Goal: Transaction & Acquisition: Purchase product/service

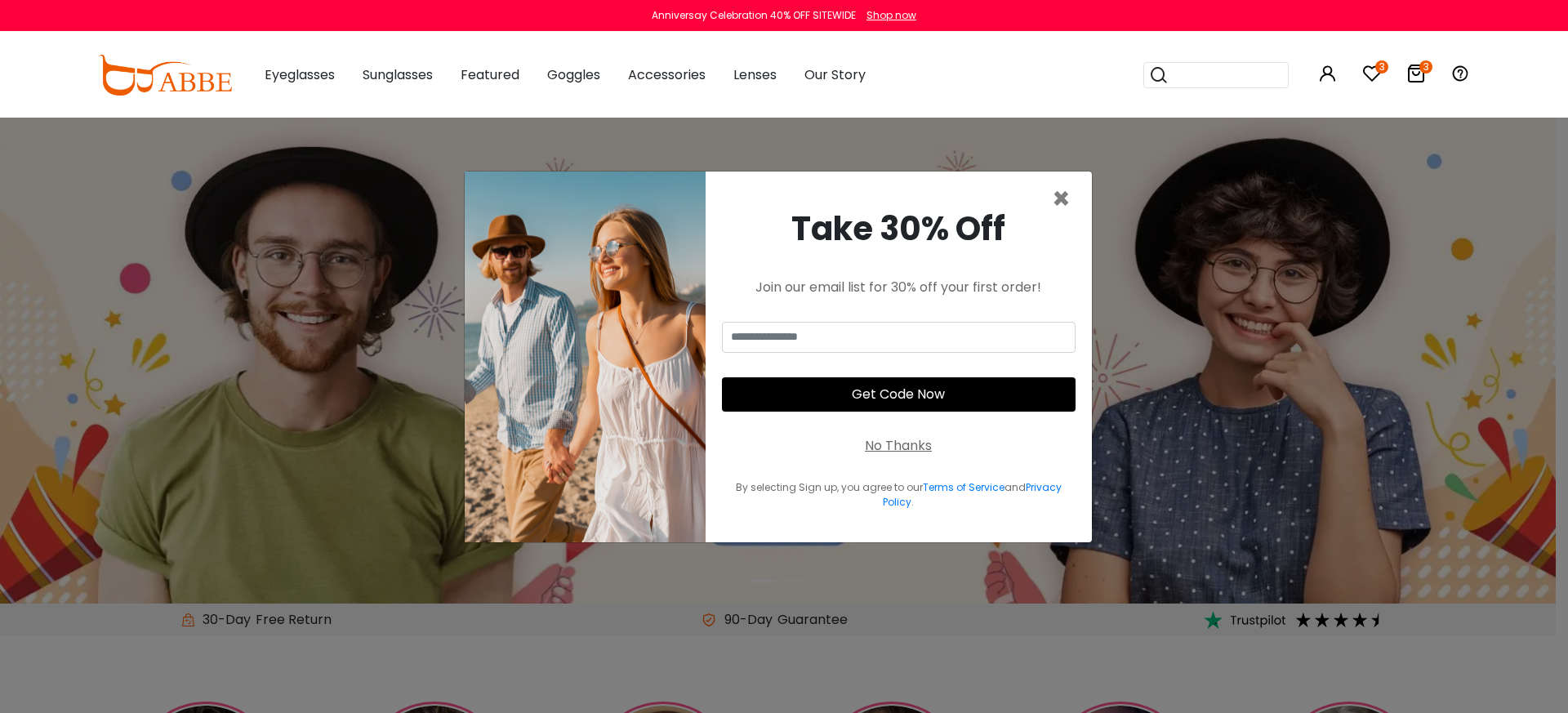
drag, startPoint x: 0, startPoint y: 0, endPoint x: 909, endPoint y: 444, distance: 1011.6
click at [910, 444] on div "No Thanks" at bounding box center [898, 445] width 67 height 19
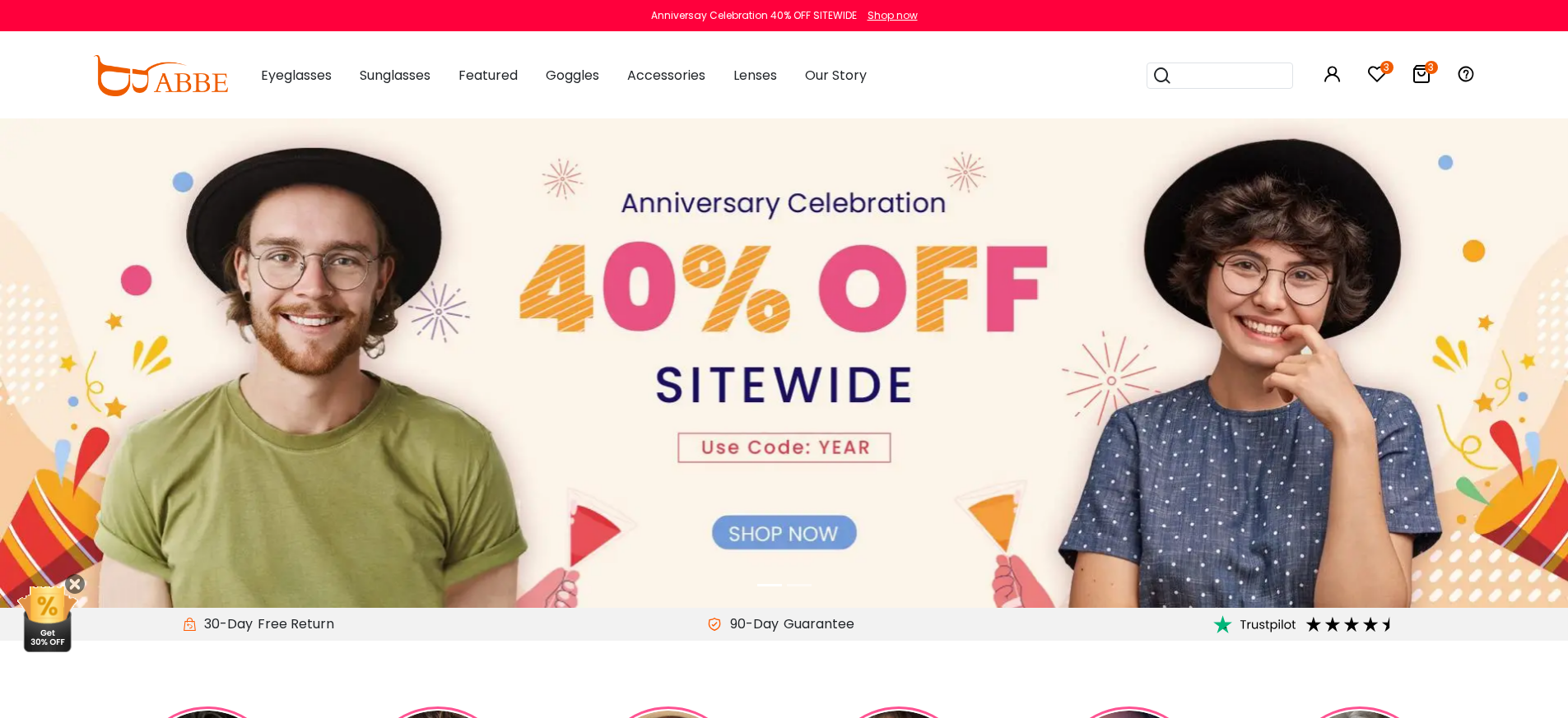
click at [1419, 67] on icon at bounding box center [1422, 73] width 20 height 20
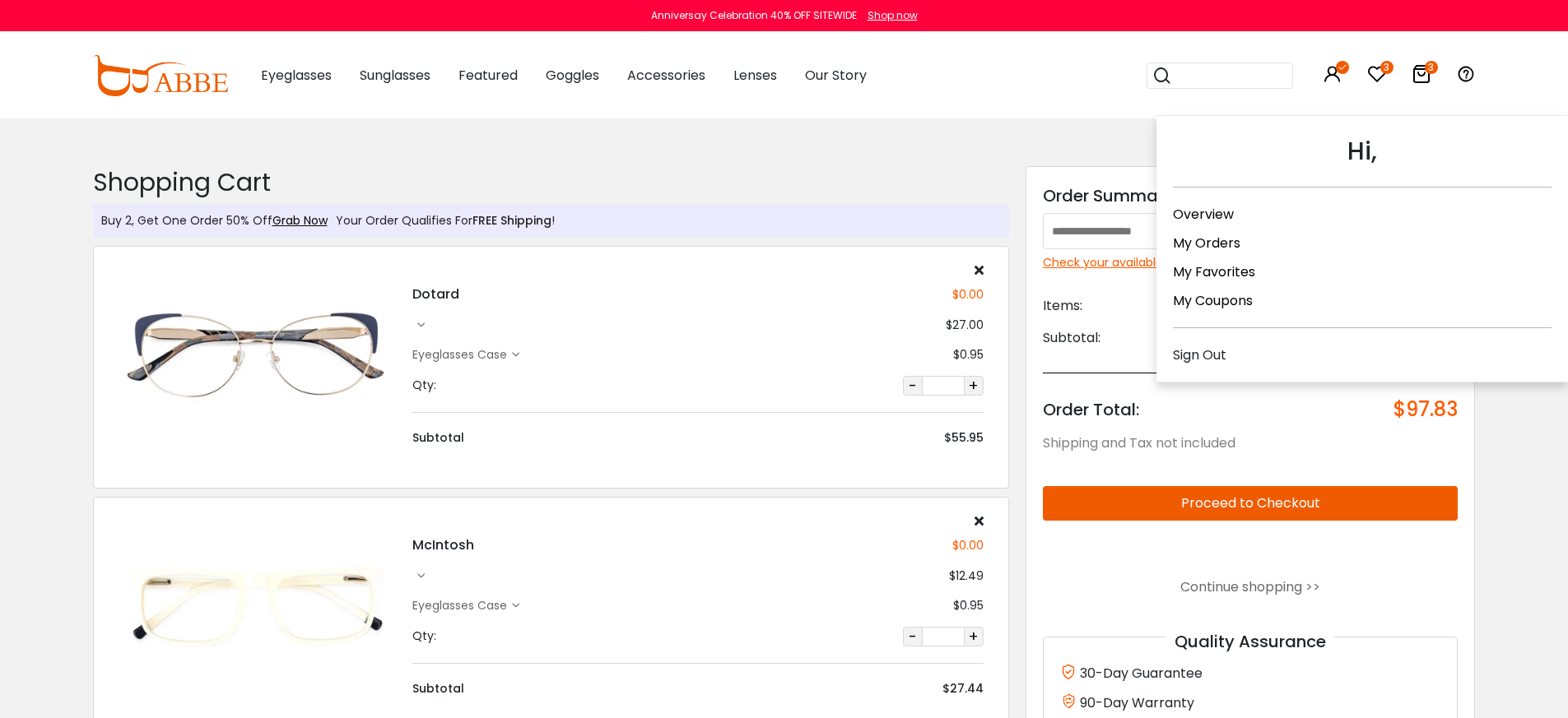
click at [1209, 213] on link "Overview" at bounding box center [1204, 214] width 61 height 19
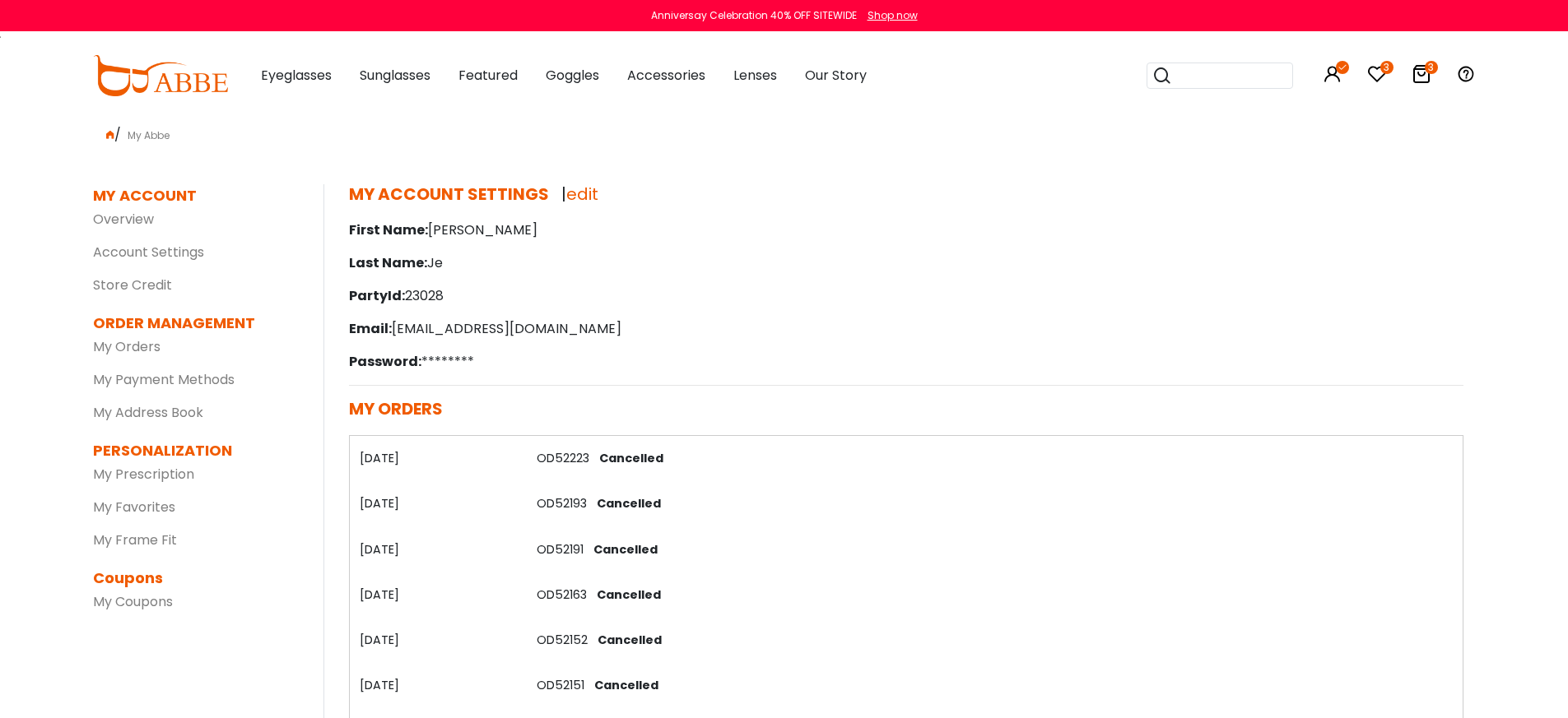
click at [185, 78] on img at bounding box center [160, 76] width 135 height 41
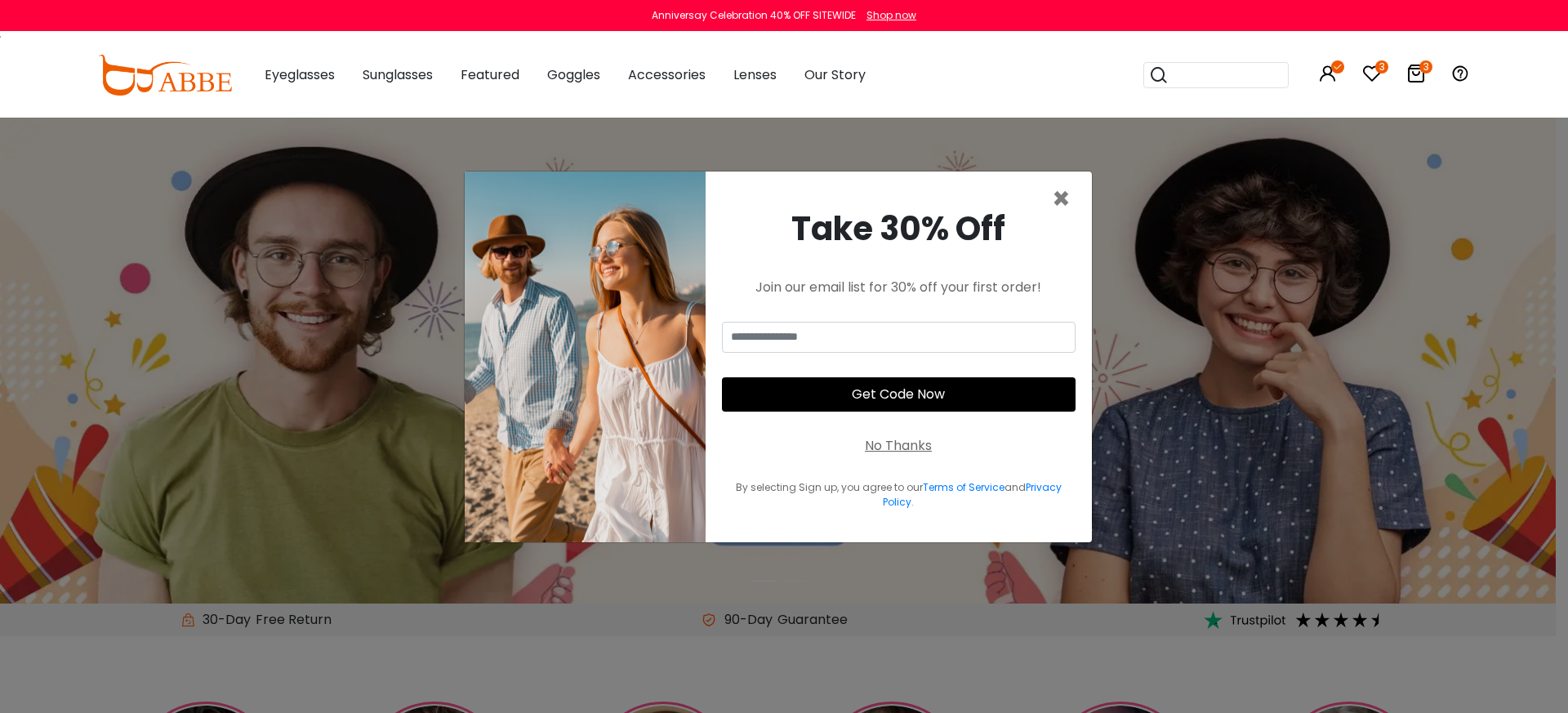
click at [908, 448] on div "No Thanks" at bounding box center [898, 445] width 67 height 19
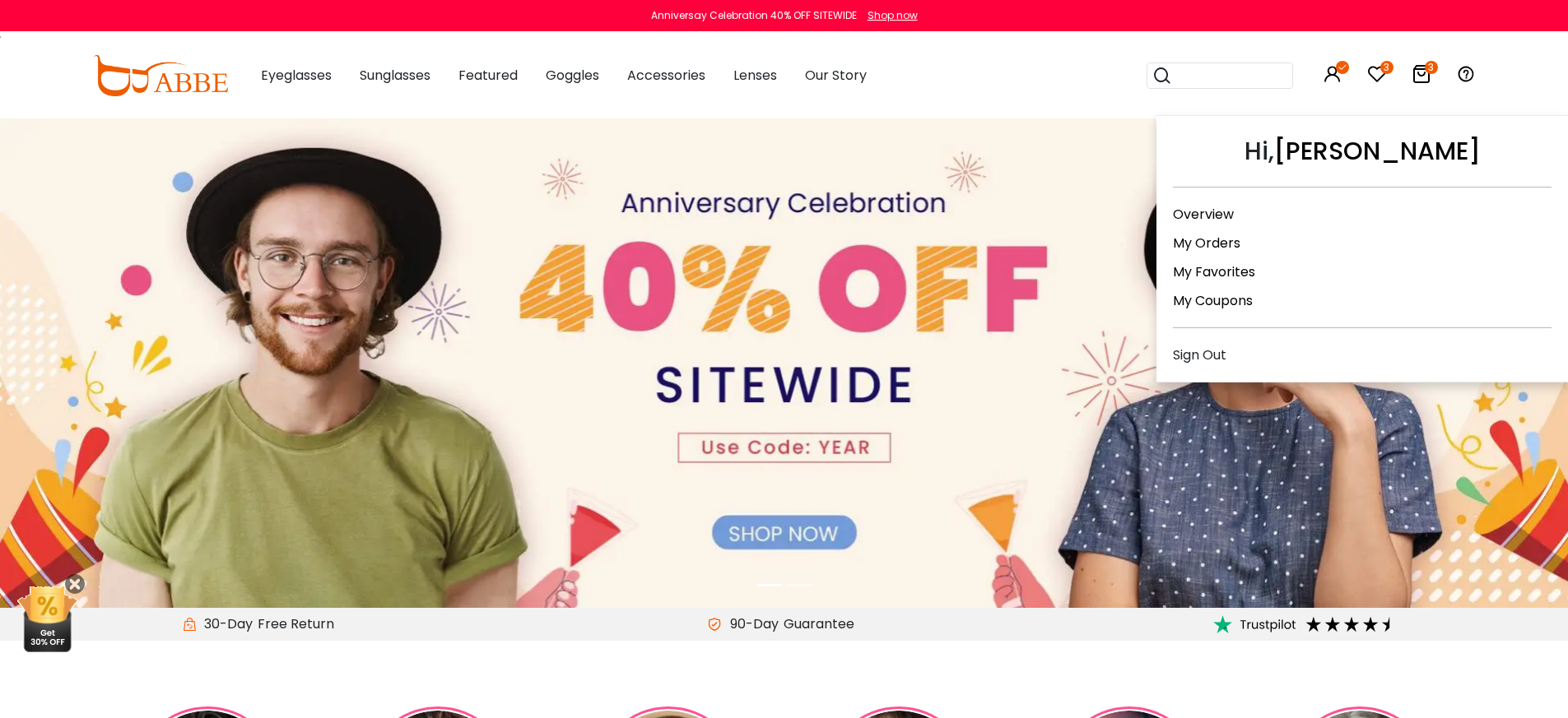
click at [1202, 350] on div "Sign Out" at bounding box center [1362, 355] width 379 height 20
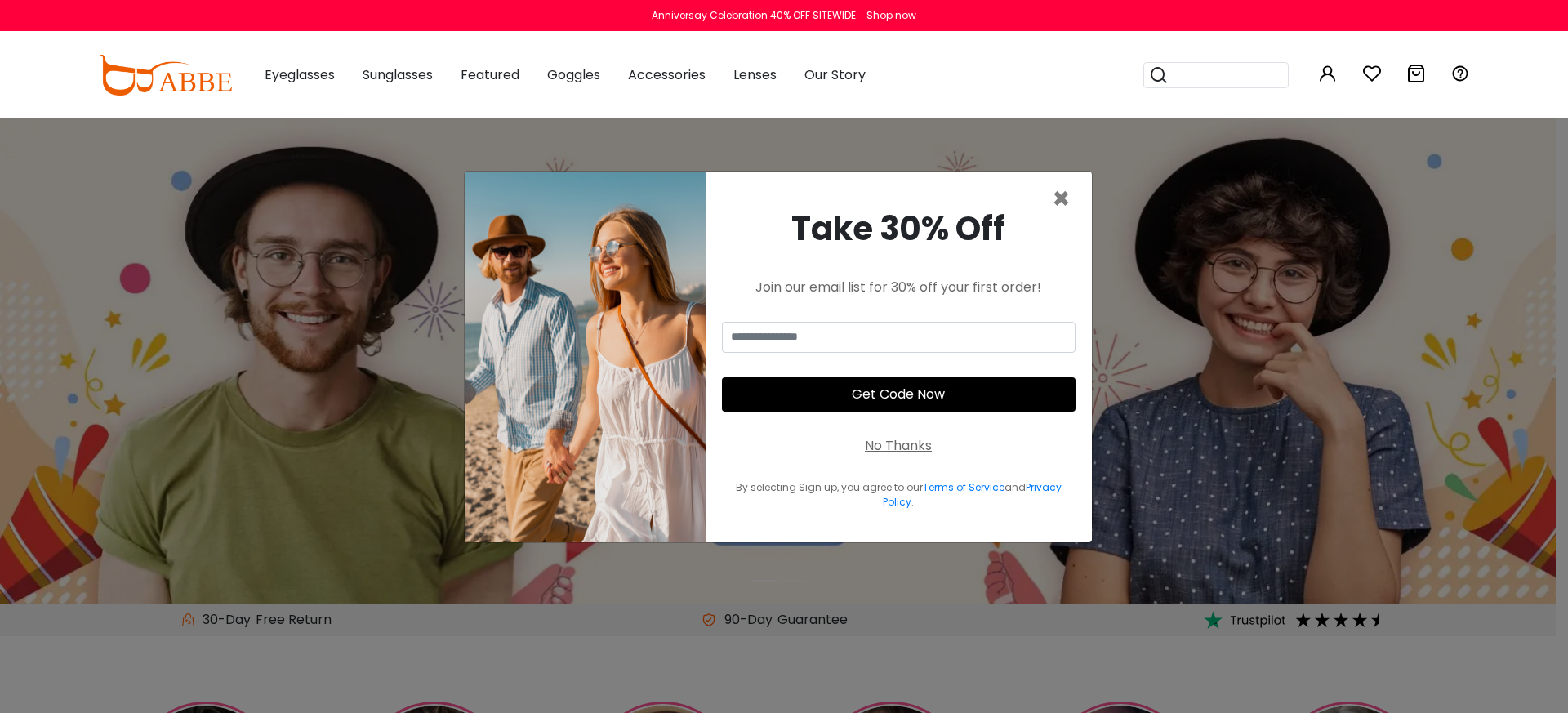
click at [900, 442] on div "No Thanks" at bounding box center [898, 445] width 67 height 19
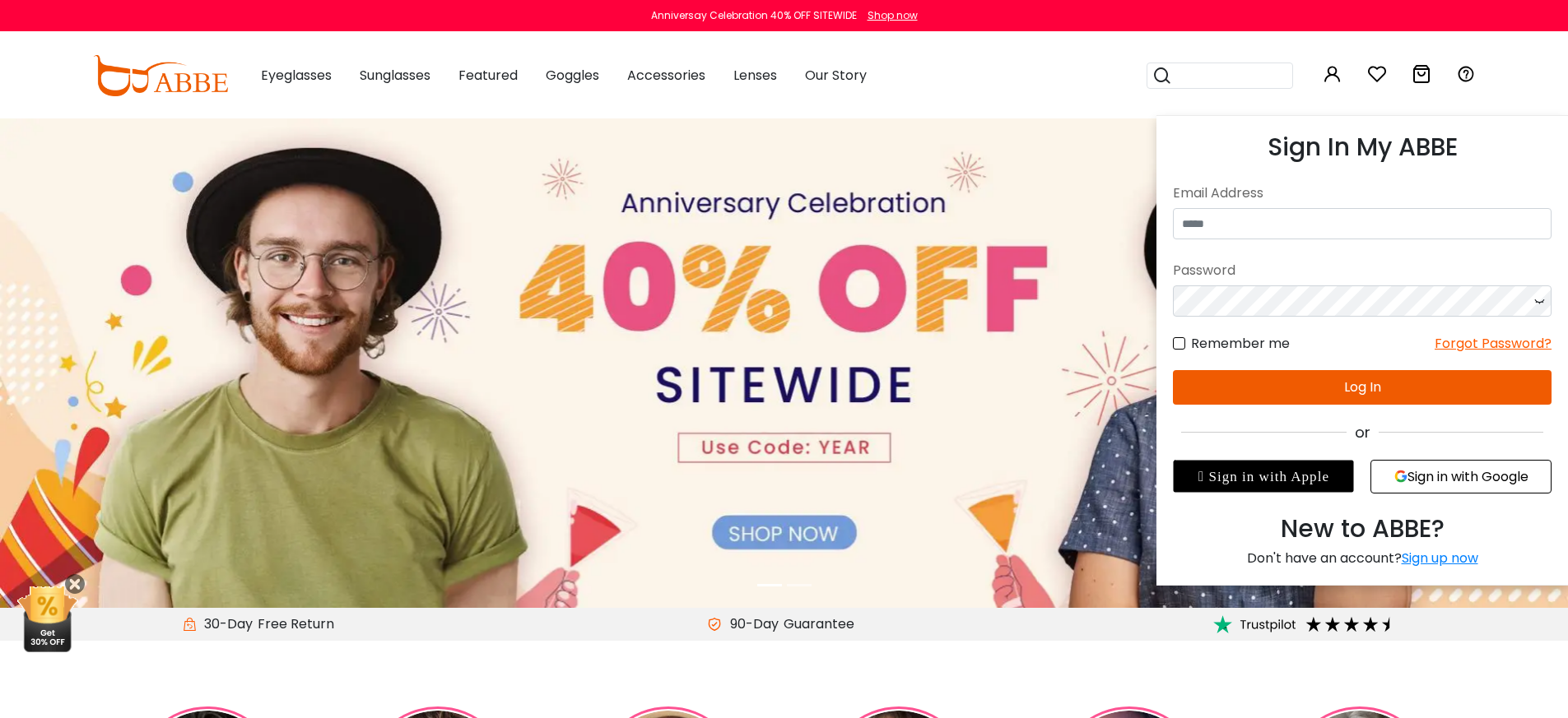
click at [1328, 79] on icon at bounding box center [1332, 73] width 20 height 20
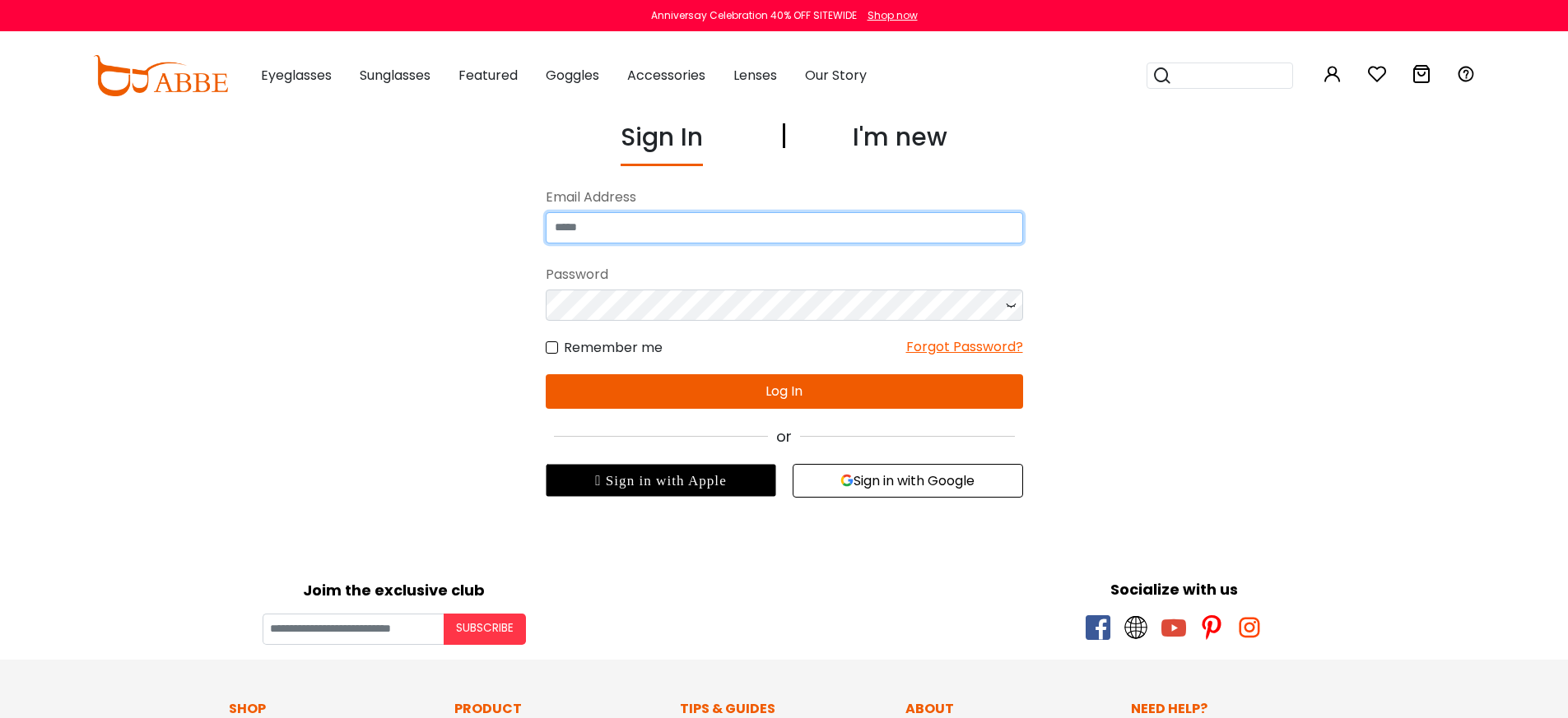
click at [906, 223] on input "email" at bounding box center [784, 228] width 478 height 31
type input "**********"
drag, startPoint x: 925, startPoint y: 393, endPoint x: 1043, endPoint y: 393, distance: 118.0
click at [925, 393] on button "Log In" at bounding box center [784, 391] width 478 height 35
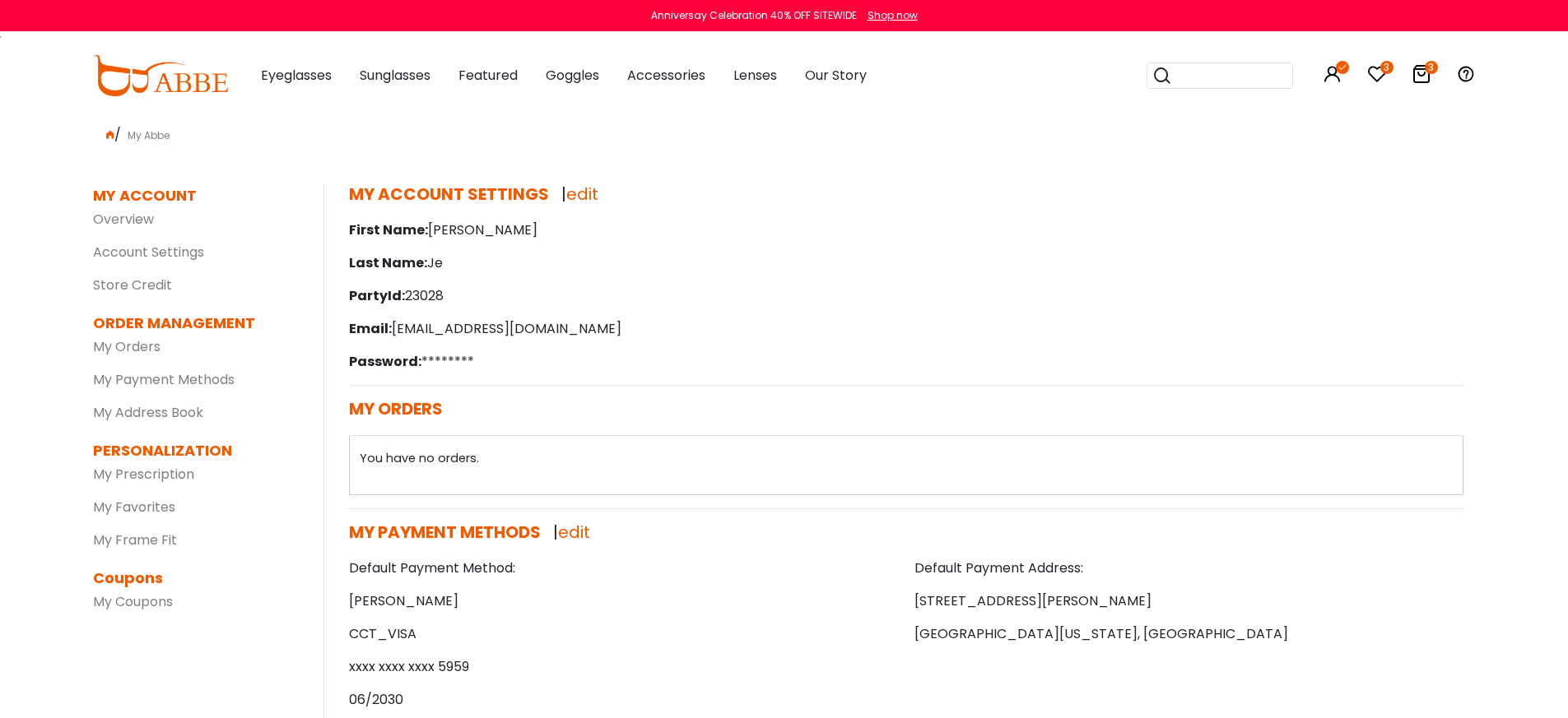
click at [1421, 71] on icon at bounding box center [1422, 73] width 20 height 20
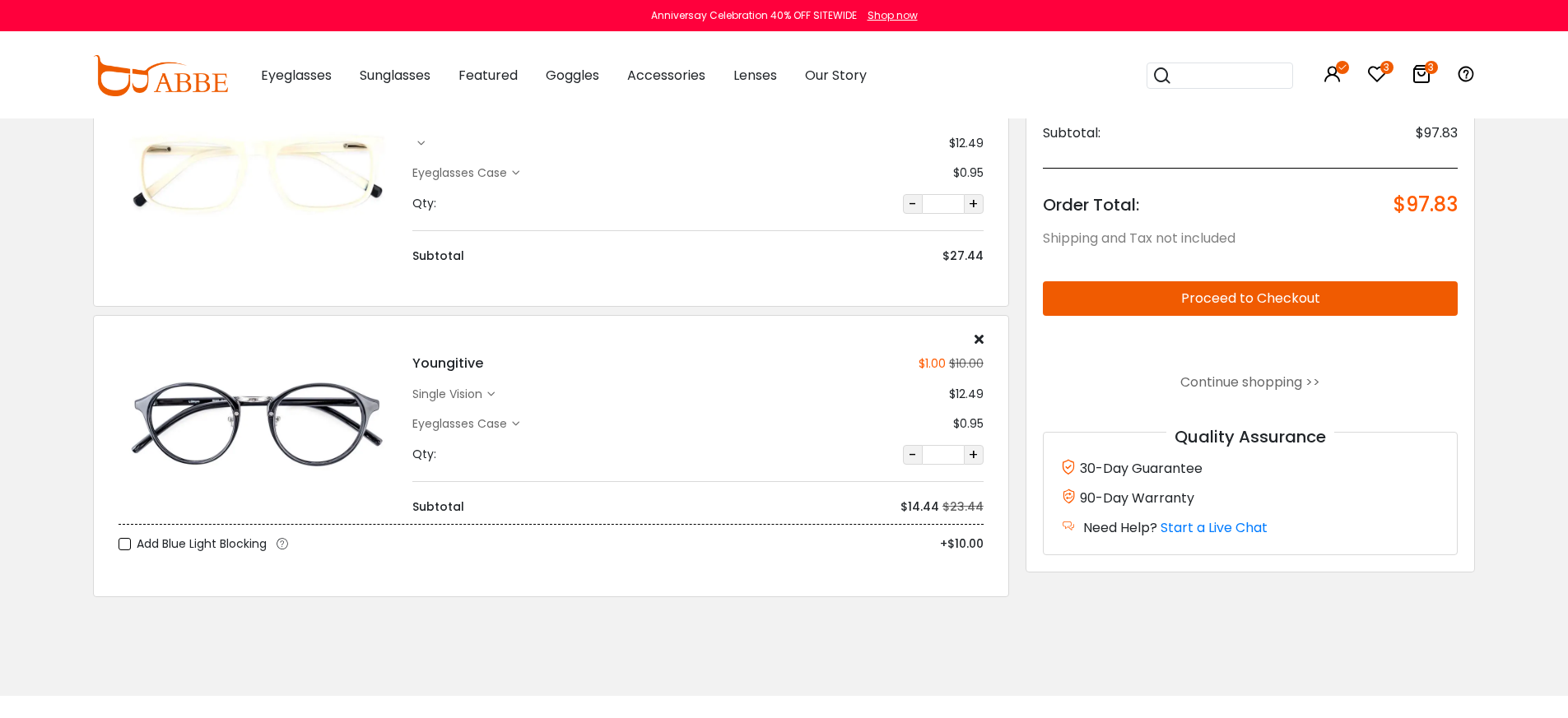
scroll to position [231, 0]
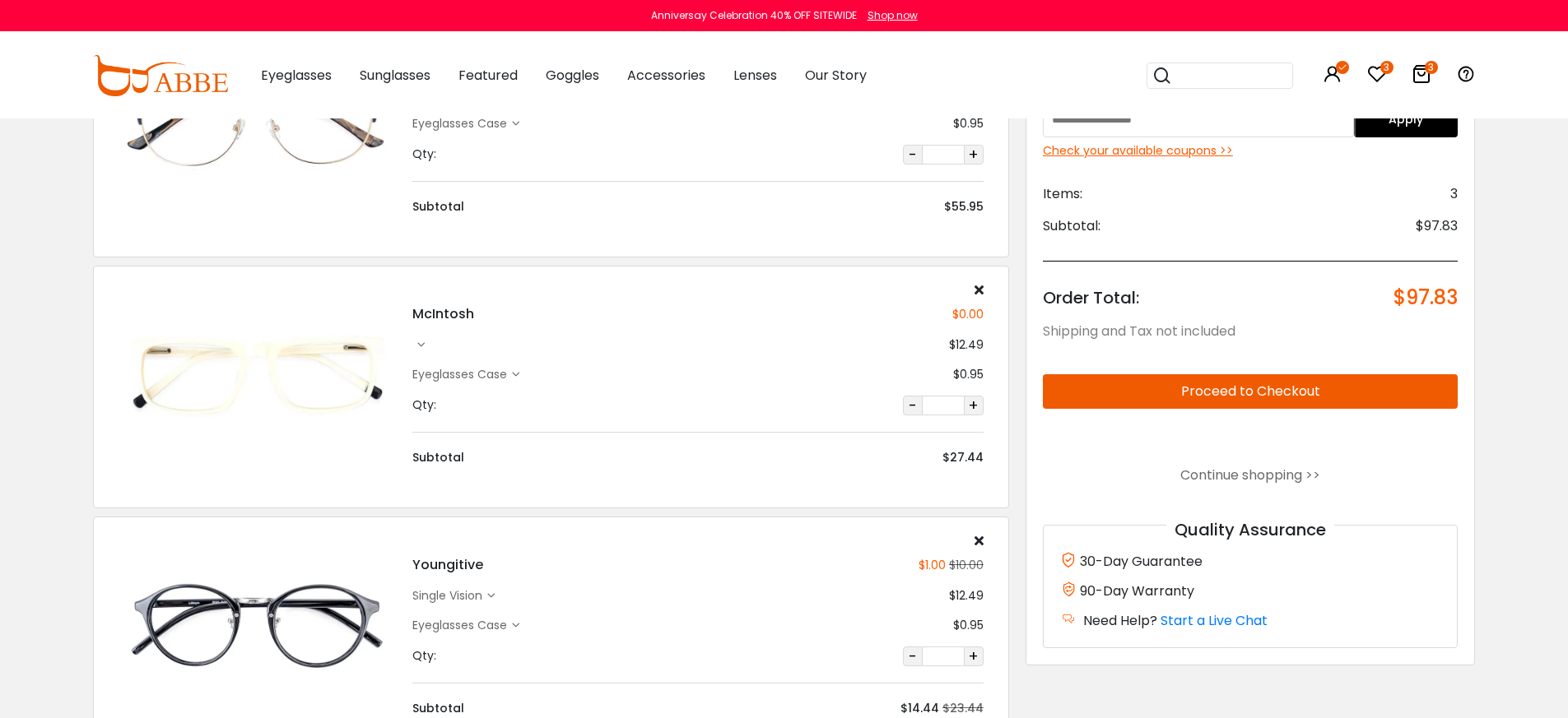
click at [985, 289] on div "McIntosh $0.00 $12.49 Eyeglasses Case $0.95 Qty:" at bounding box center [698, 375] width 587 height 184
click at [979, 288] on icon at bounding box center [979, 289] width 9 height 13
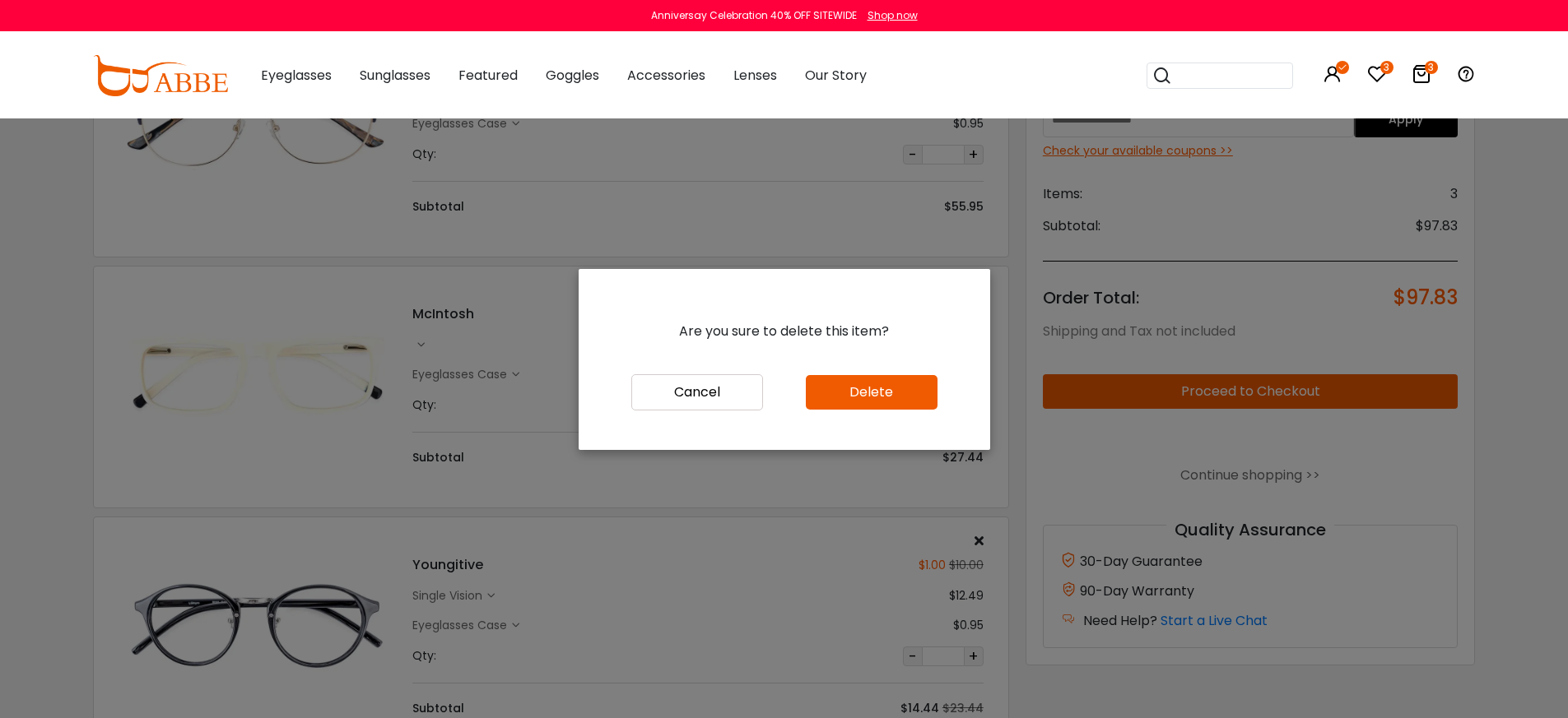
click at [848, 396] on button "Delete" at bounding box center [872, 392] width 132 height 35
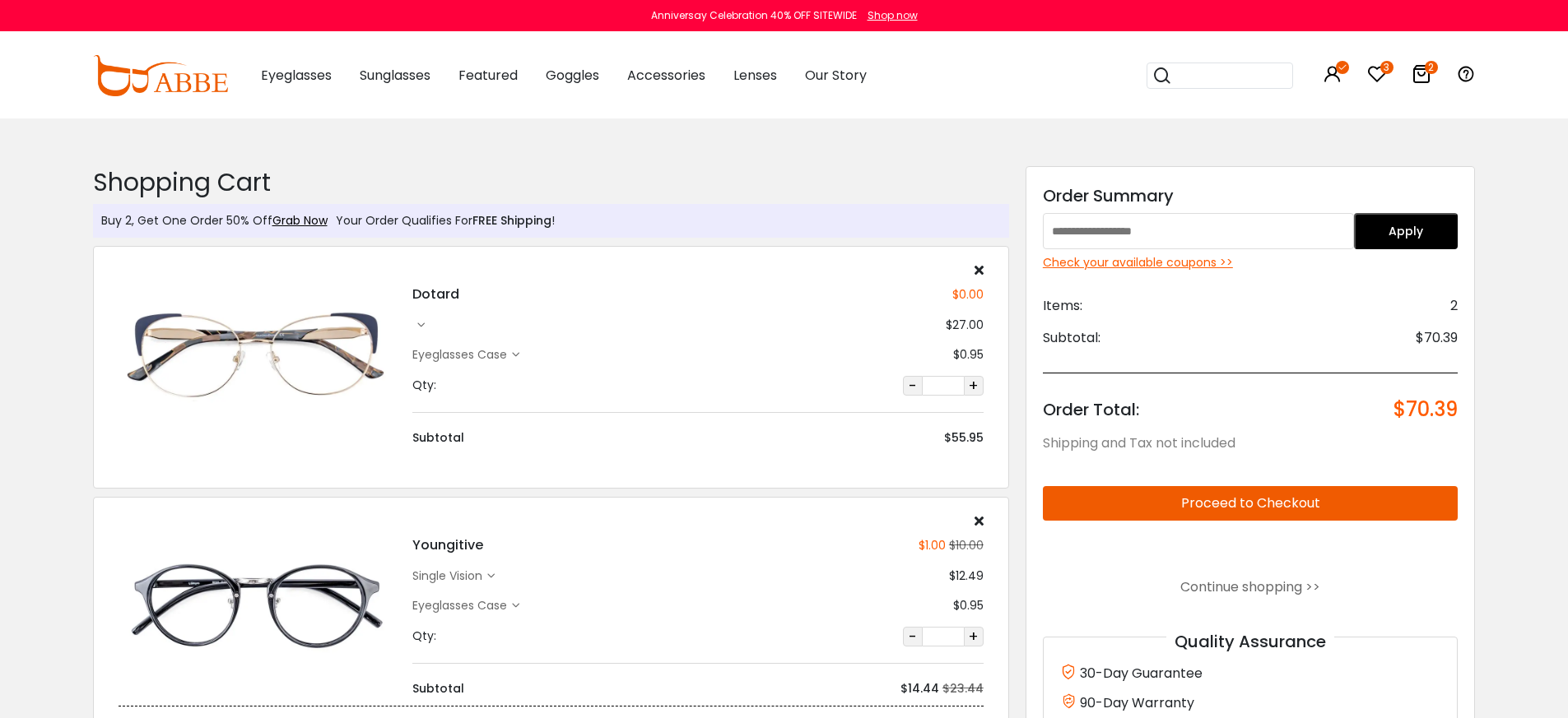
click at [981, 266] on icon at bounding box center [979, 269] width 9 height 13
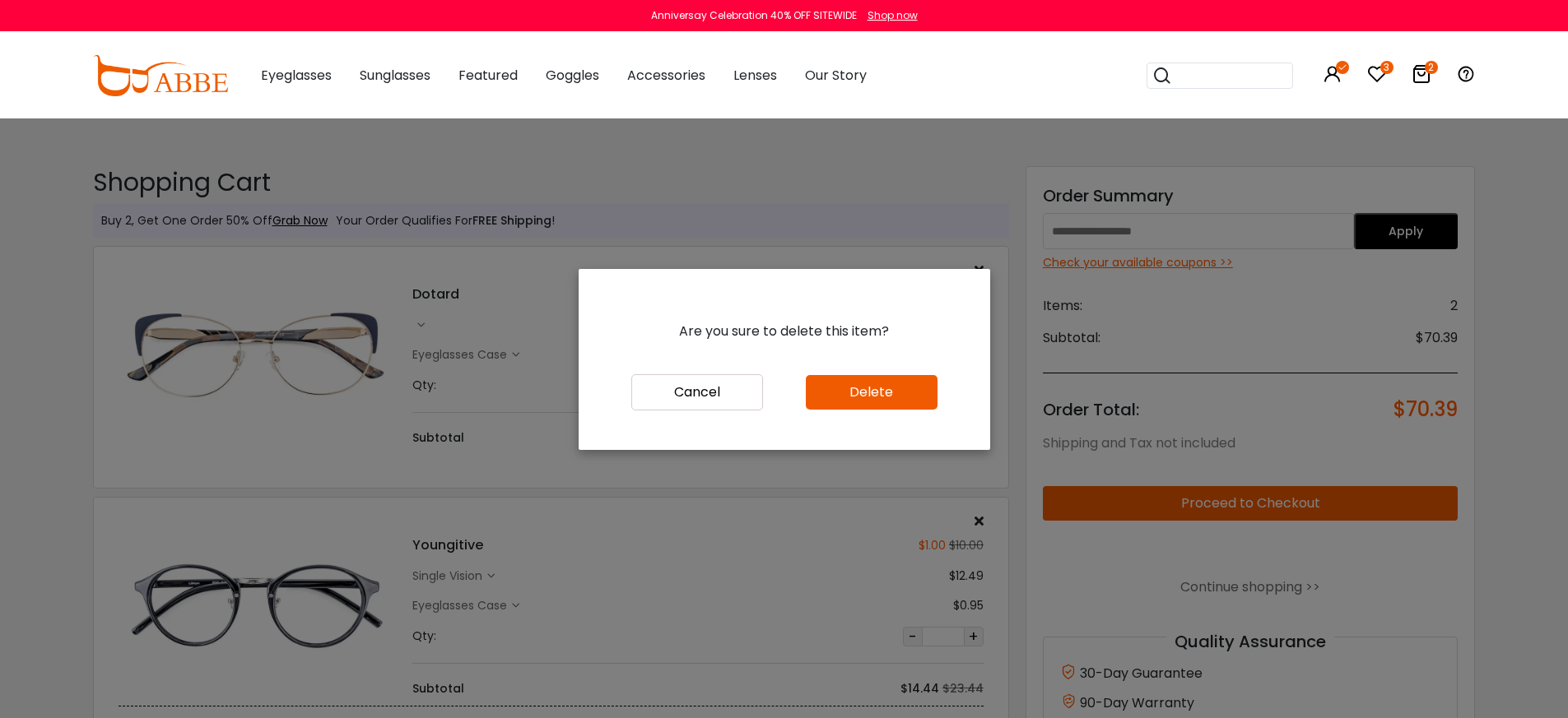
click at [881, 396] on button "Delete" at bounding box center [872, 392] width 132 height 35
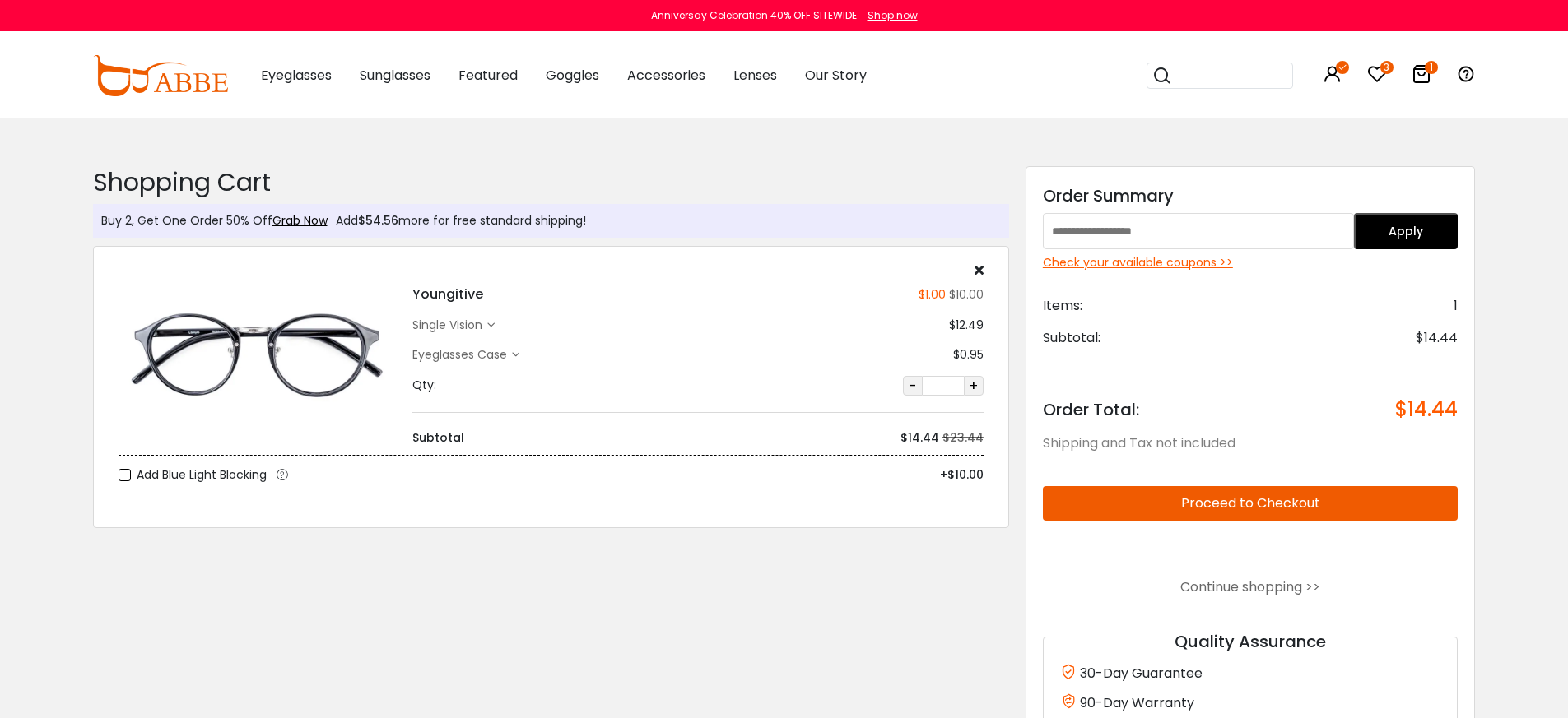
click at [1183, 265] on div "Check your available coupons >>" at bounding box center [1250, 263] width 415 height 17
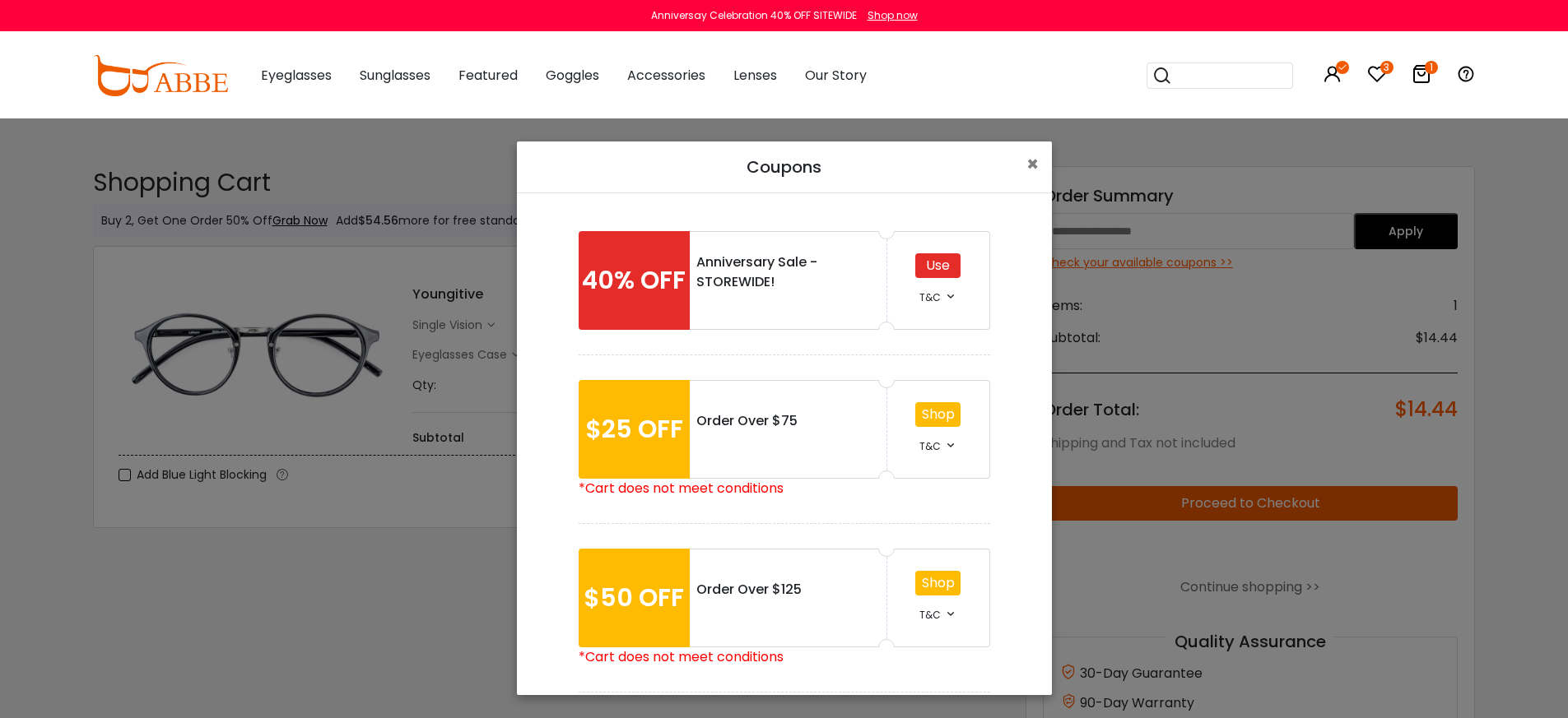
click at [936, 266] on div "Use" at bounding box center [937, 265] width 45 height 25
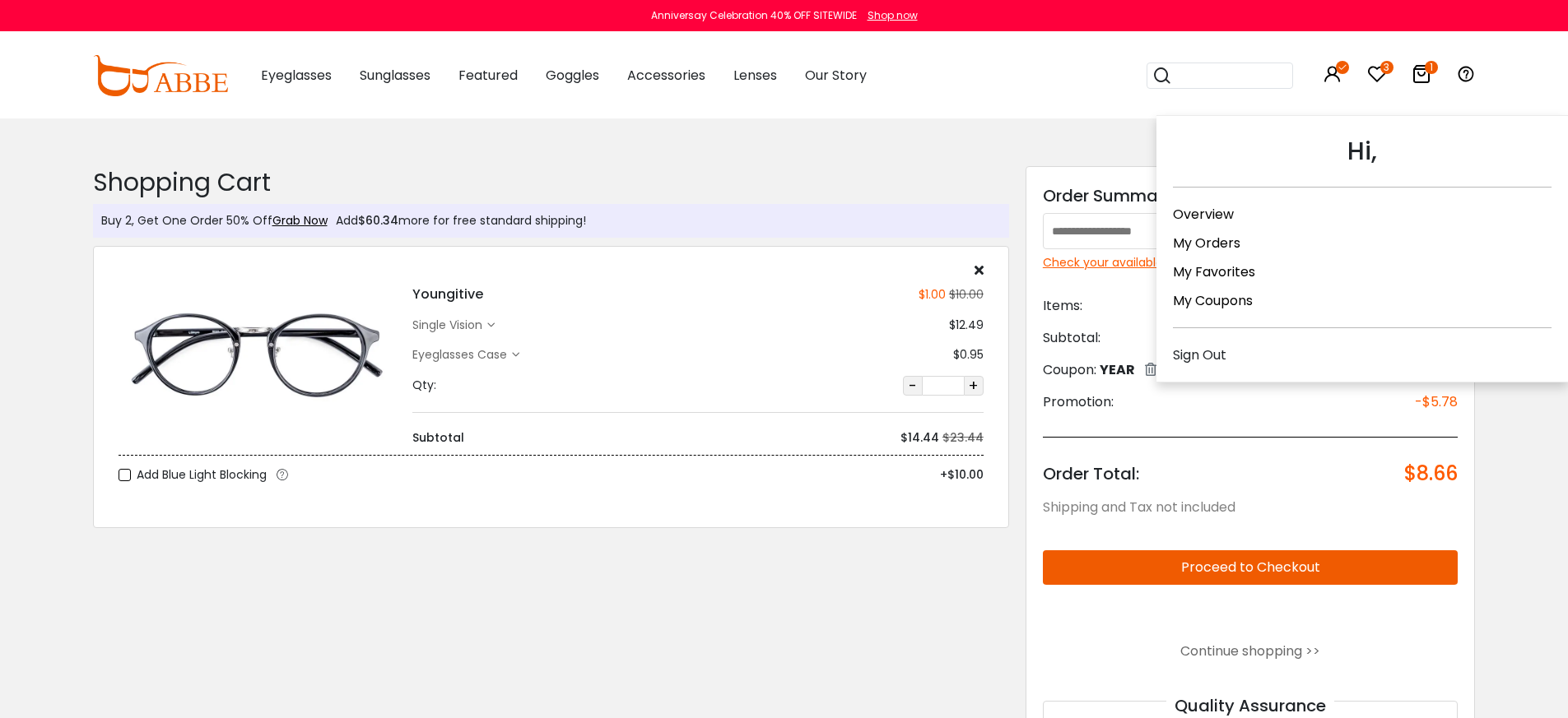
click at [1217, 346] on div "Sign Out" at bounding box center [1362, 355] width 379 height 20
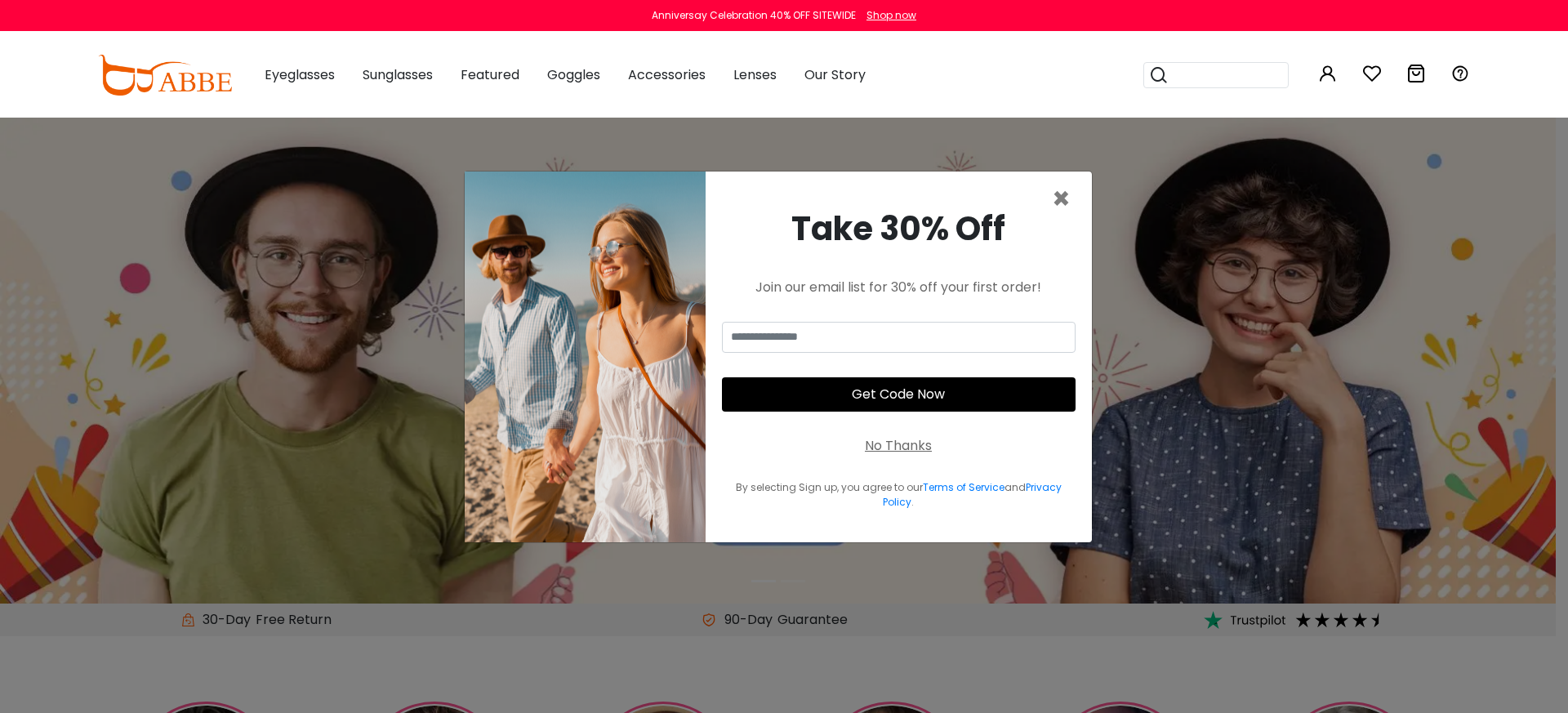
click at [875, 443] on div "No Thanks" at bounding box center [898, 445] width 67 height 19
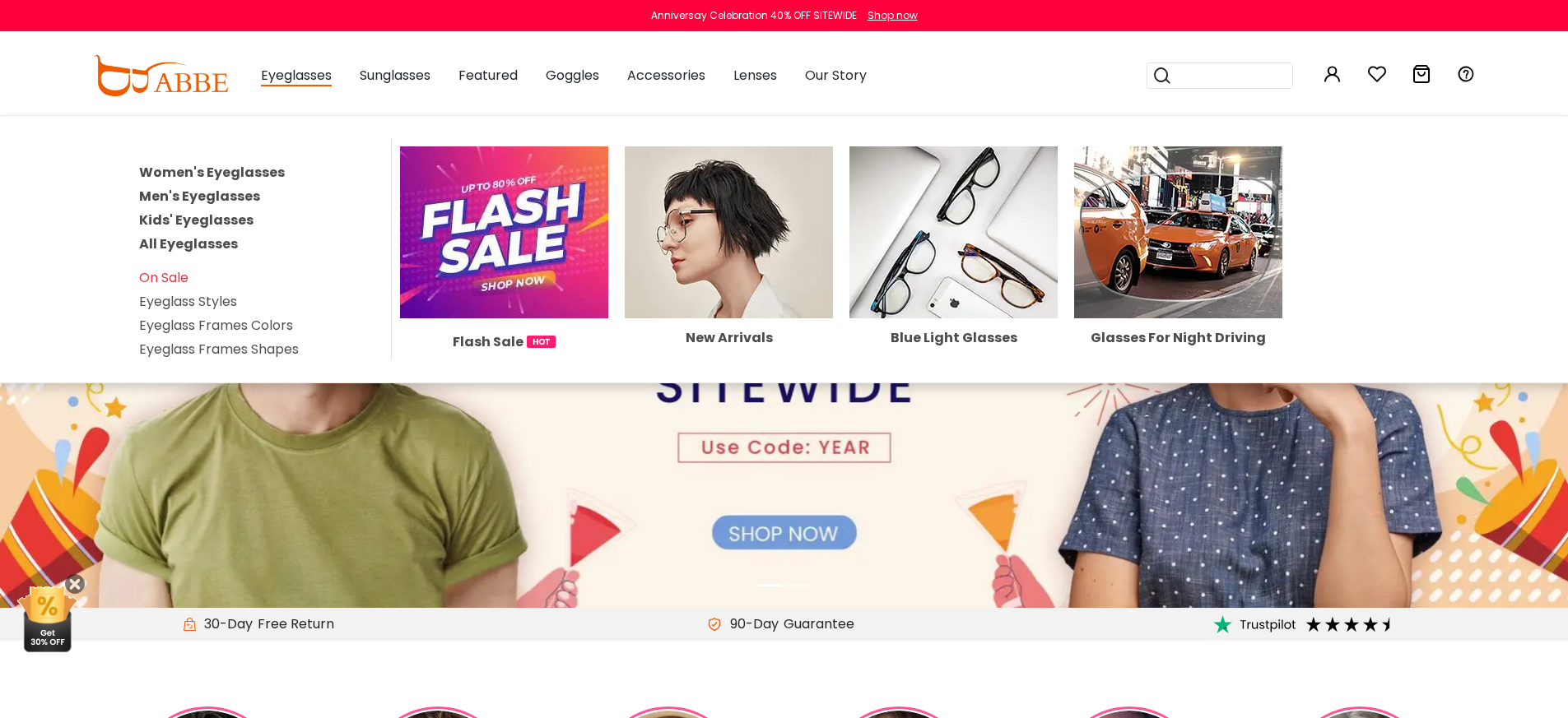
click at [268, 173] on link "Women's Eyeglasses" at bounding box center [211, 172] width 146 height 19
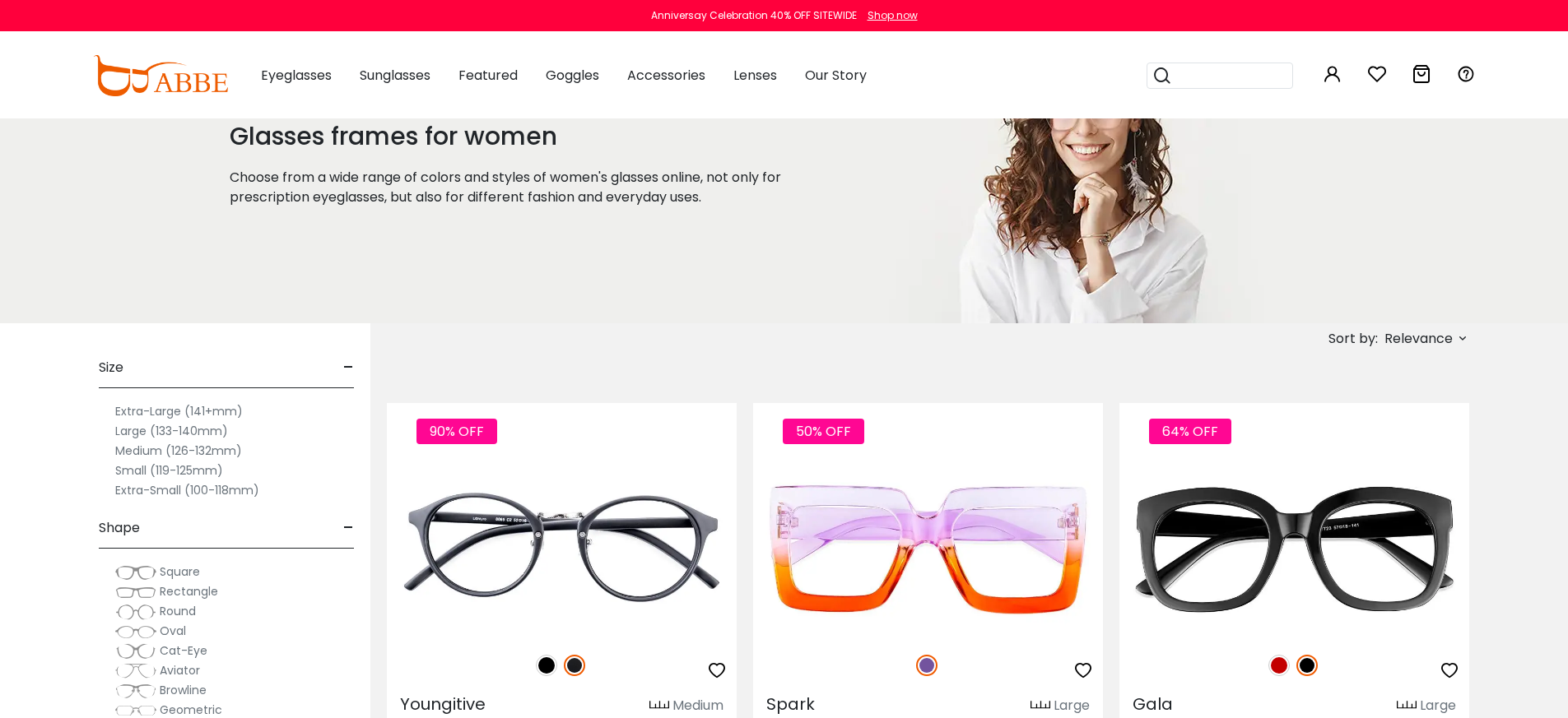
scroll to position [260, 0]
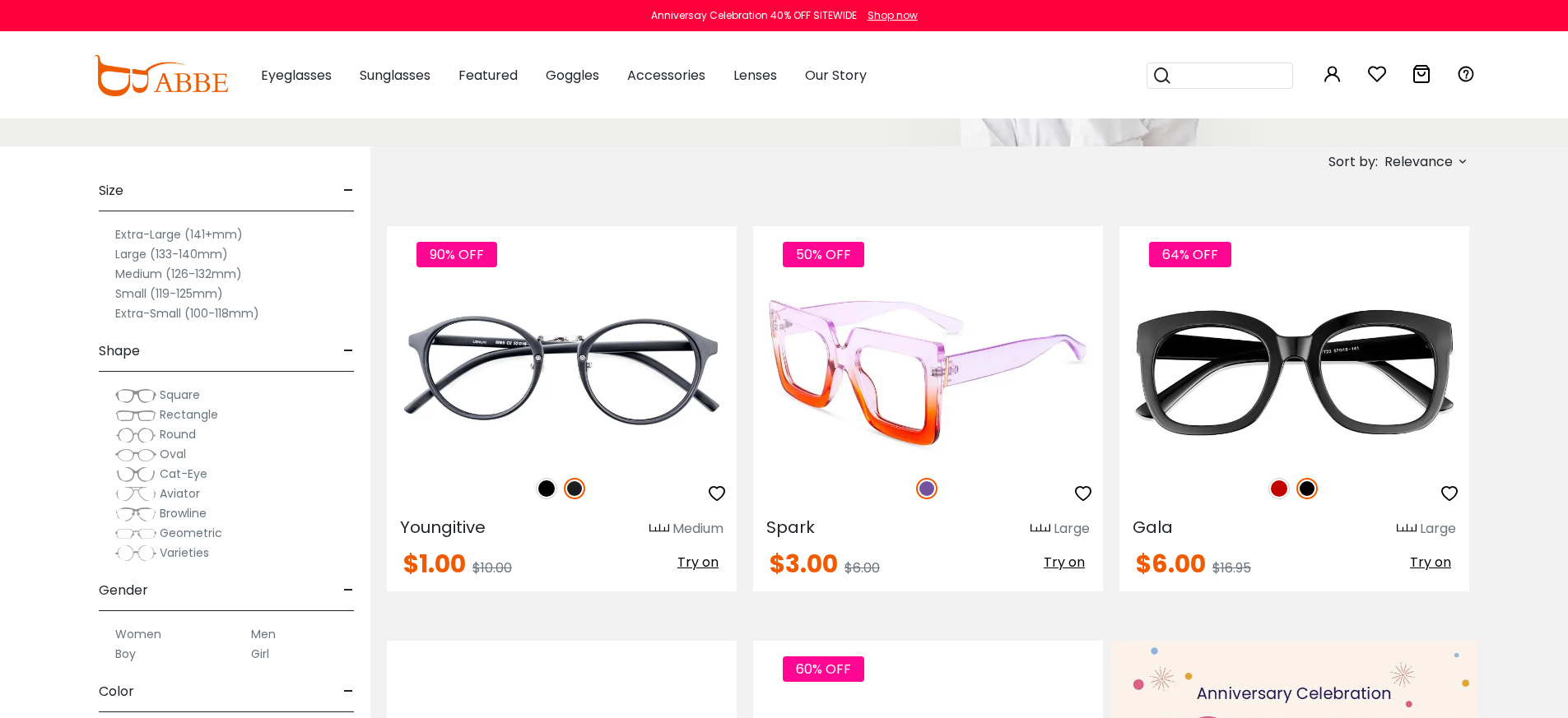
click at [974, 404] on img at bounding box center [928, 373] width 350 height 175
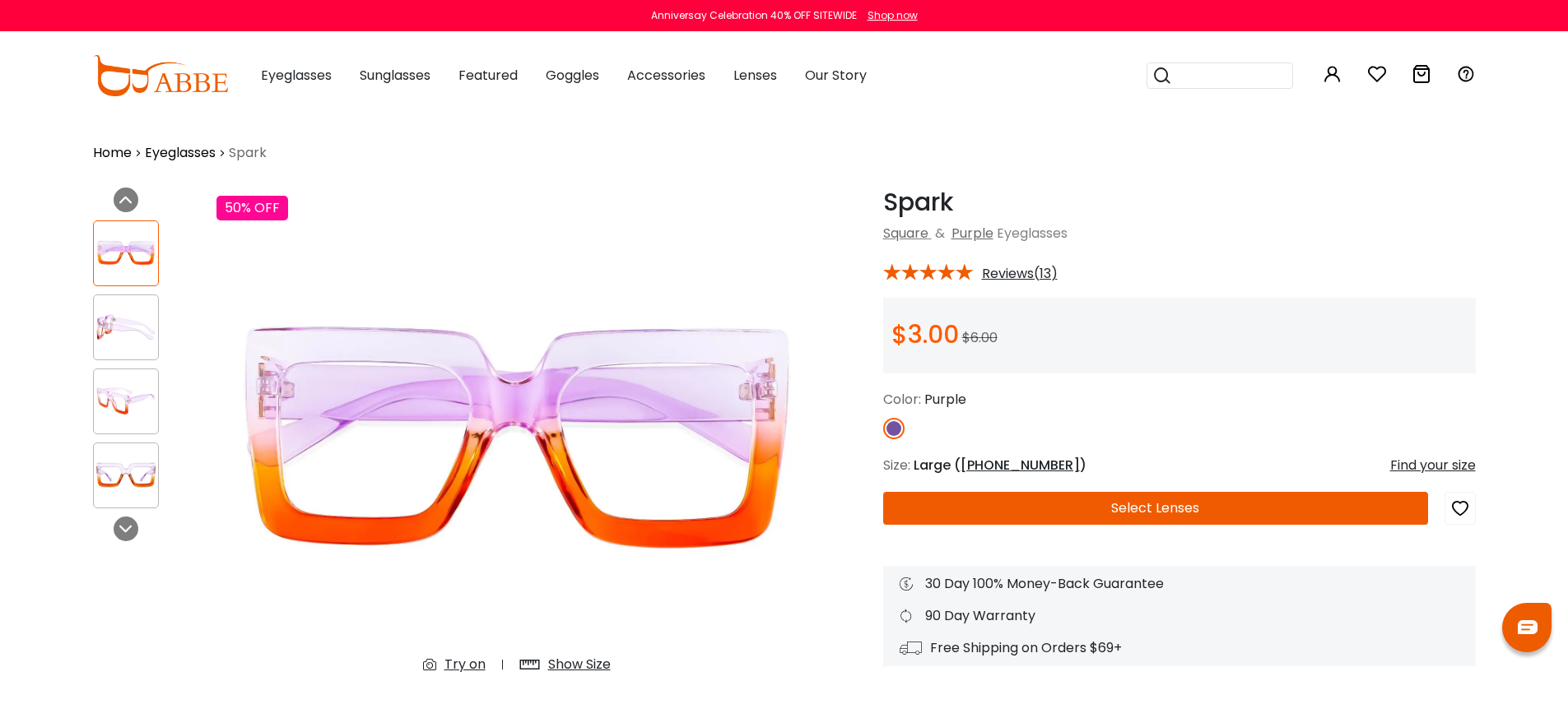
click at [1107, 510] on button "Select Lenses" at bounding box center [1156, 508] width 545 height 33
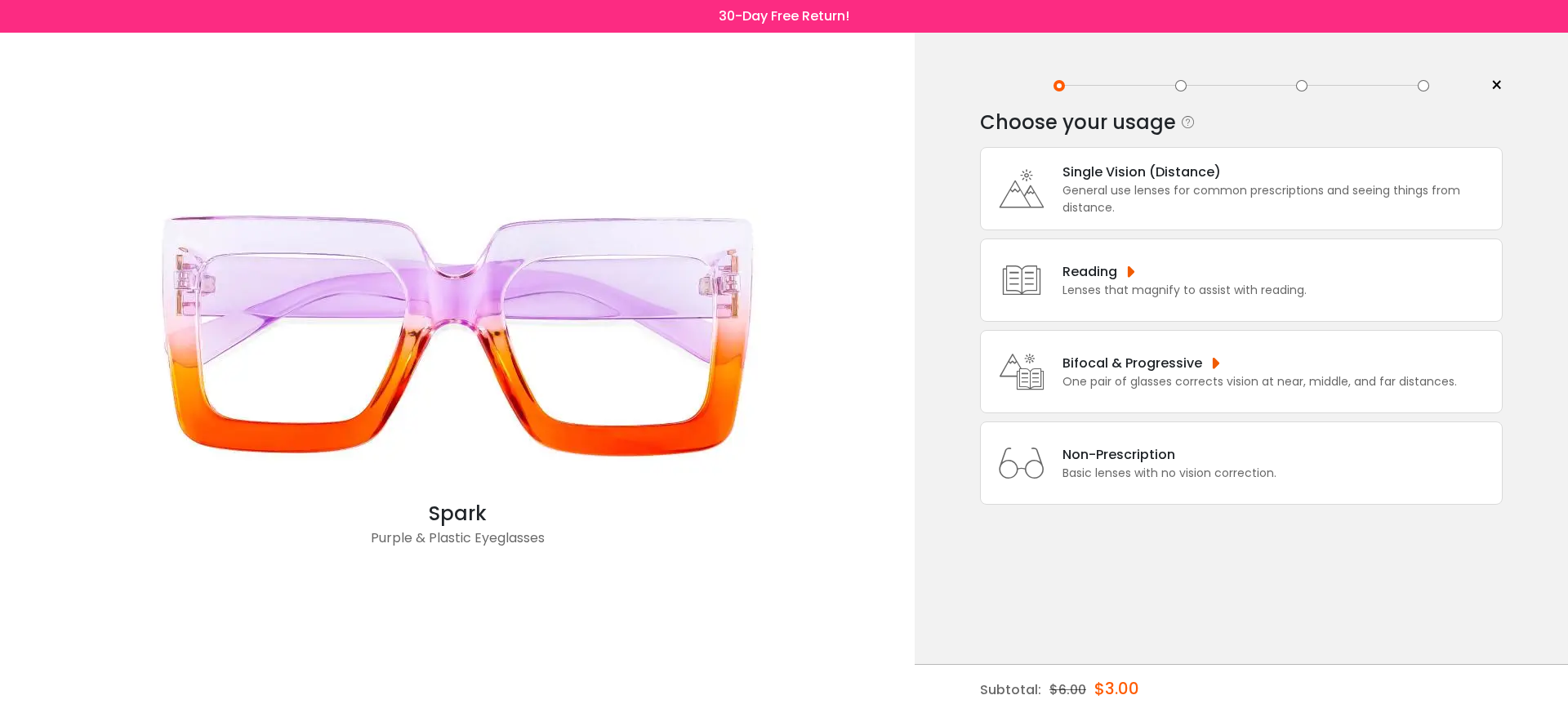
click at [1096, 482] on div "Basic lenses with no vision correction." at bounding box center [1169, 473] width 214 height 17
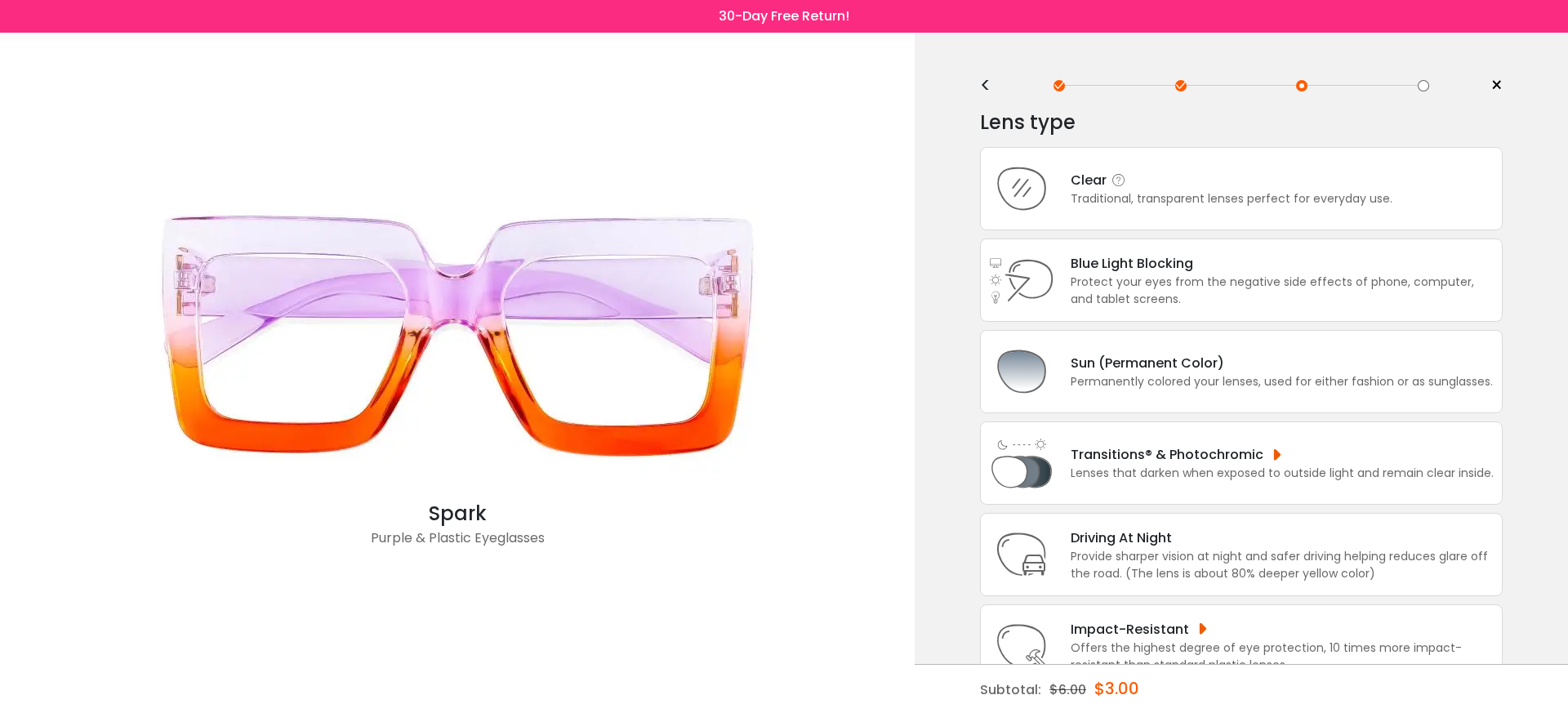
click at [1198, 194] on div "Traditional, transparent lenses perfect for everyday use." at bounding box center [1231, 199] width 322 height 17
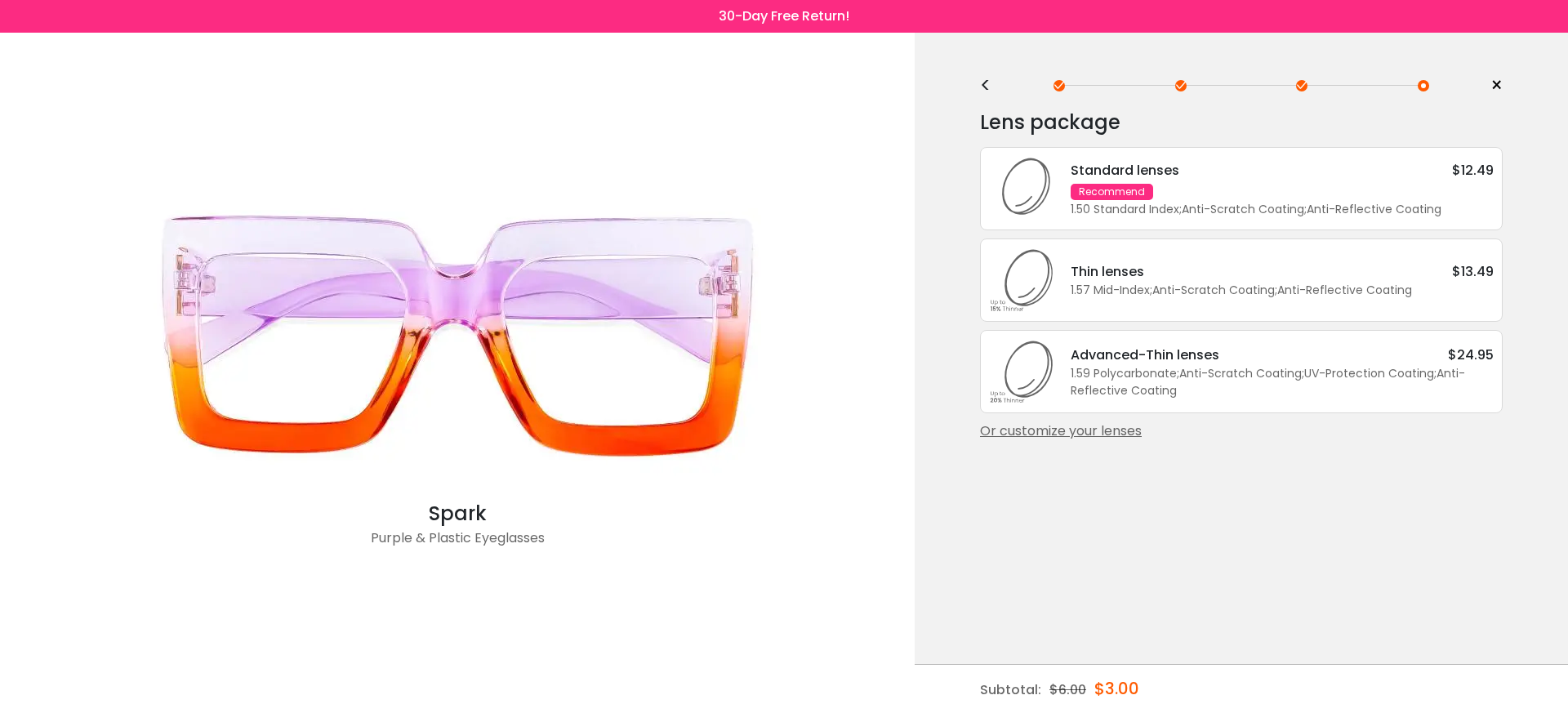
click at [1198, 194] on div "Standard lenses $12.49 Recommend 1.50 Standard Index ; Anti-Scratch Coating ; A…" at bounding box center [1273, 189] width 439 height 58
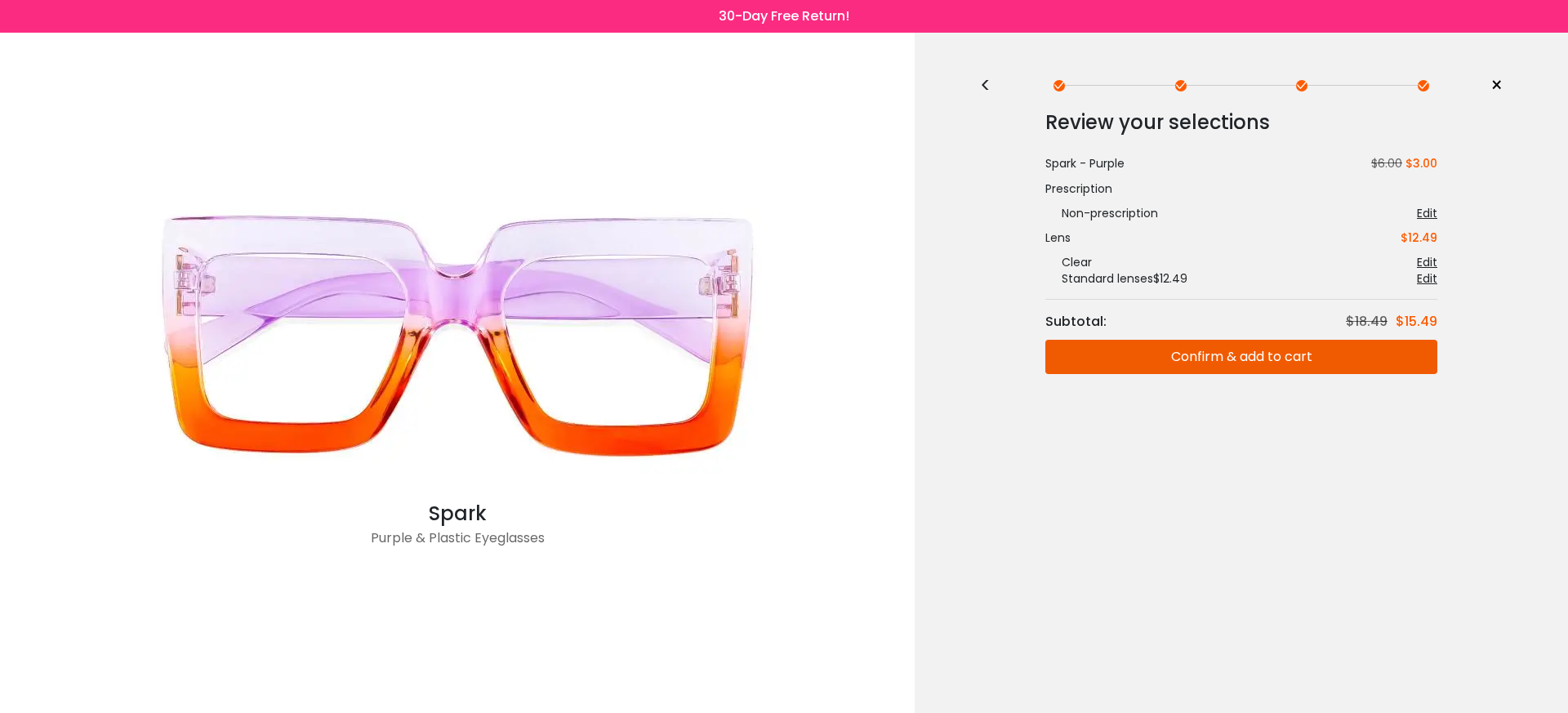
click at [1213, 351] on button "Confirm & add to cart" at bounding box center [1241, 356] width 392 height 35
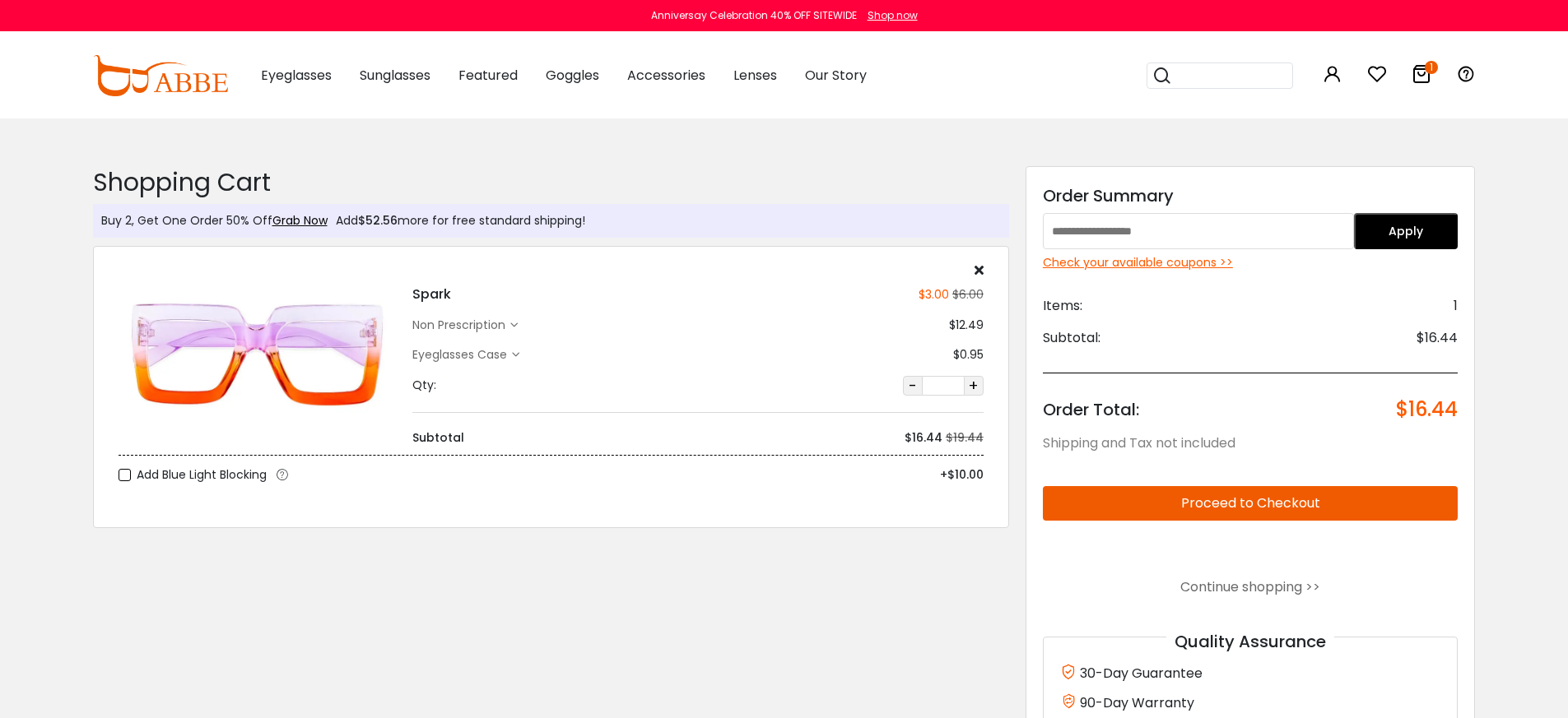
click at [1251, 500] on button "Proceed to Checkout" at bounding box center [1250, 504] width 415 height 35
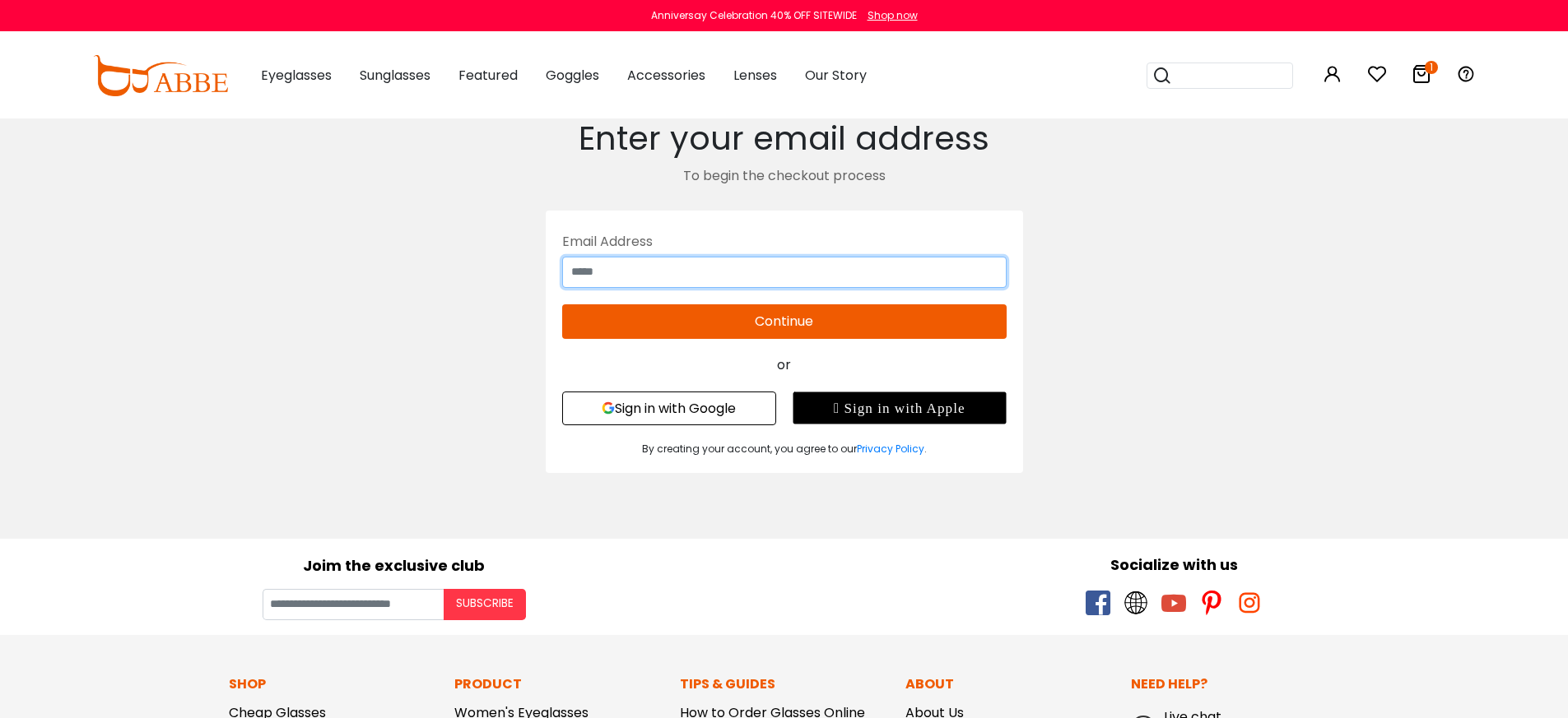
click at [848, 264] on input "text" at bounding box center [785, 272] width 444 height 31
type input "**********"
click at [1271, 399] on div "**********" at bounding box center [784, 295] width 1136 height 355
click at [907, 327] on button "Continue" at bounding box center [785, 322] width 444 height 35
type input "**********"
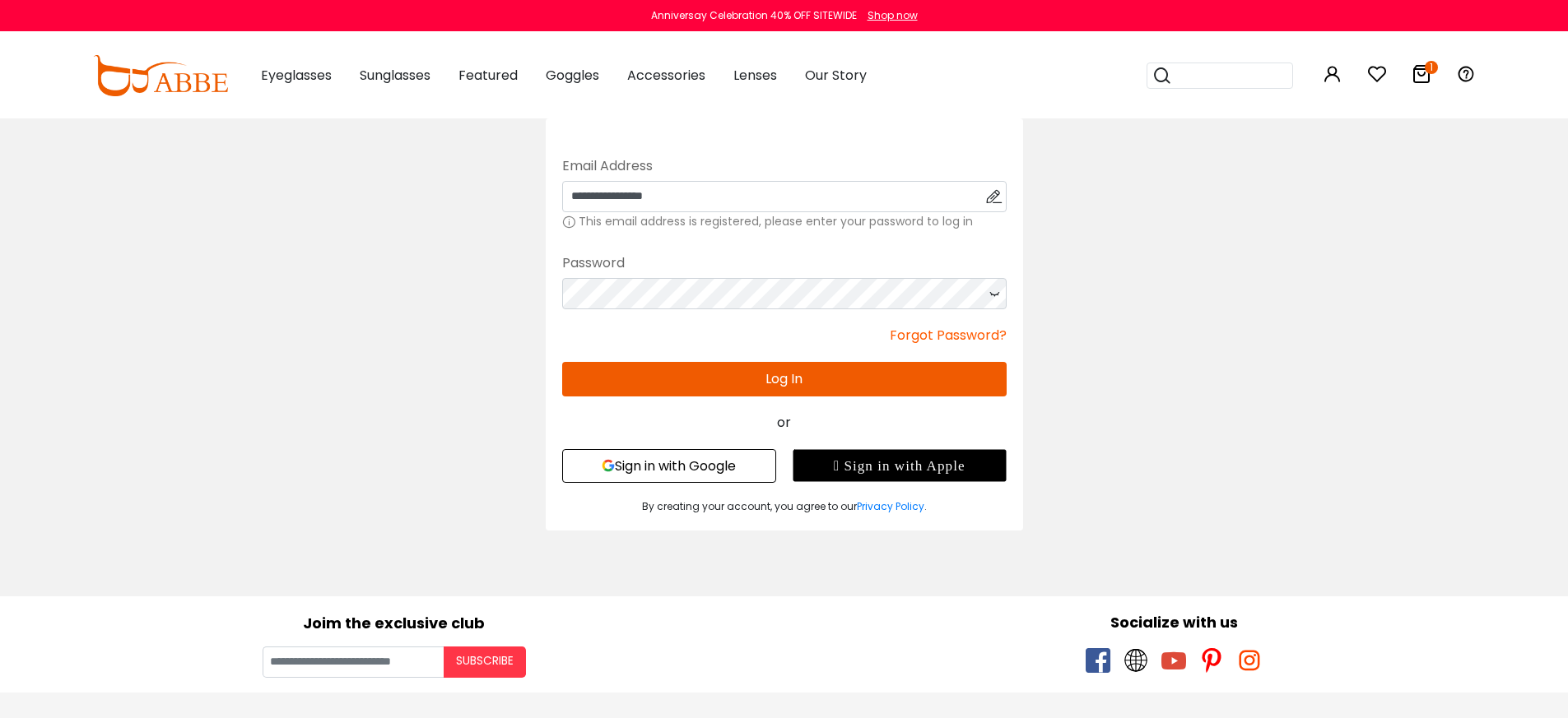
click at [1226, 403] on div "**********" at bounding box center [784, 324] width 1136 height 412
click at [889, 368] on button "Log In" at bounding box center [785, 379] width 444 height 35
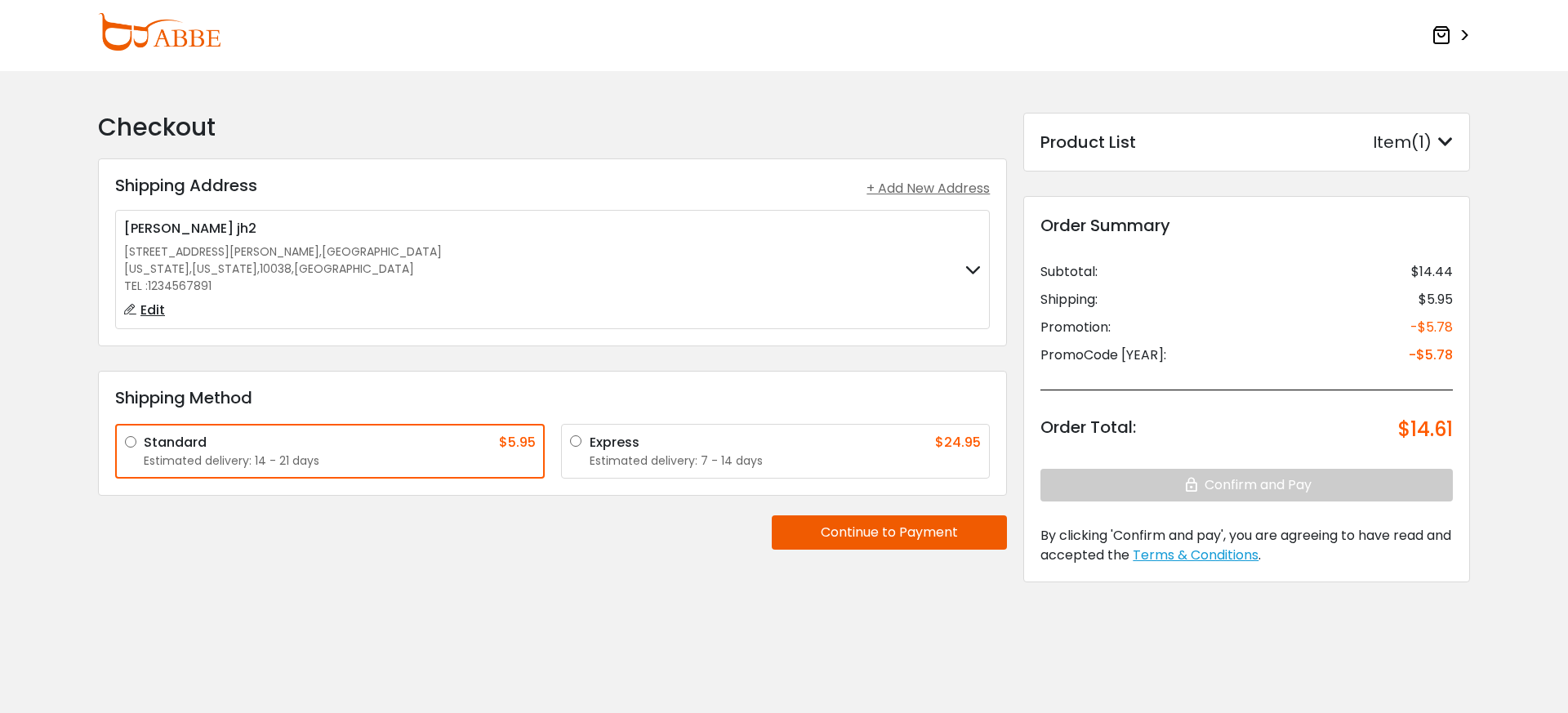
click at [898, 529] on button "Continue to Payment" at bounding box center [889, 532] width 236 height 35
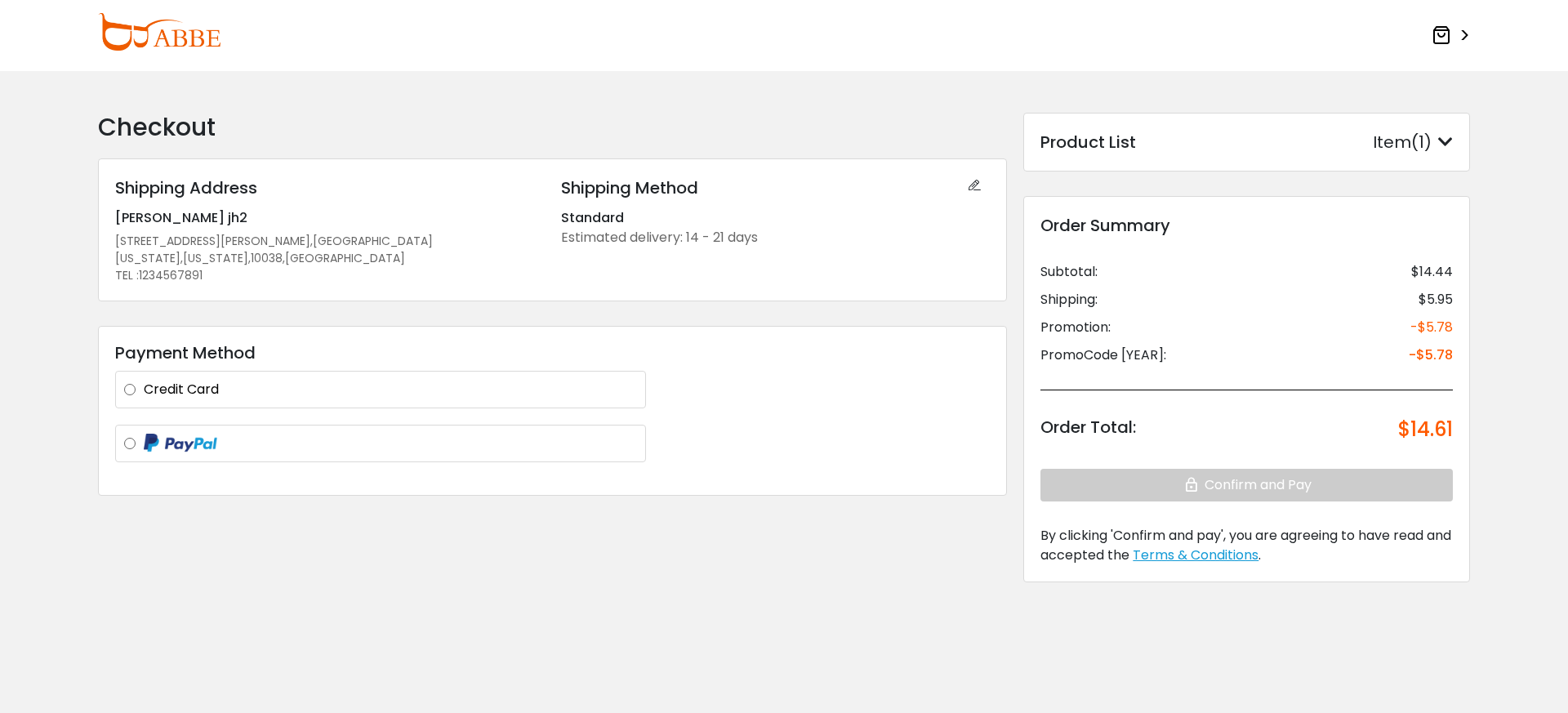
click at [1492, 498] on form "Checkout Shipping Address Shipping Address + Add New Address Peng wang zhang jh…" at bounding box center [784, 400] width 1568 height 656
click at [1448, 37] on icon at bounding box center [1440, 35] width 19 height 19
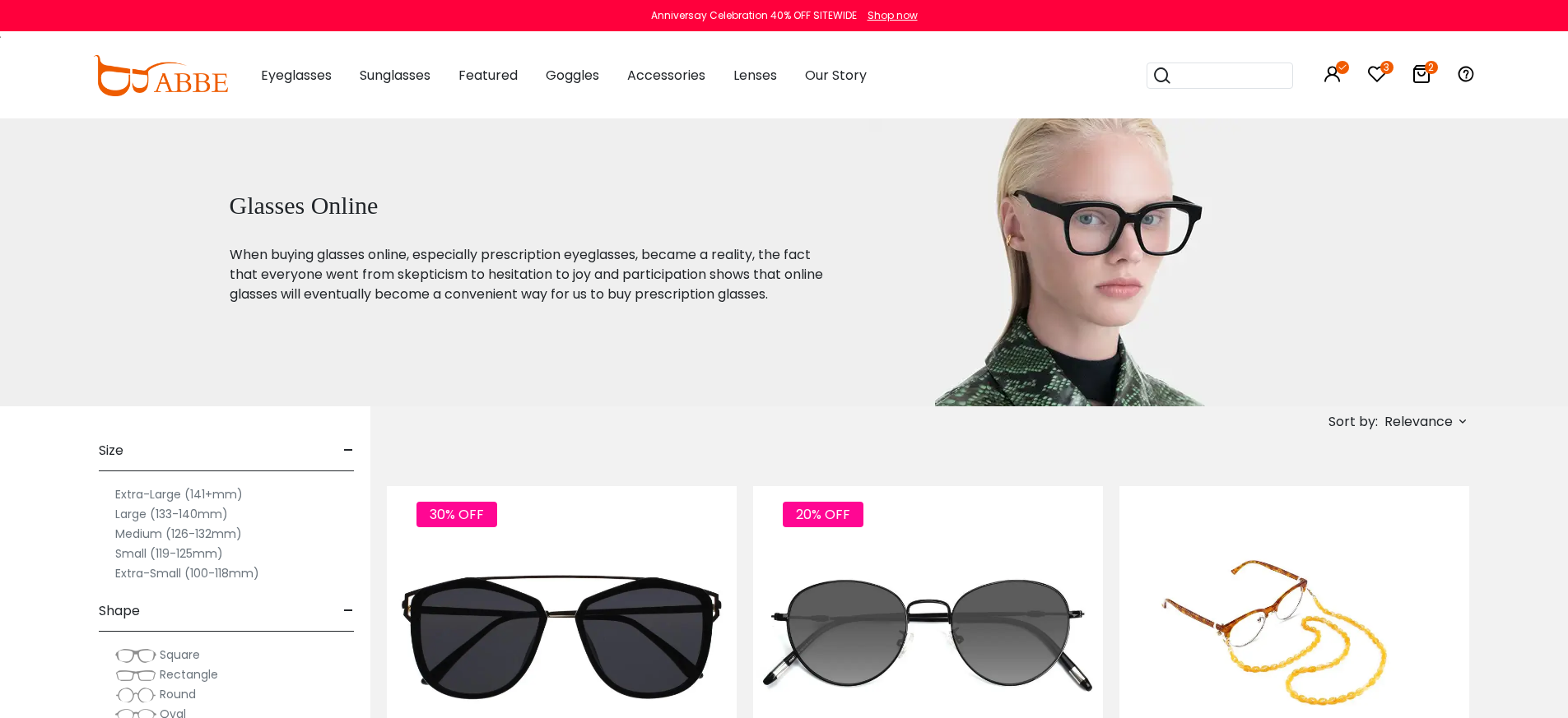
click at [1419, 69] on icon at bounding box center [1422, 73] width 20 height 20
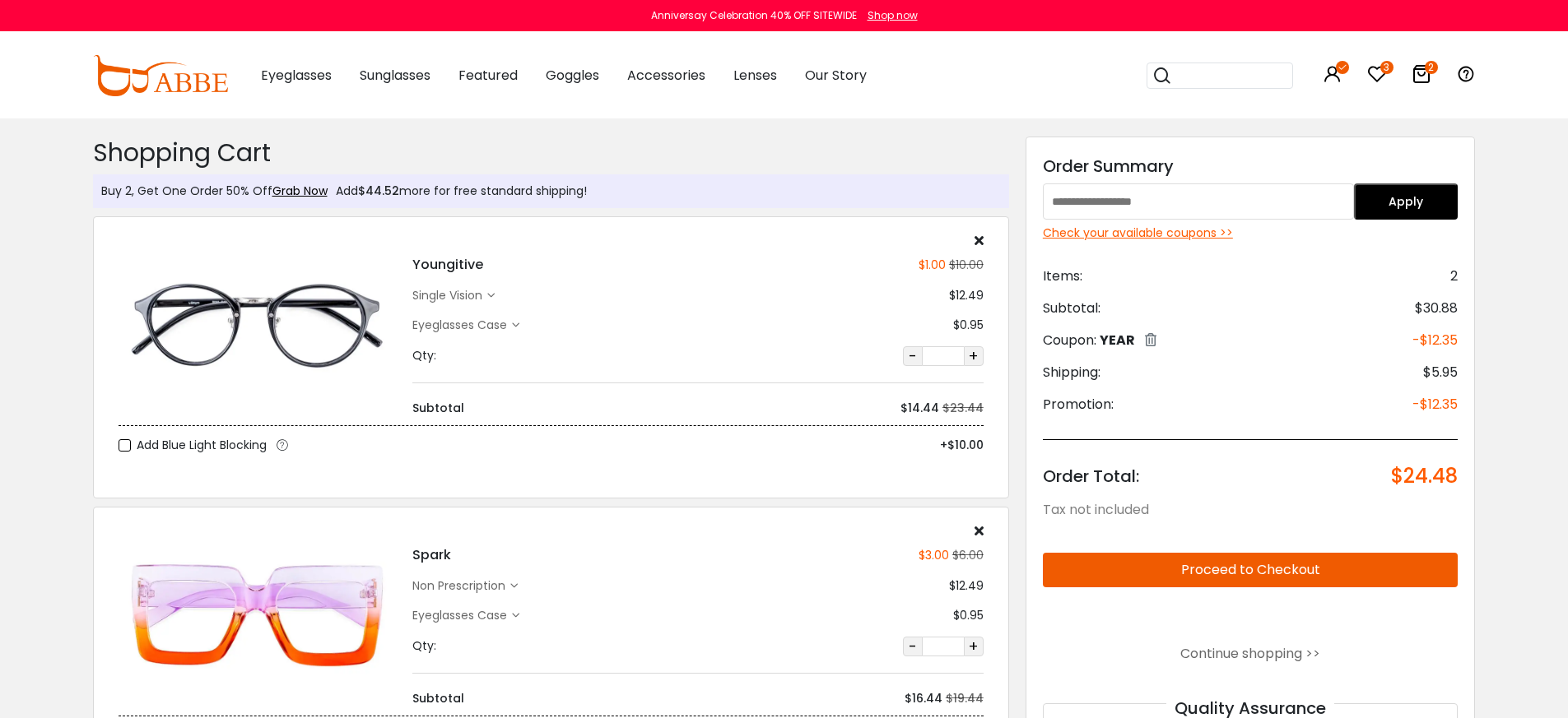
scroll to position [9, 0]
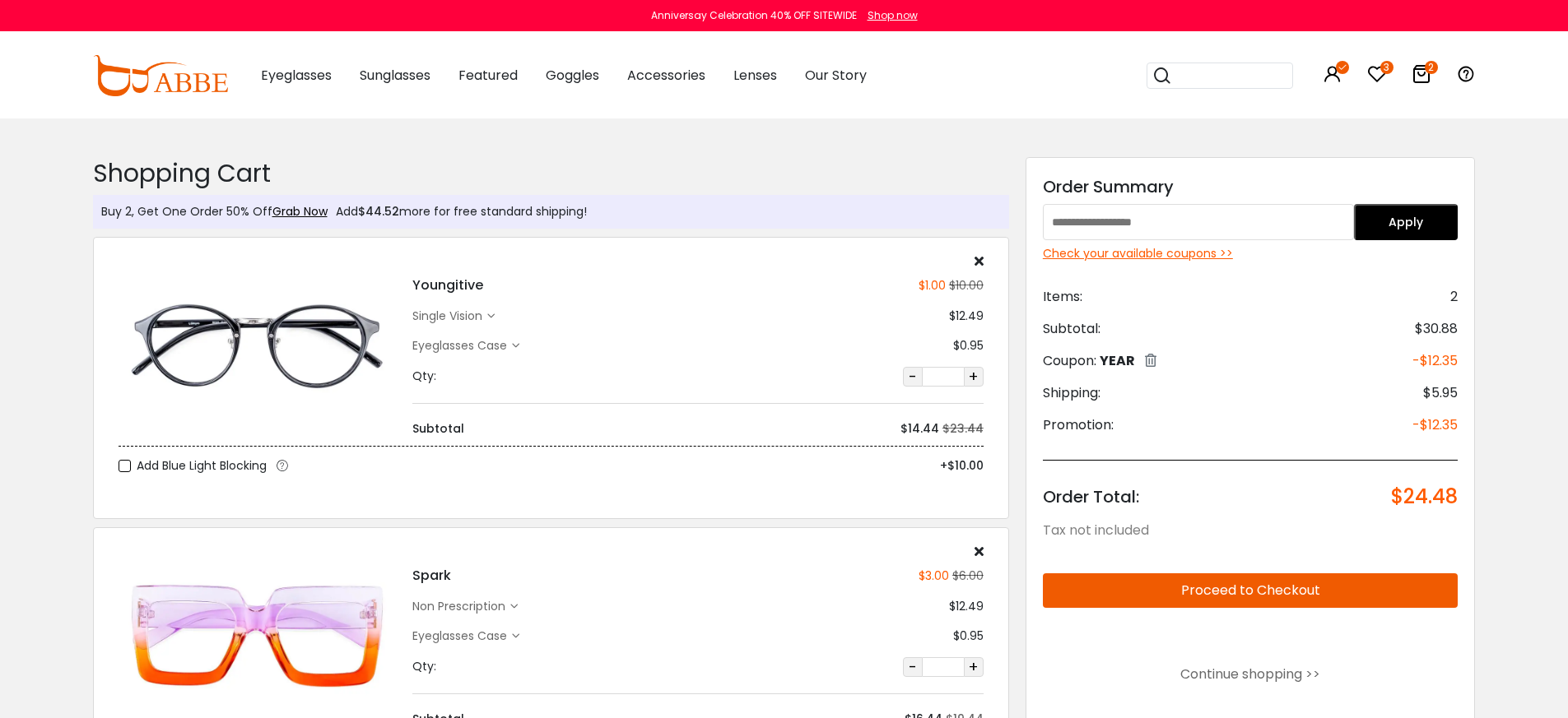
click at [1304, 595] on button "Proceed to Checkout" at bounding box center [1250, 590] width 415 height 35
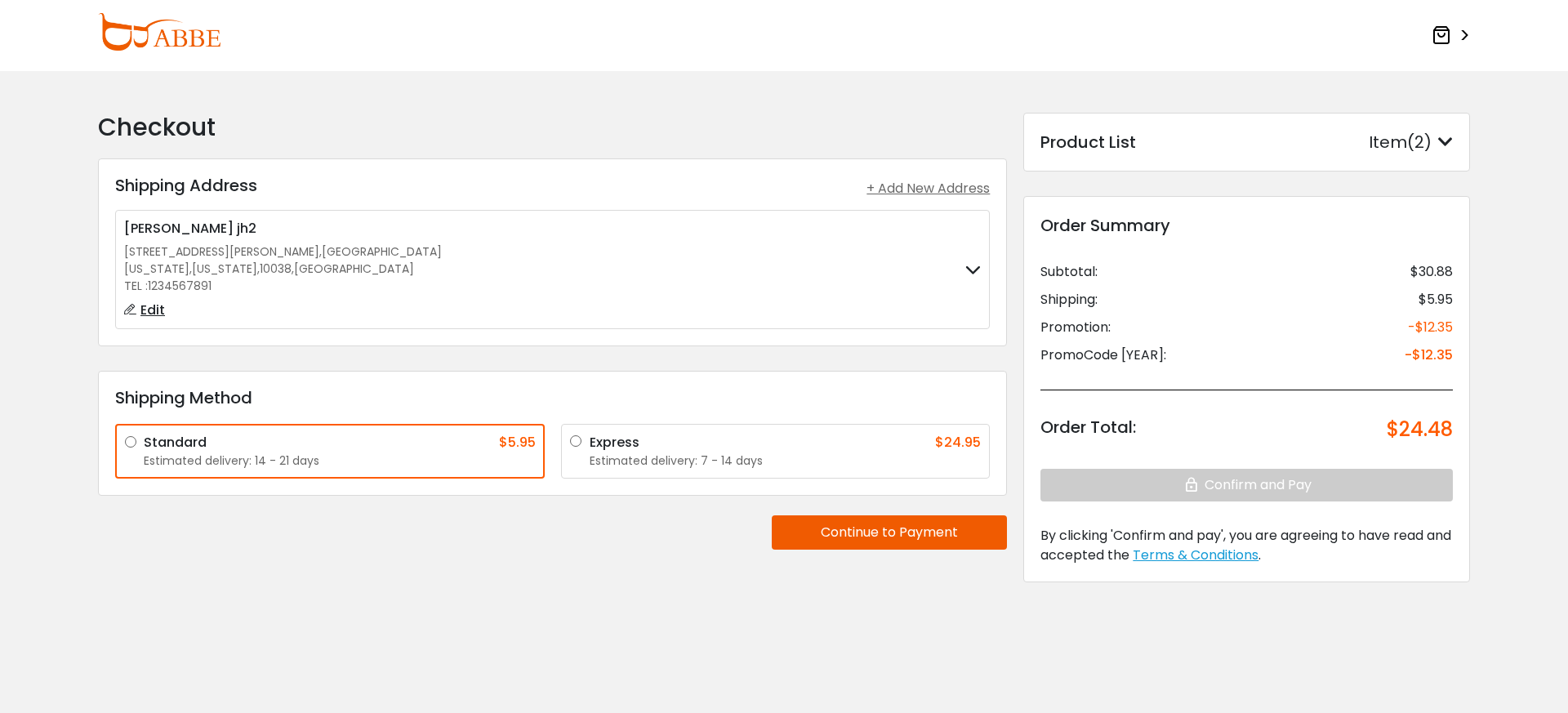
click at [1440, 142] on icon at bounding box center [1445, 142] width 14 height 16
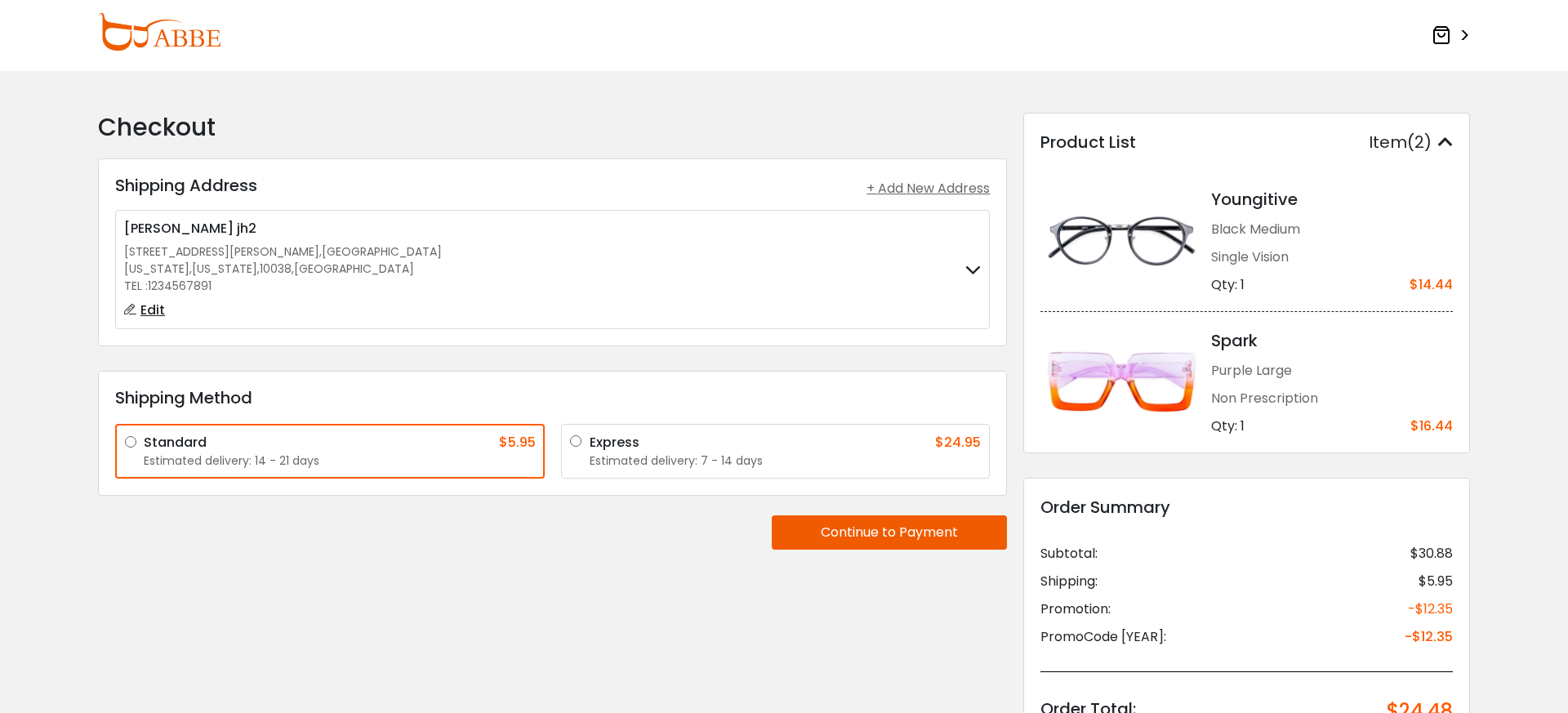
click at [1440, 147] on icon at bounding box center [1445, 142] width 14 height 16
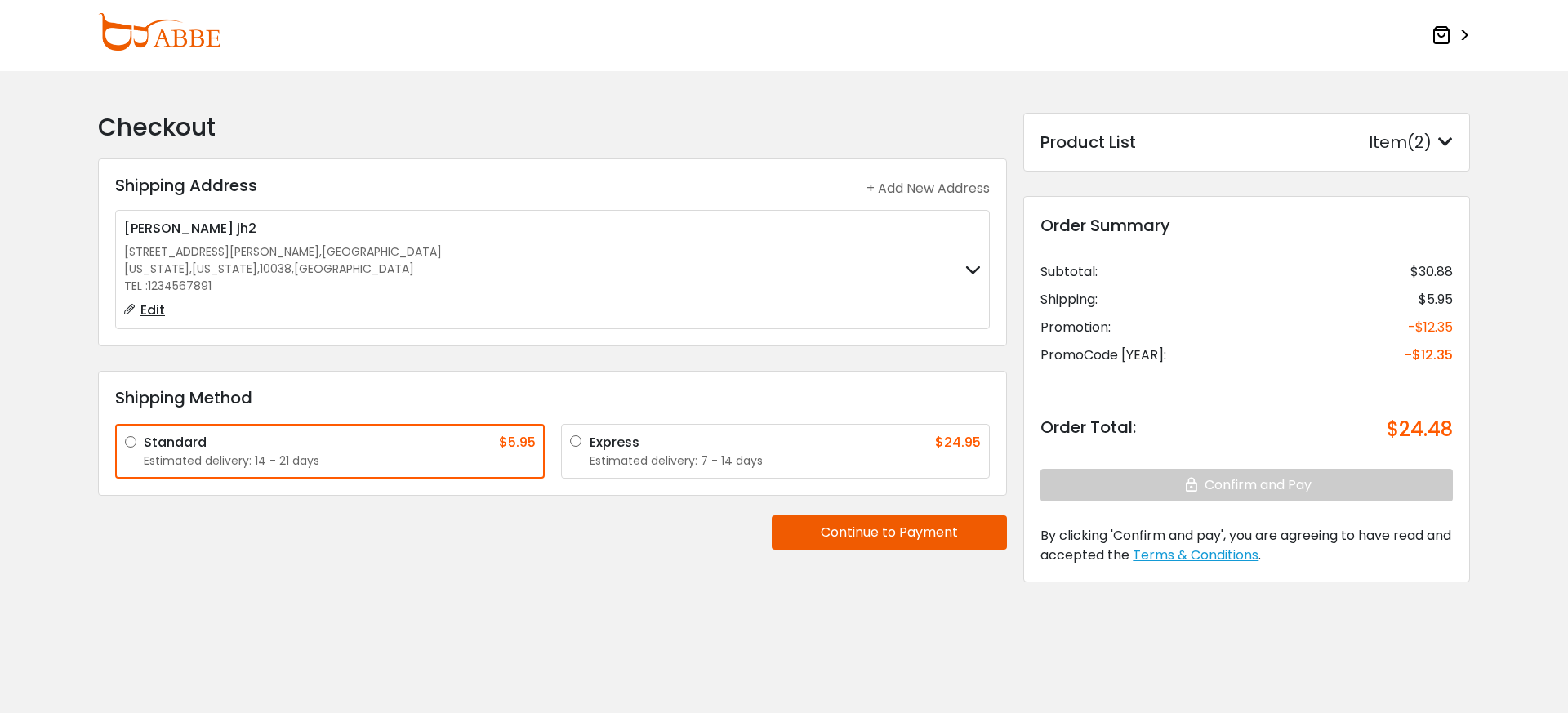
click at [1437, 33] on icon at bounding box center [1440, 35] width 19 height 19
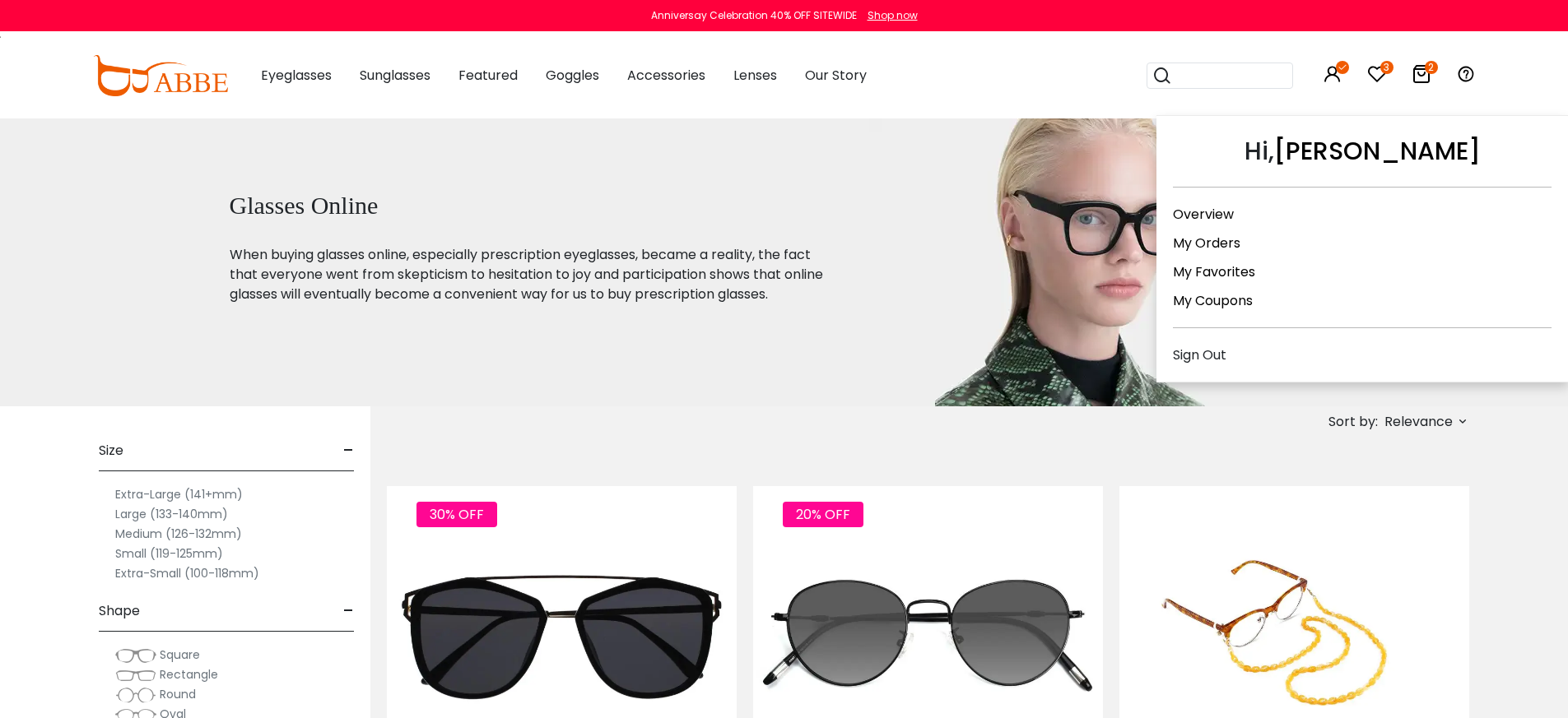
click at [1207, 350] on div "Sign Out" at bounding box center [1362, 355] width 379 height 20
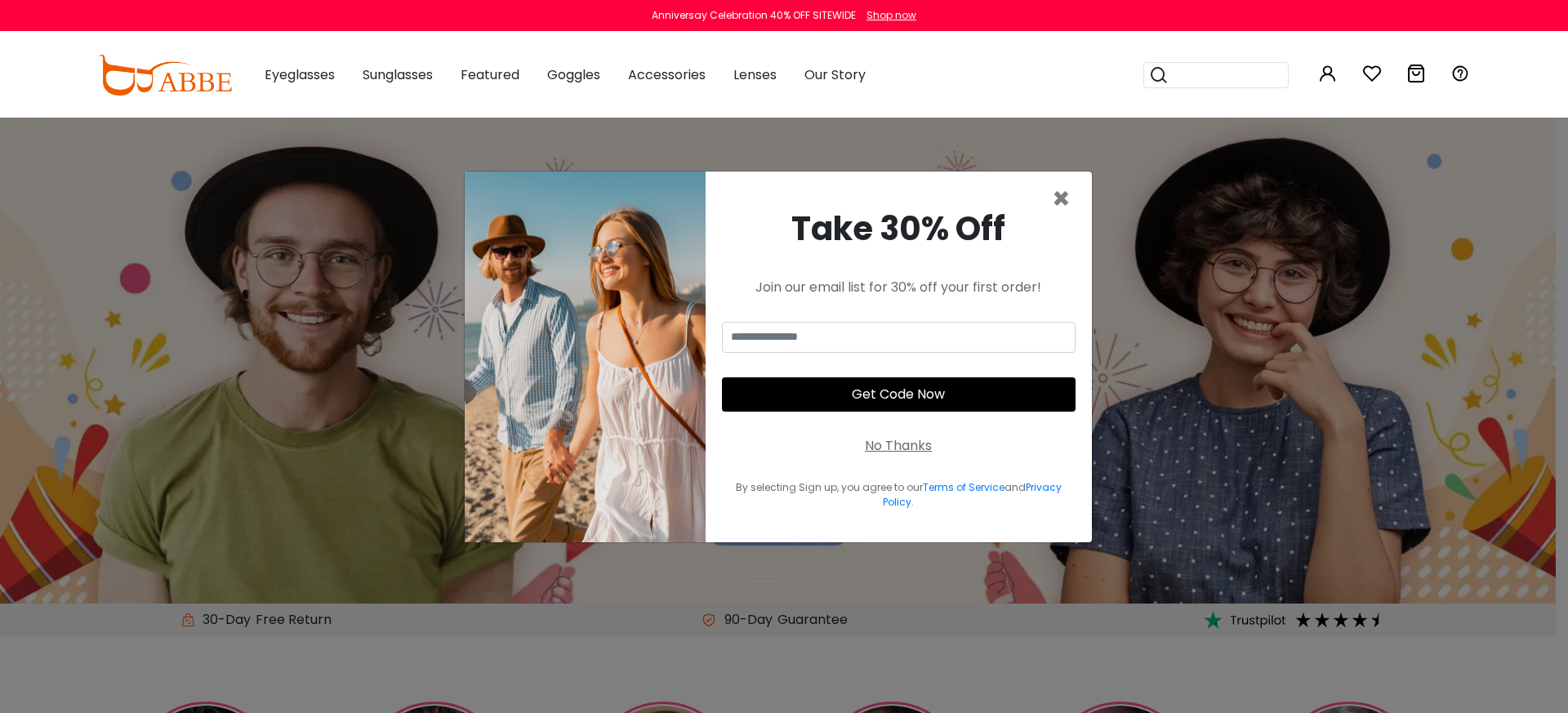
click at [914, 439] on div "No Thanks" at bounding box center [898, 445] width 67 height 19
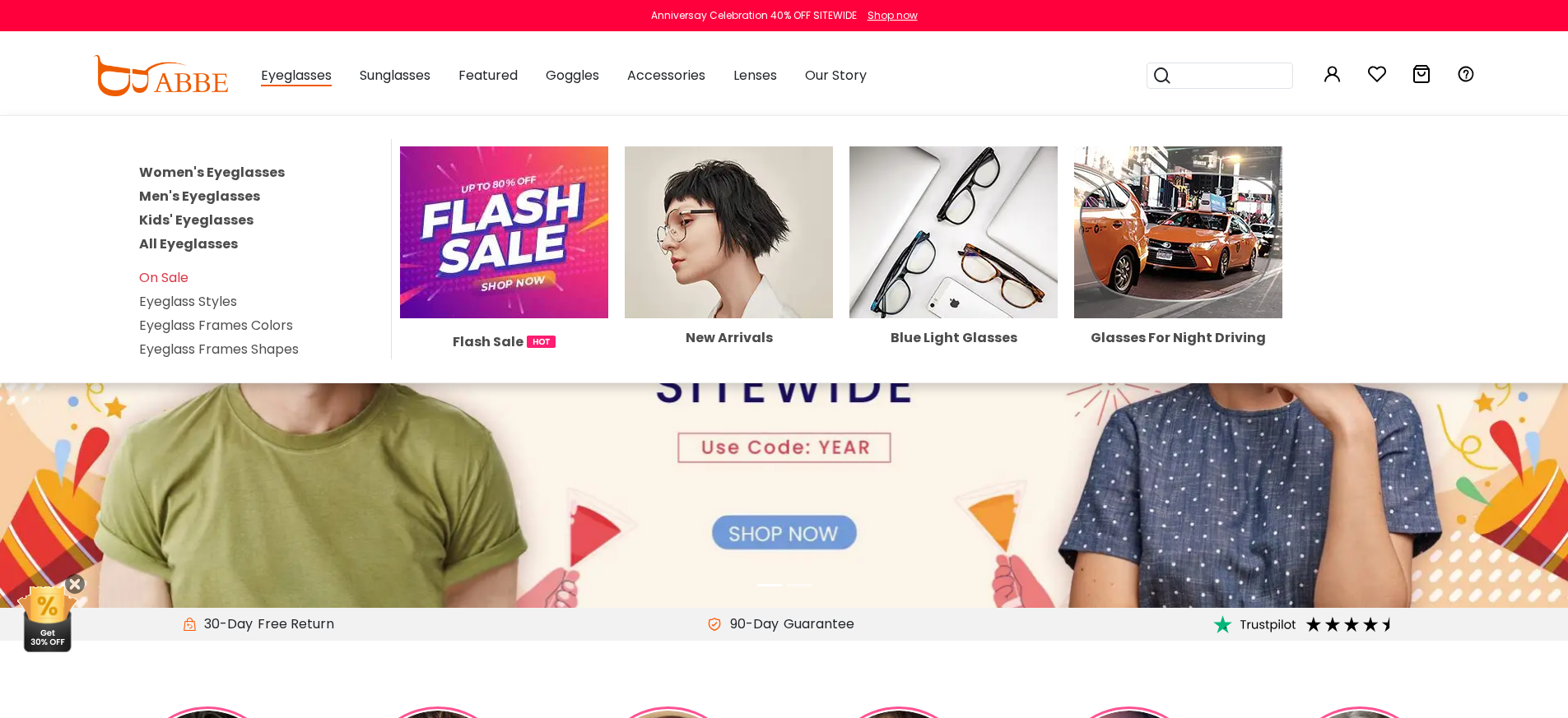
click at [259, 173] on link "Women's Eyeglasses" at bounding box center [211, 172] width 146 height 19
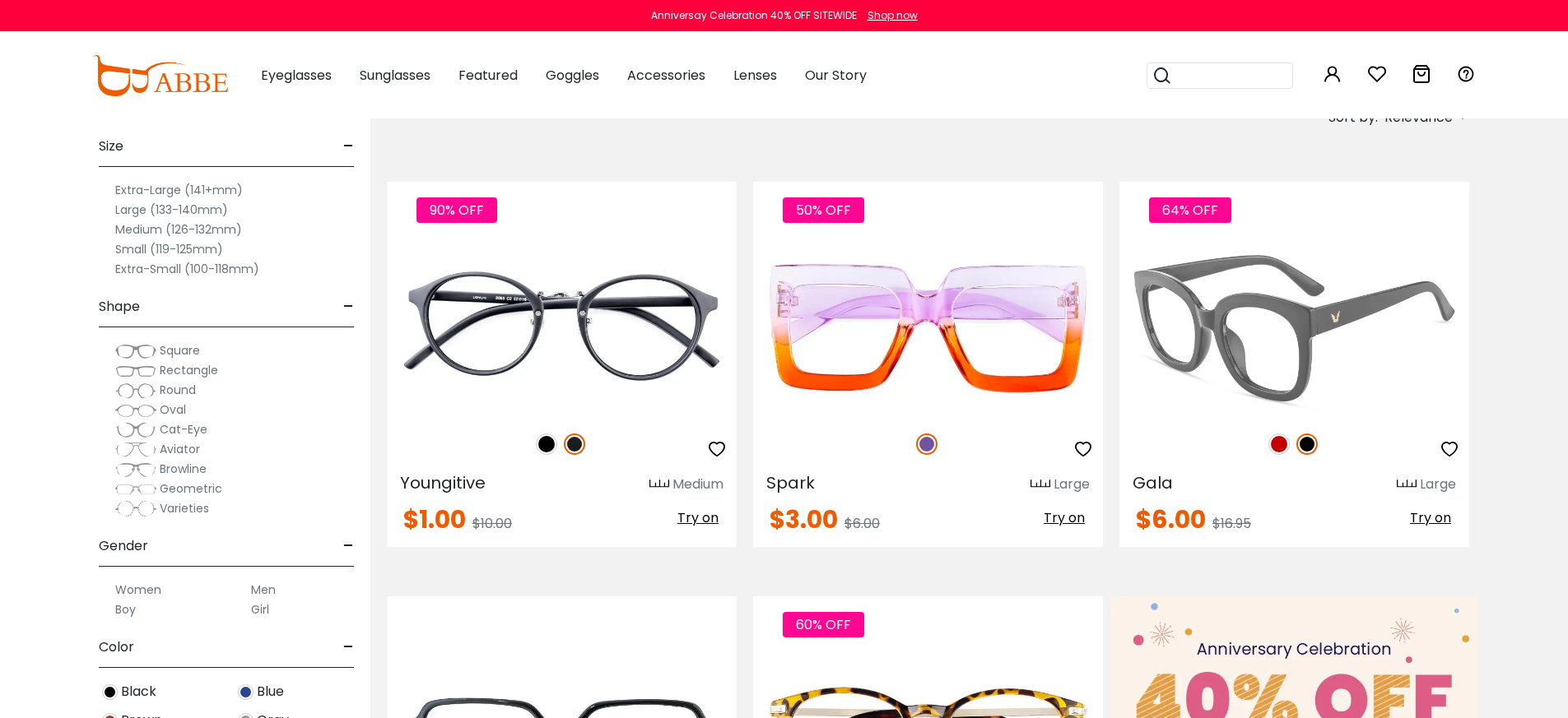
click at [1252, 372] on img at bounding box center [1294, 328] width 350 height 175
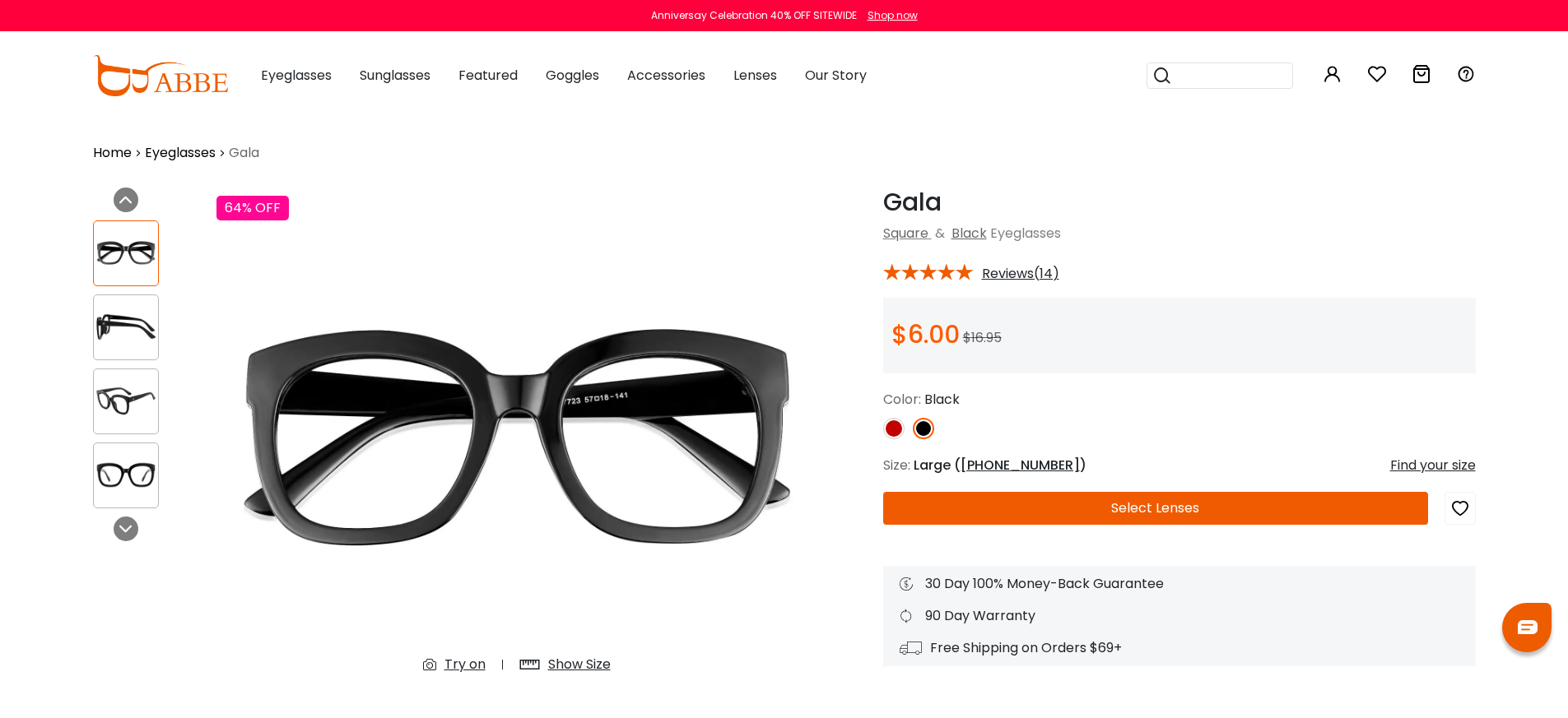
click at [1032, 503] on button "Select Lenses" at bounding box center [1156, 508] width 545 height 33
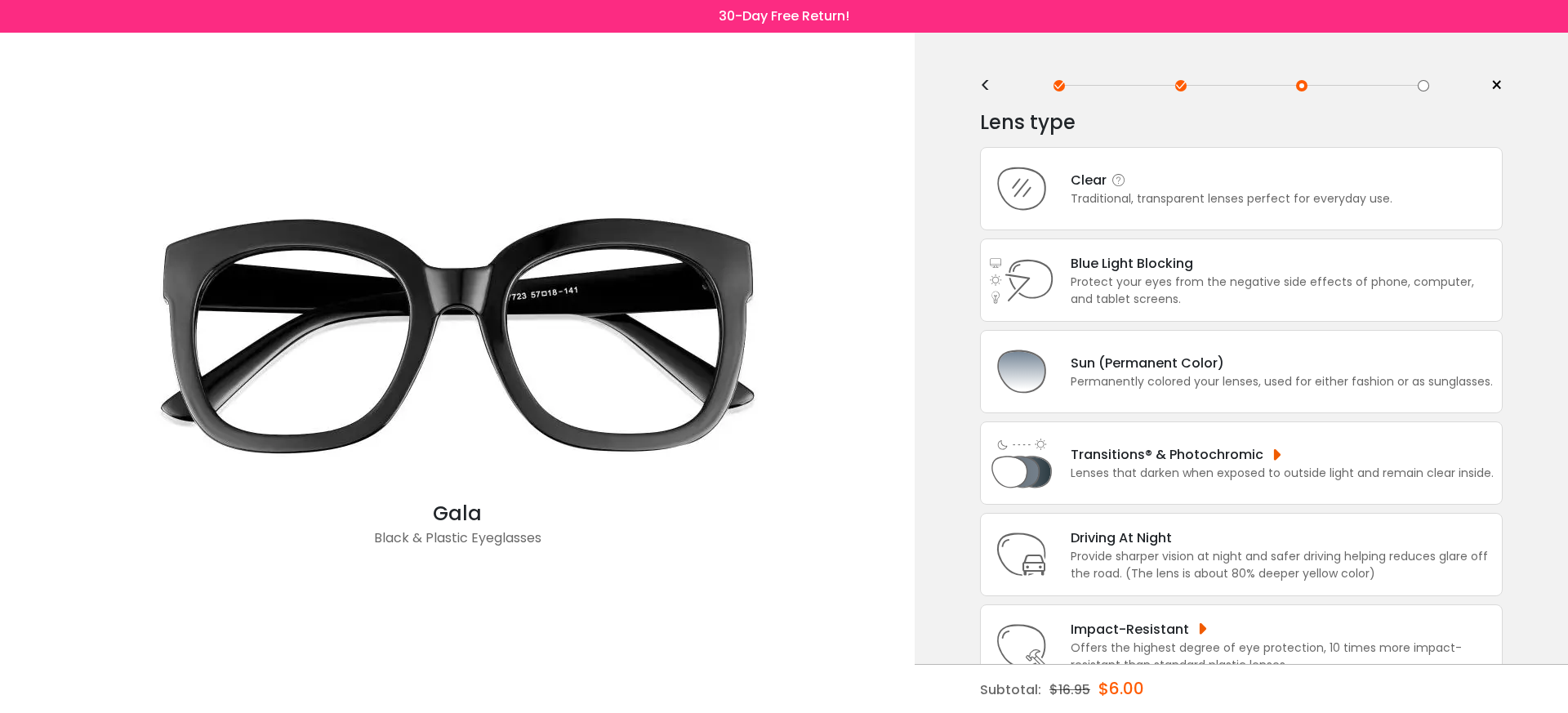
click at [1213, 196] on div "Traditional, transparent lenses perfect for everyday use." at bounding box center [1231, 199] width 322 height 17
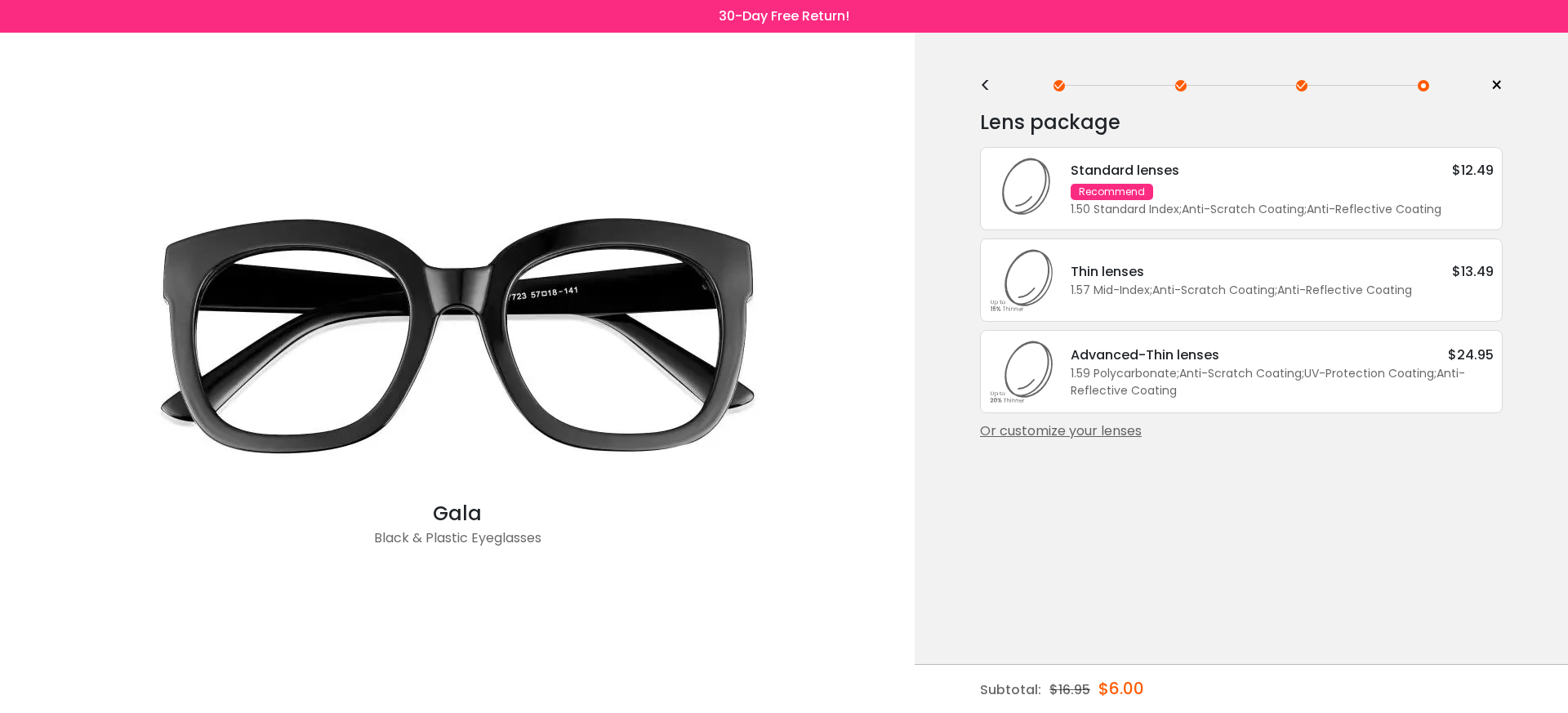
click at [1213, 196] on div "Standard lenses $12.49 Recommend 1.50 Standard Index ; Anti-Scratch Coating ; A…" at bounding box center [1273, 189] width 439 height 58
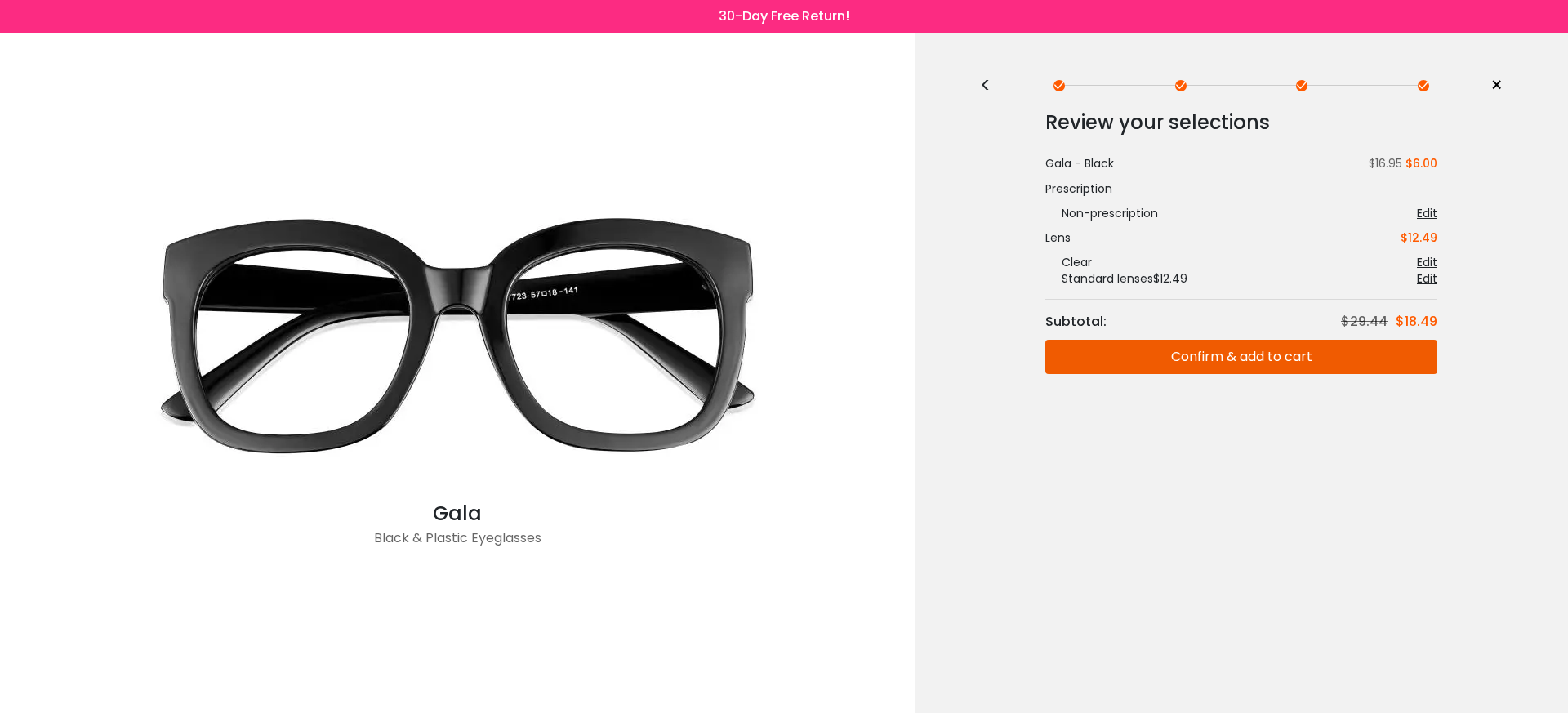
click at [1215, 359] on button "Confirm & add to cart" at bounding box center [1241, 356] width 392 height 35
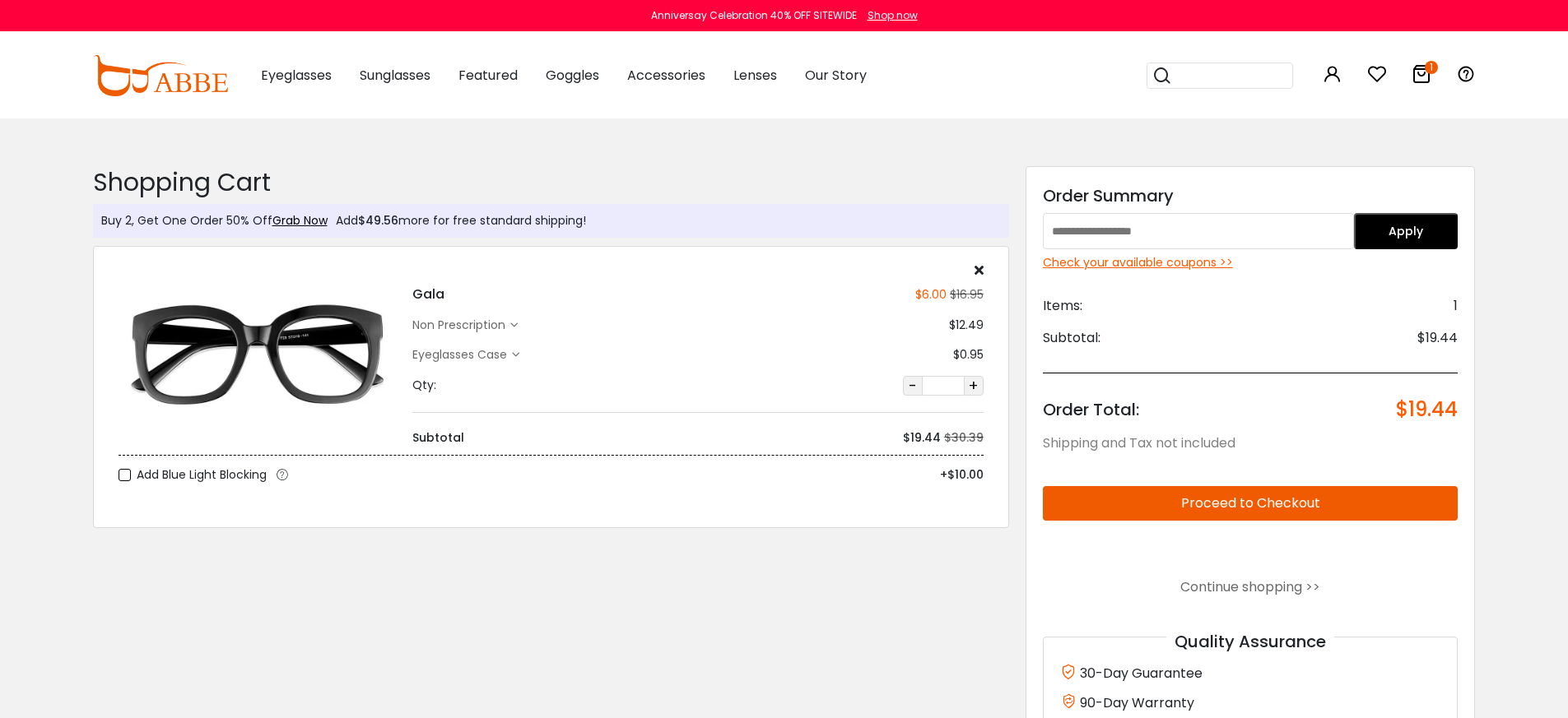
click at [1263, 510] on button "Proceed to Checkout" at bounding box center [1250, 504] width 415 height 35
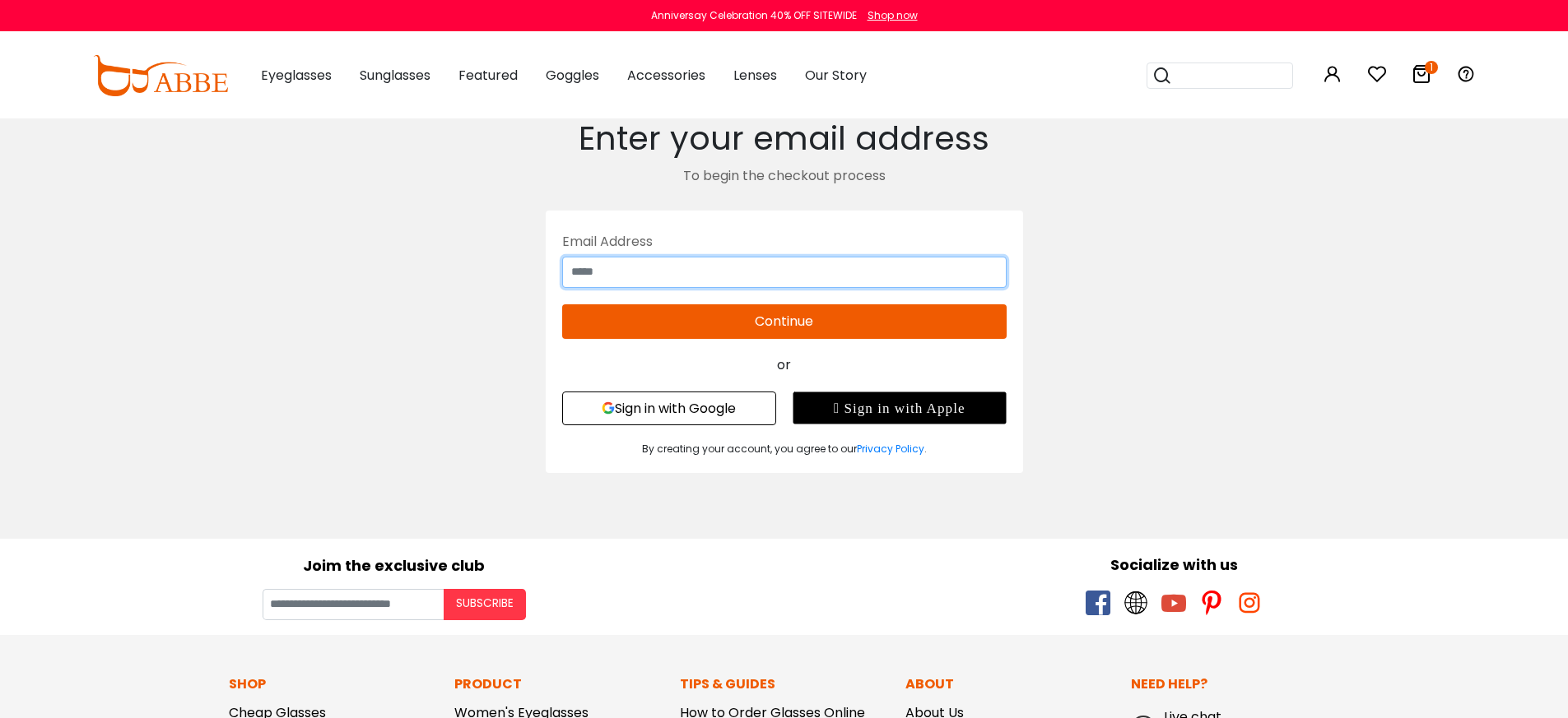
click at [847, 277] on input "text" at bounding box center [785, 272] width 444 height 31
type input "**********"
click at [884, 320] on button "Continue" at bounding box center [785, 322] width 444 height 35
type input "**********"
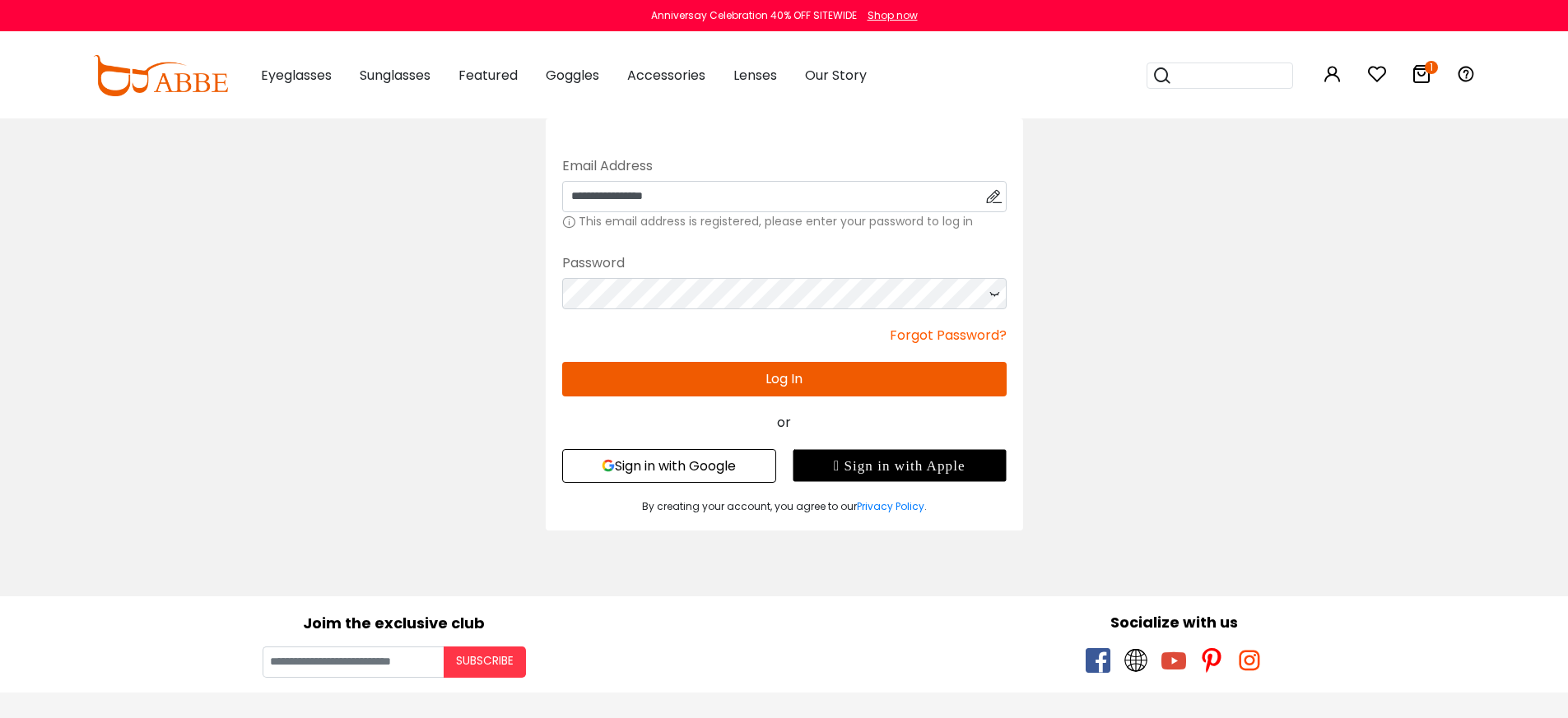
click at [1213, 393] on div "**********" at bounding box center [784, 324] width 1136 height 412
click at [844, 387] on button "Log In" at bounding box center [785, 379] width 444 height 35
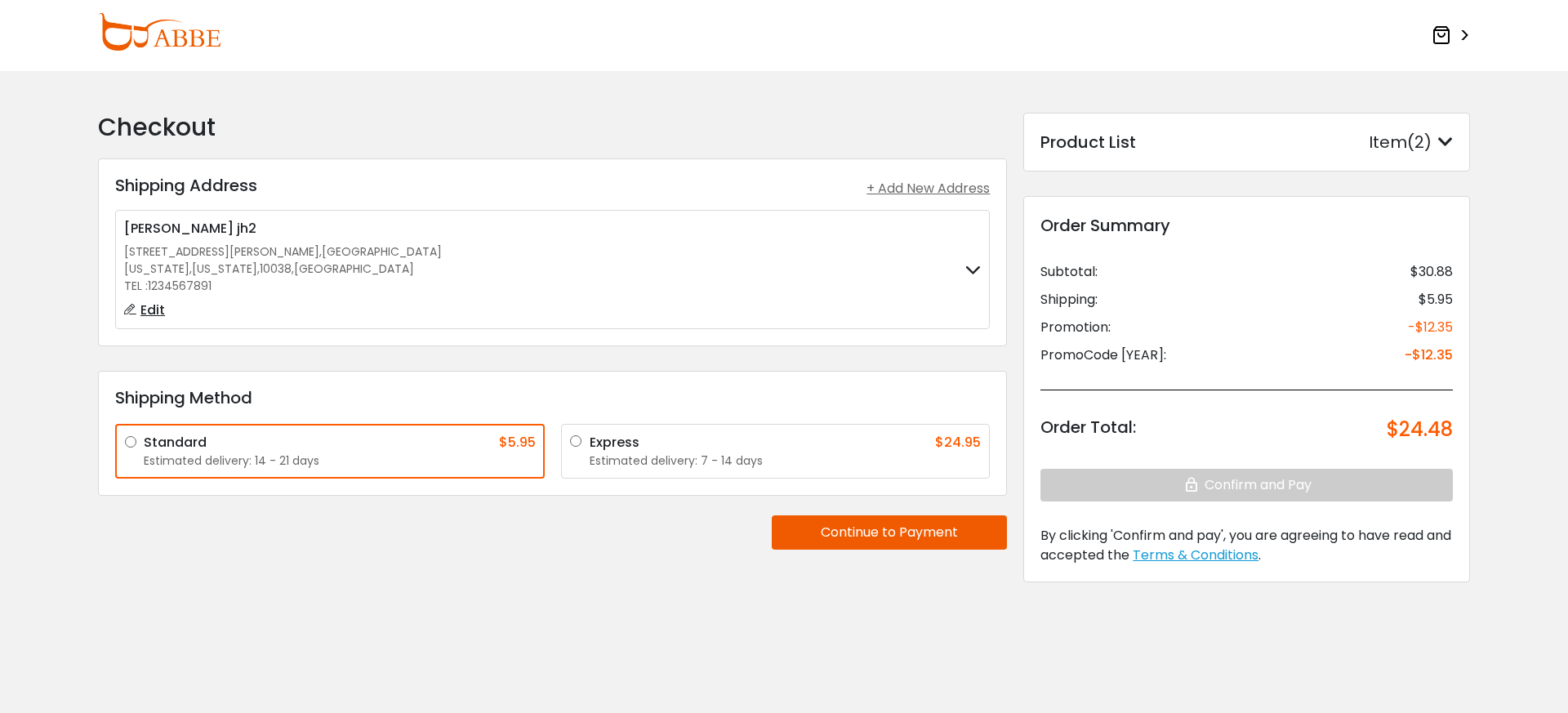
click at [1417, 150] on div "Item(2)" at bounding box center [1411, 142] width 84 height 24
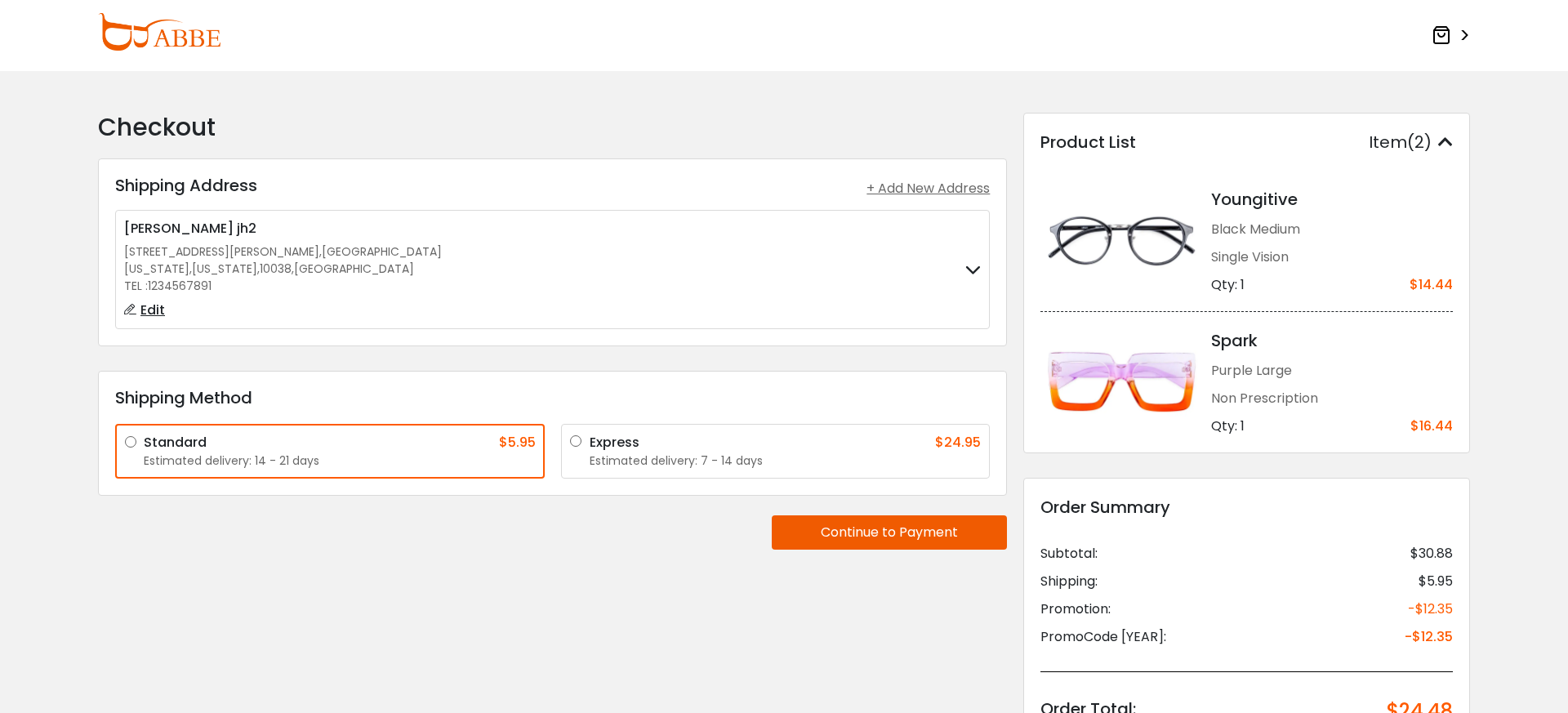
drag, startPoint x: 1441, startPoint y: 136, endPoint x: 1420, endPoint y: 140, distance: 21.4
click at [1441, 136] on icon at bounding box center [1445, 142] width 14 height 16
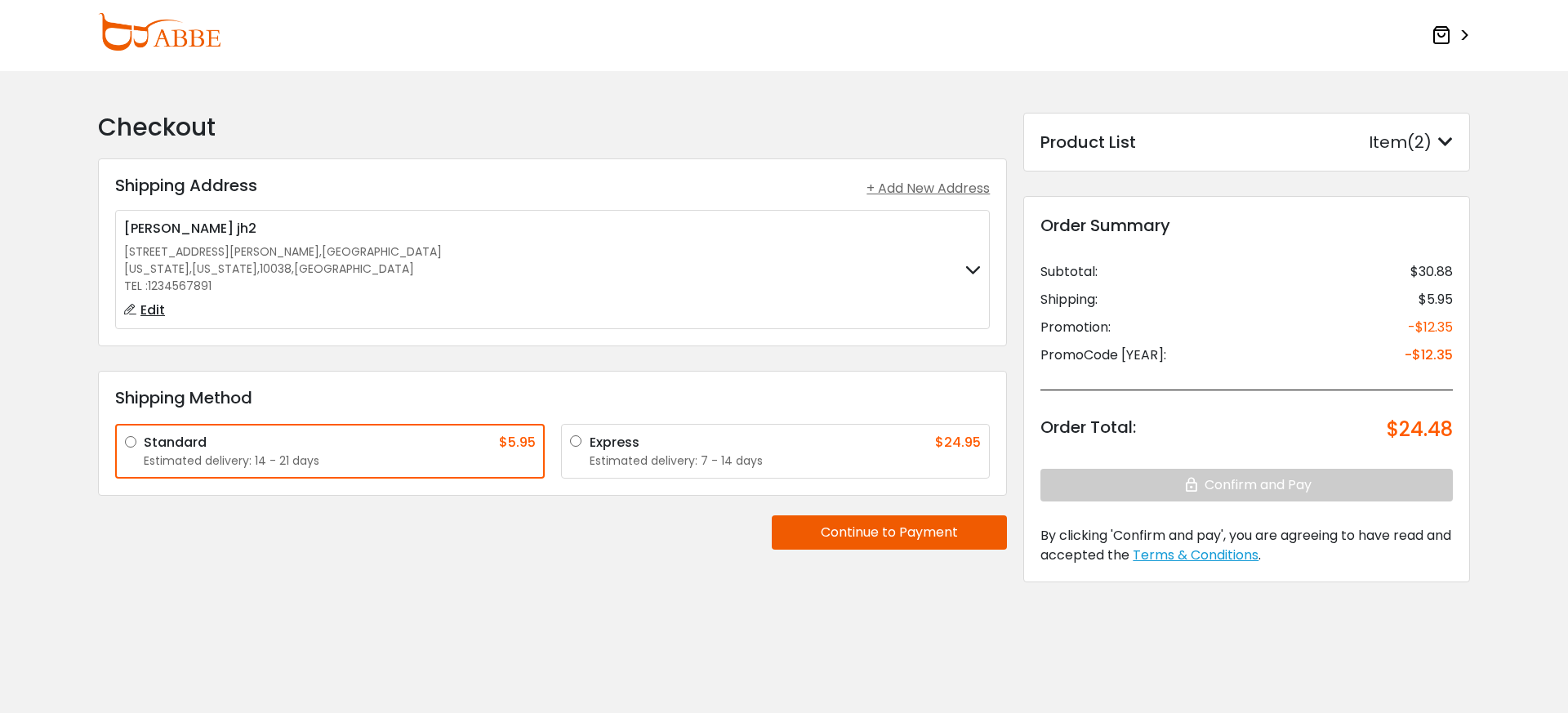
click at [1445, 37] on icon at bounding box center [1440, 35] width 19 height 19
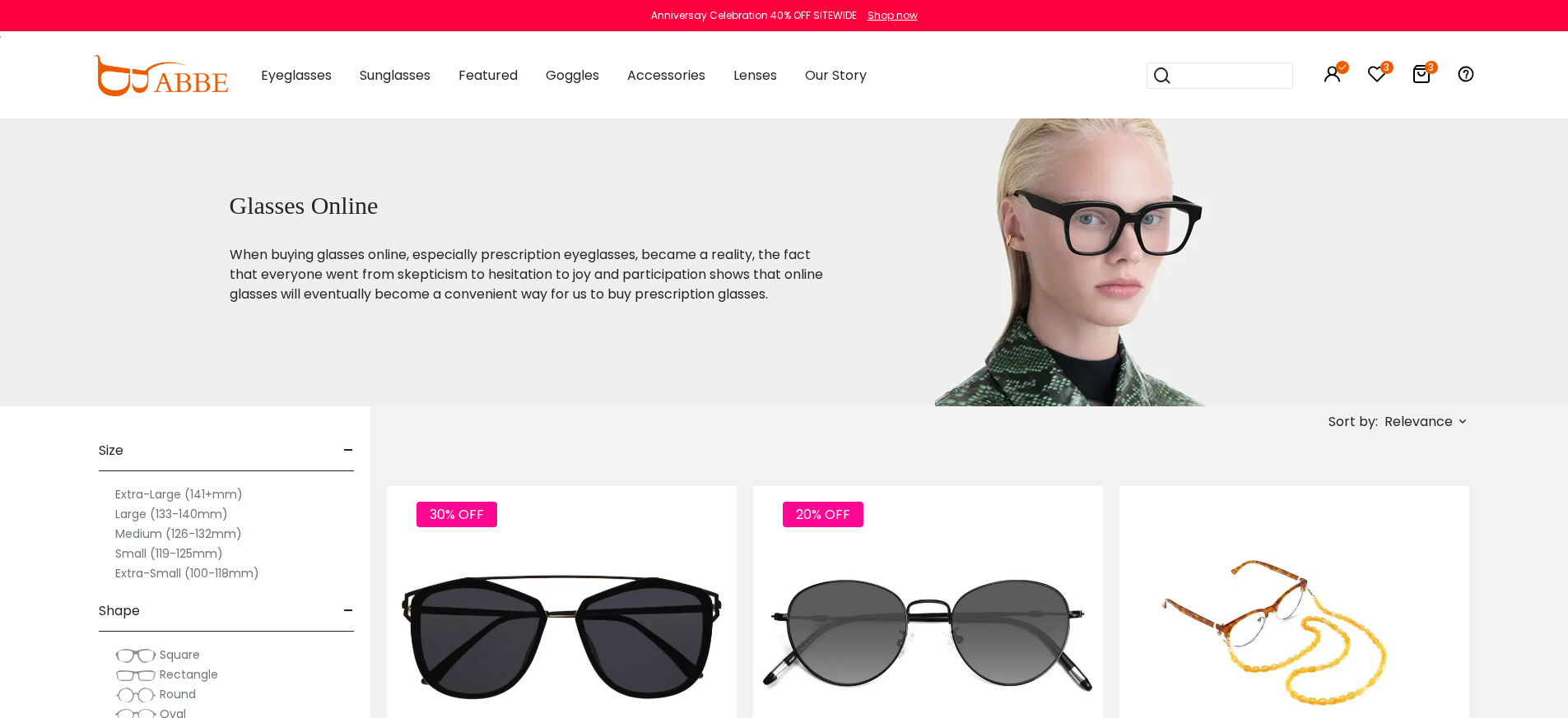
click at [1425, 72] on icon at bounding box center [1422, 73] width 20 height 20
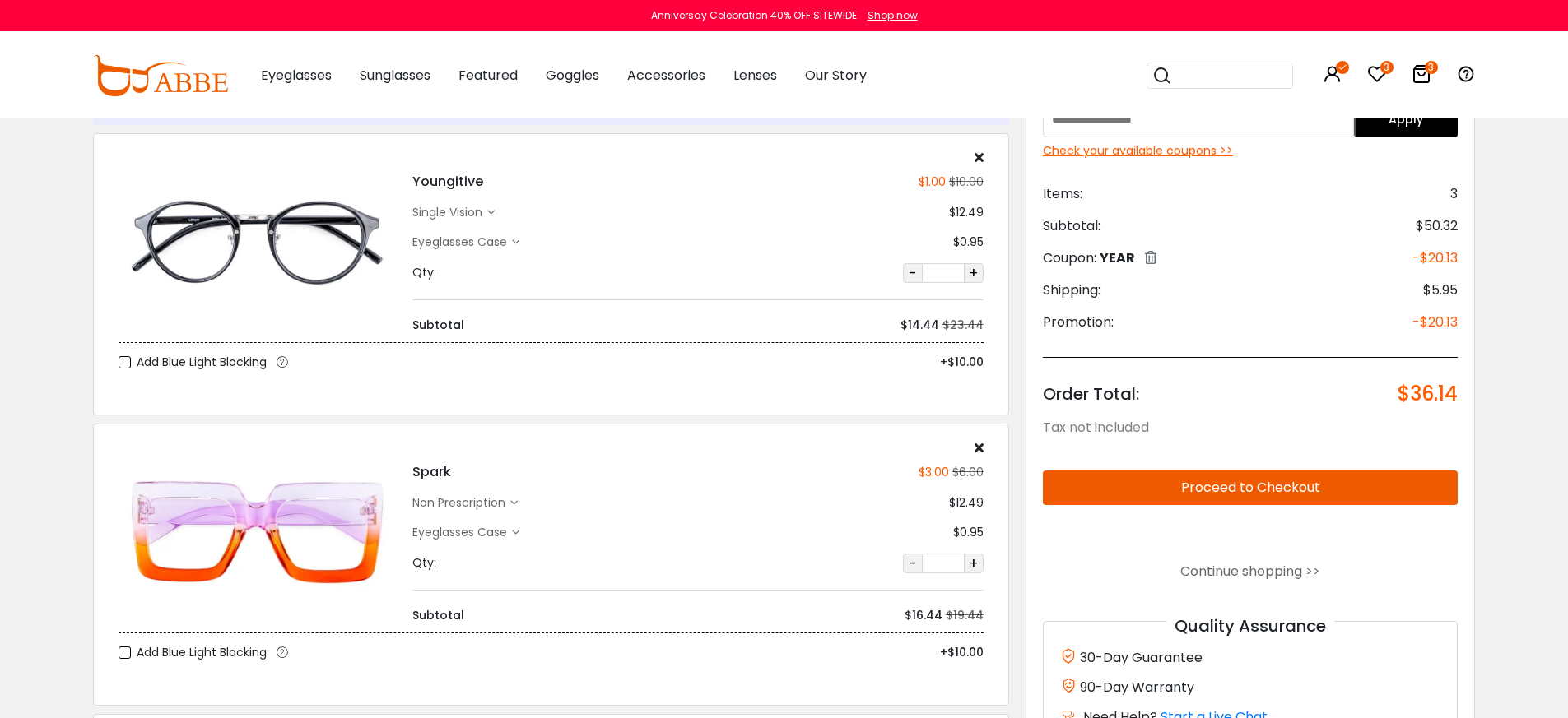
scroll to position [77, 0]
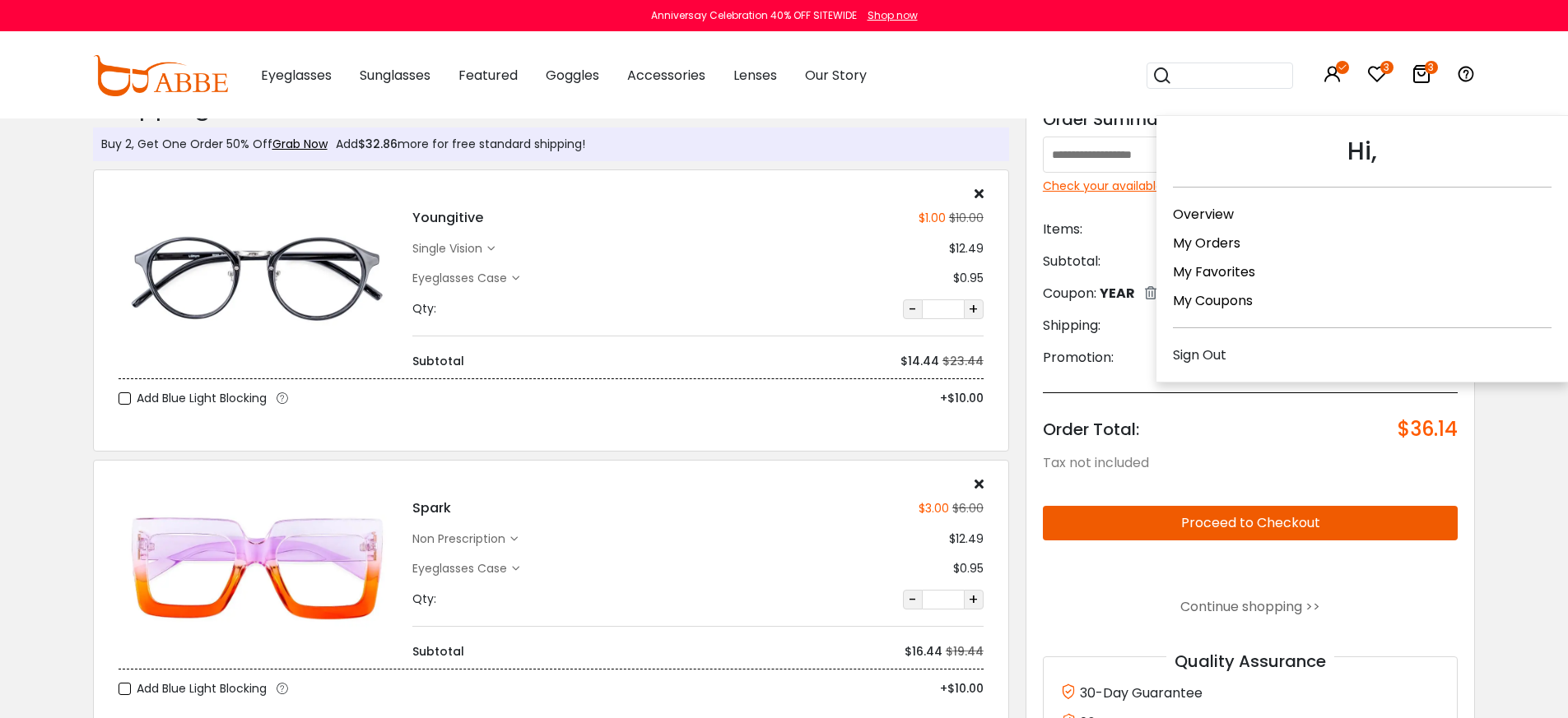
click at [1196, 355] on div "Sign Out" at bounding box center [1362, 355] width 379 height 20
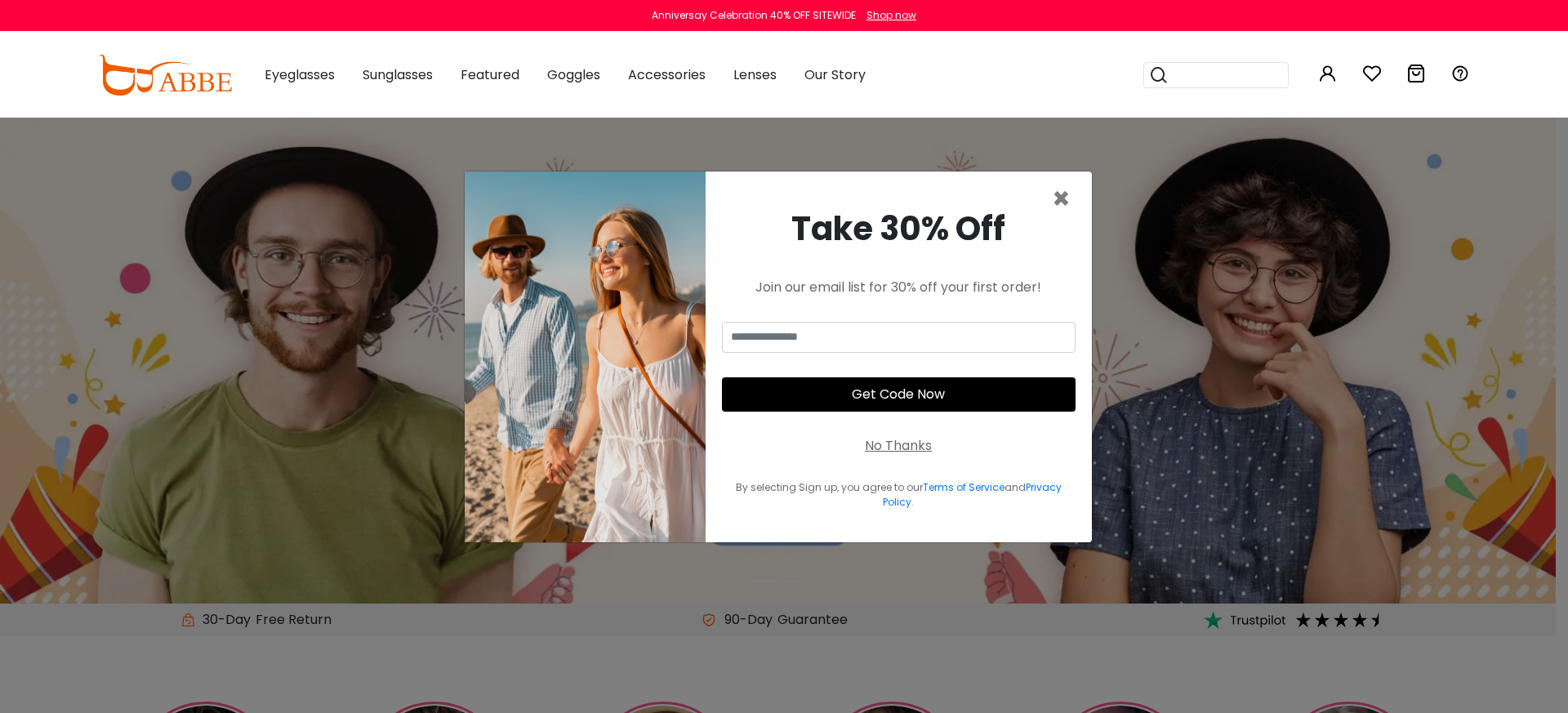
click at [901, 442] on div "No Thanks" at bounding box center [898, 445] width 67 height 19
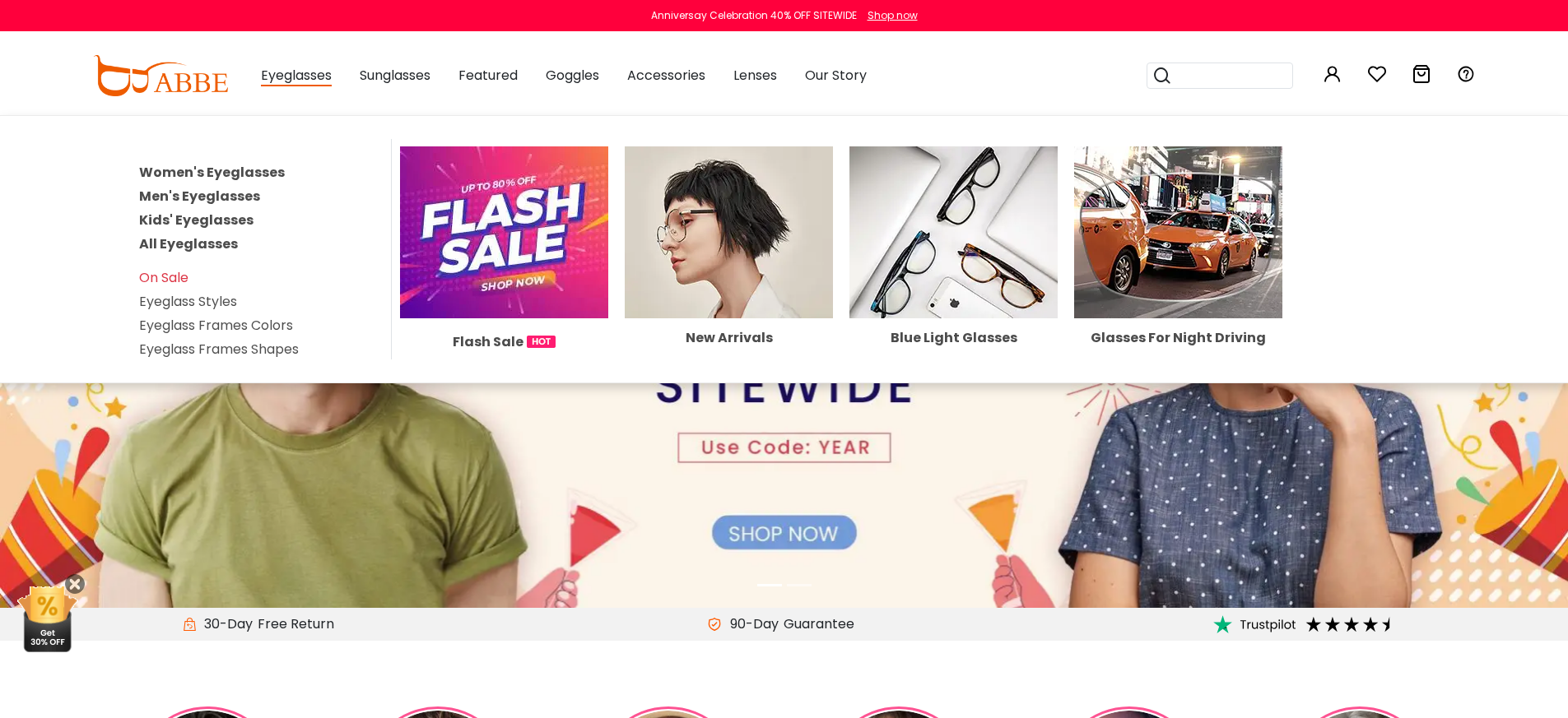
click at [266, 168] on link "Women's Eyeglasses" at bounding box center [211, 172] width 146 height 19
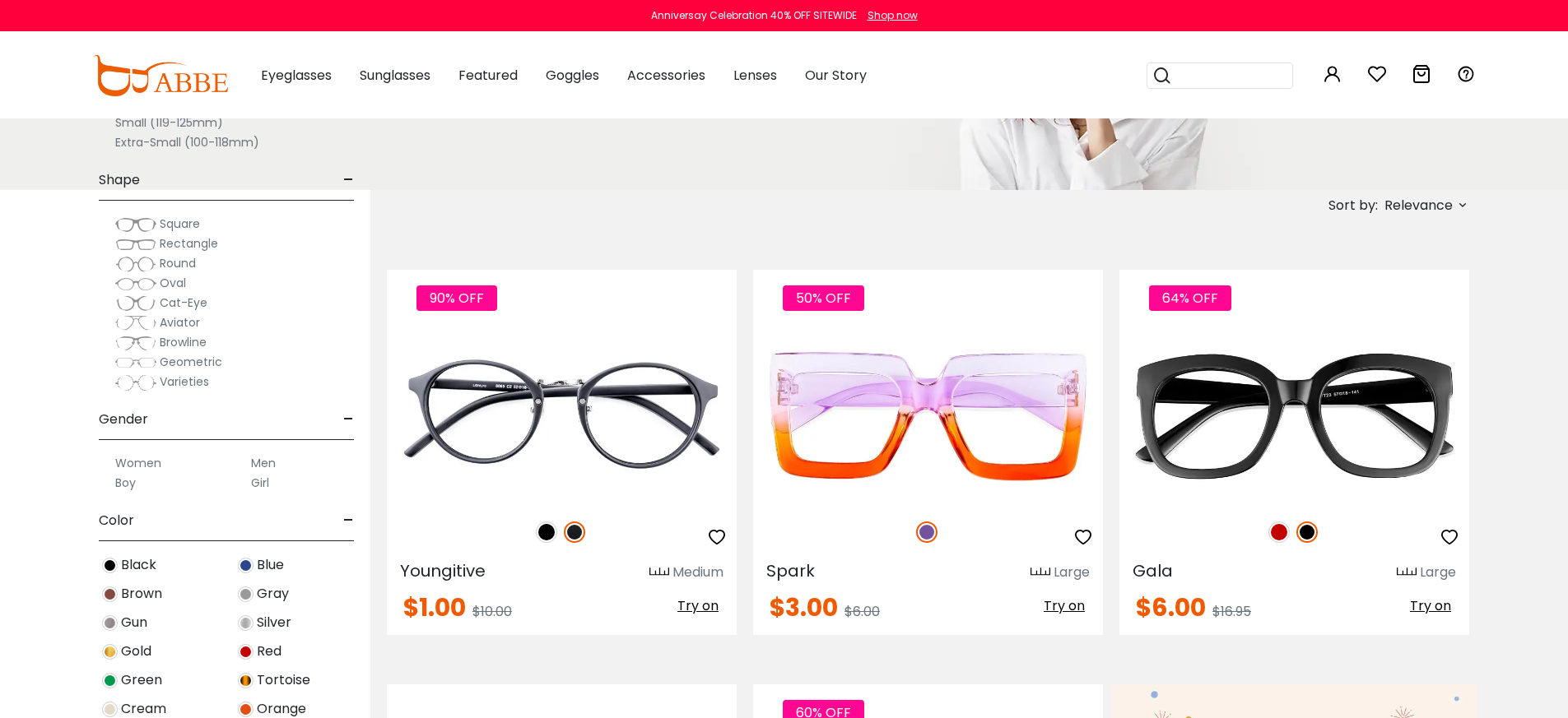
scroll to position [551, 0]
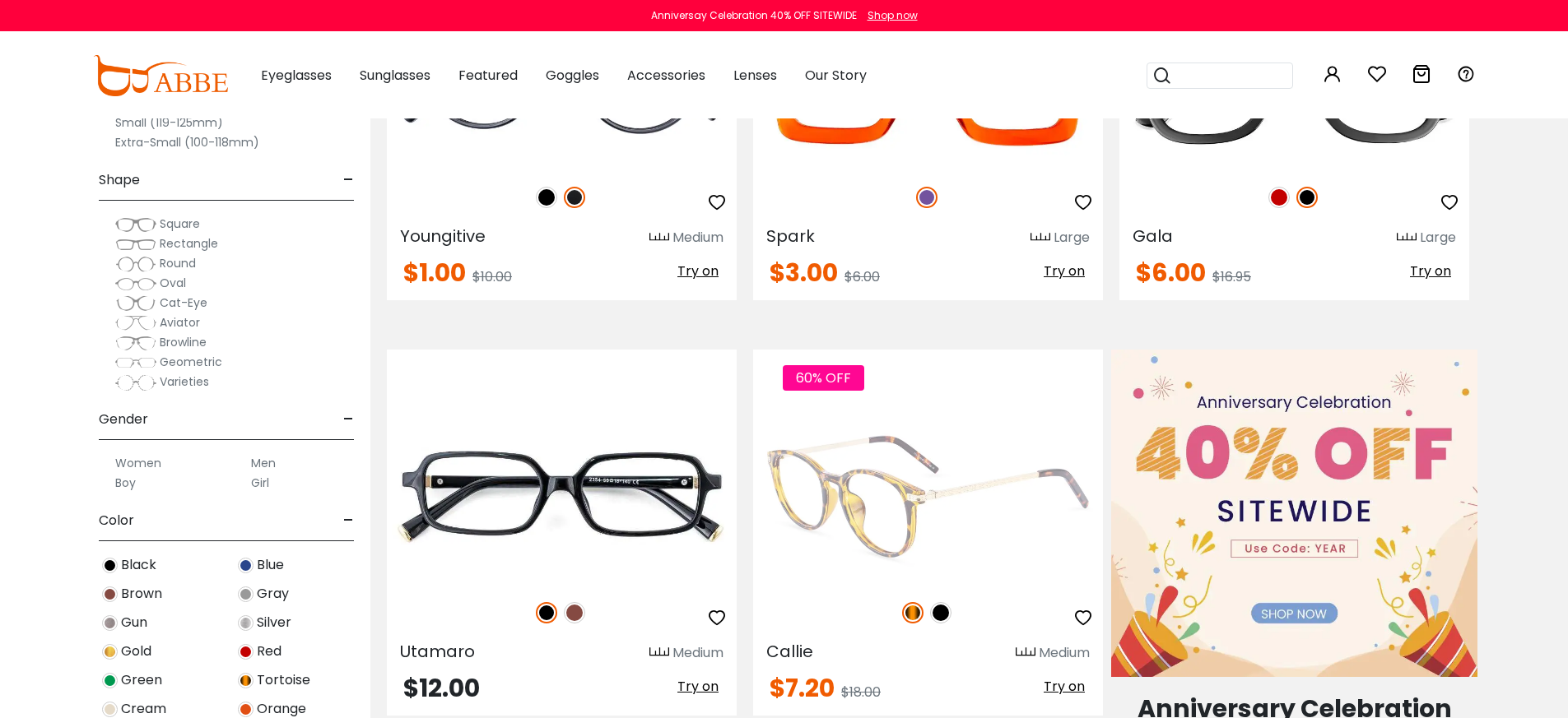
click at [964, 503] on img at bounding box center [928, 497] width 350 height 175
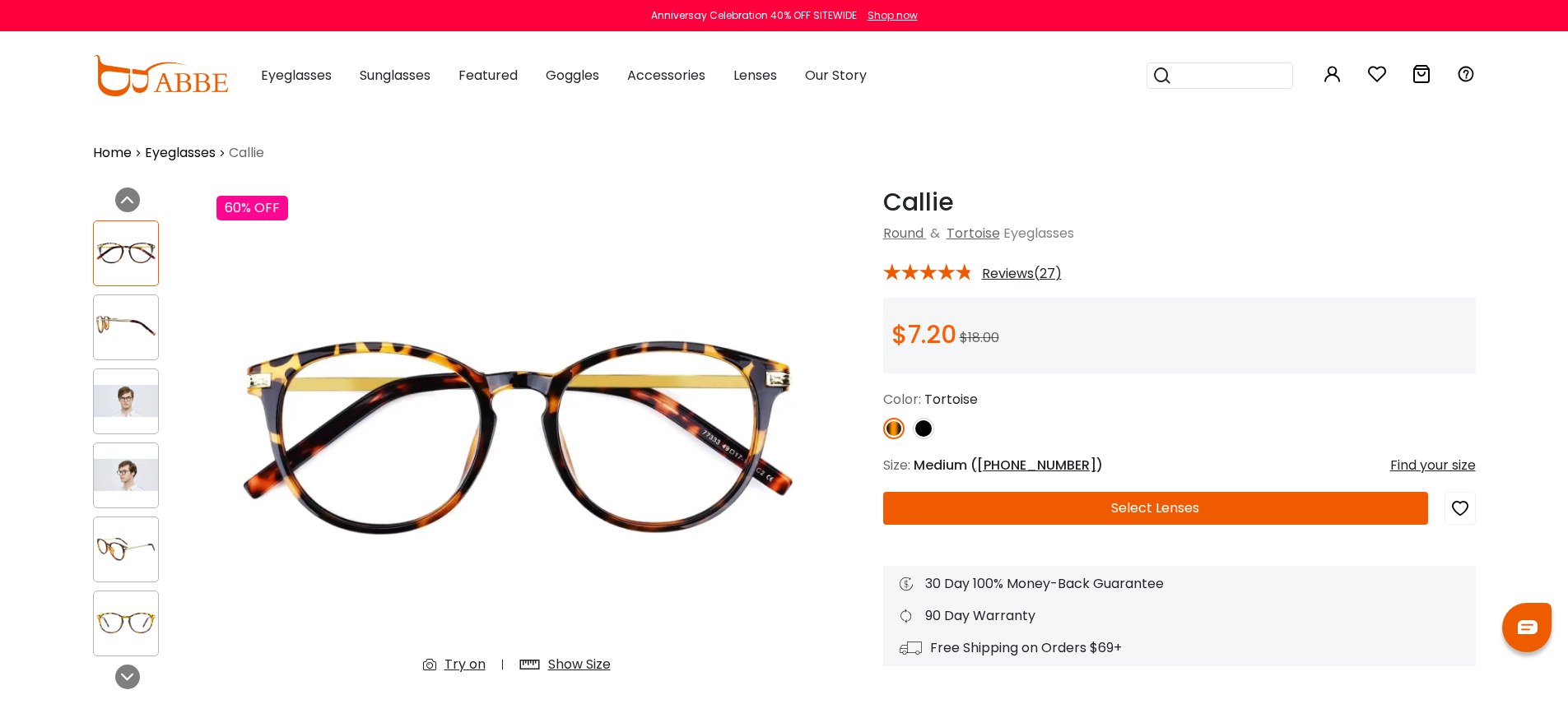
click at [1181, 518] on button "Select Lenses" at bounding box center [1156, 508] width 545 height 33
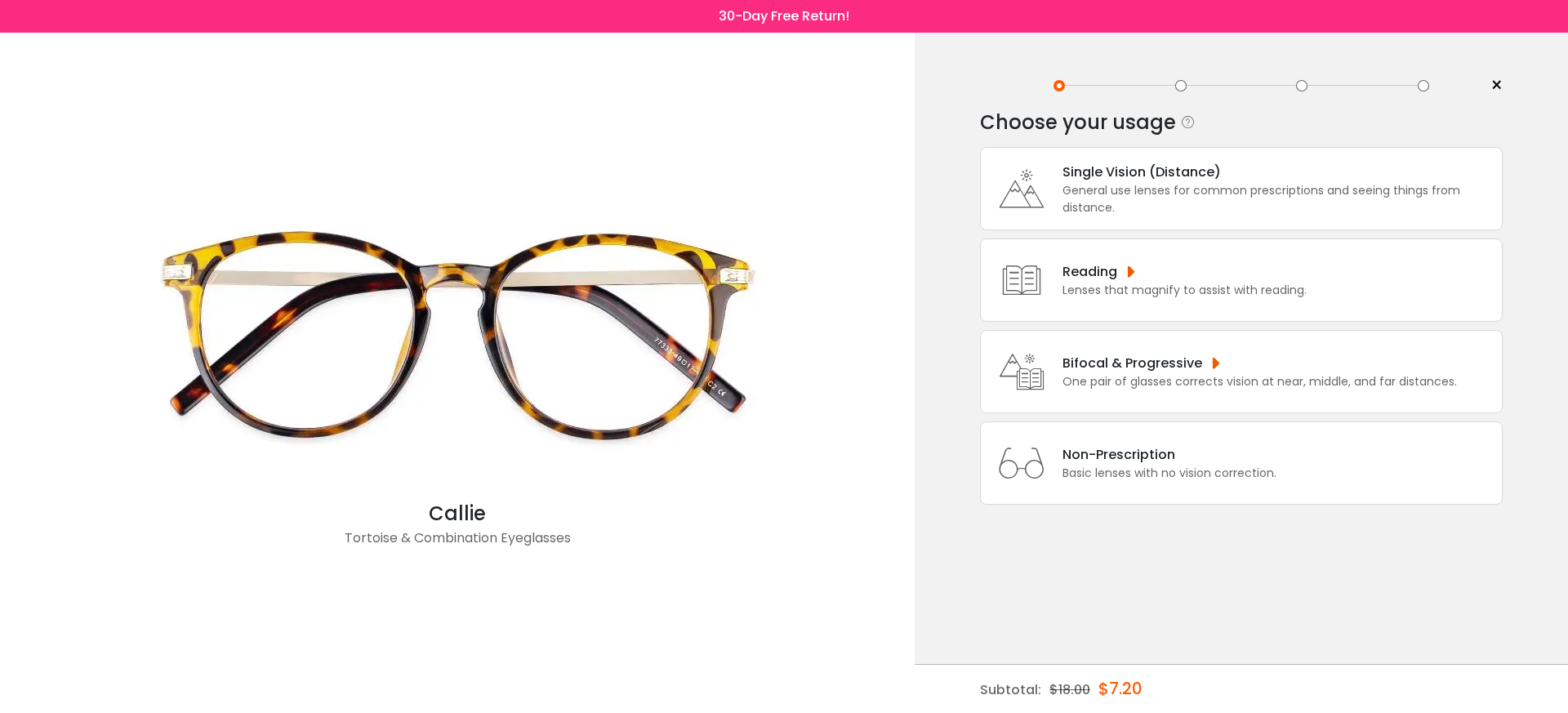
click at [1146, 465] on div "Non-Prescription" at bounding box center [1169, 454] width 214 height 20
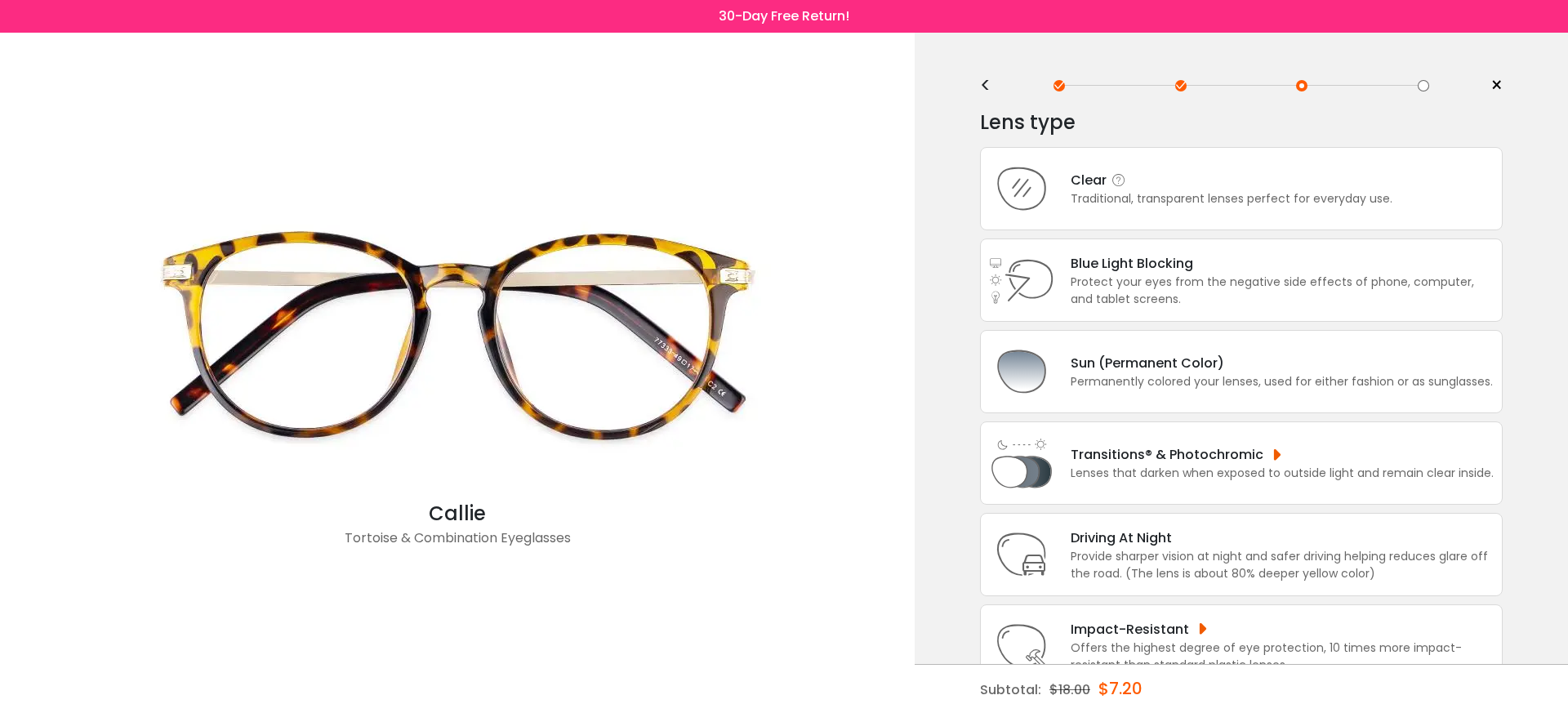
click at [1180, 200] on div "Traditional, transparent lenses perfect for everyday use." at bounding box center [1231, 199] width 322 height 17
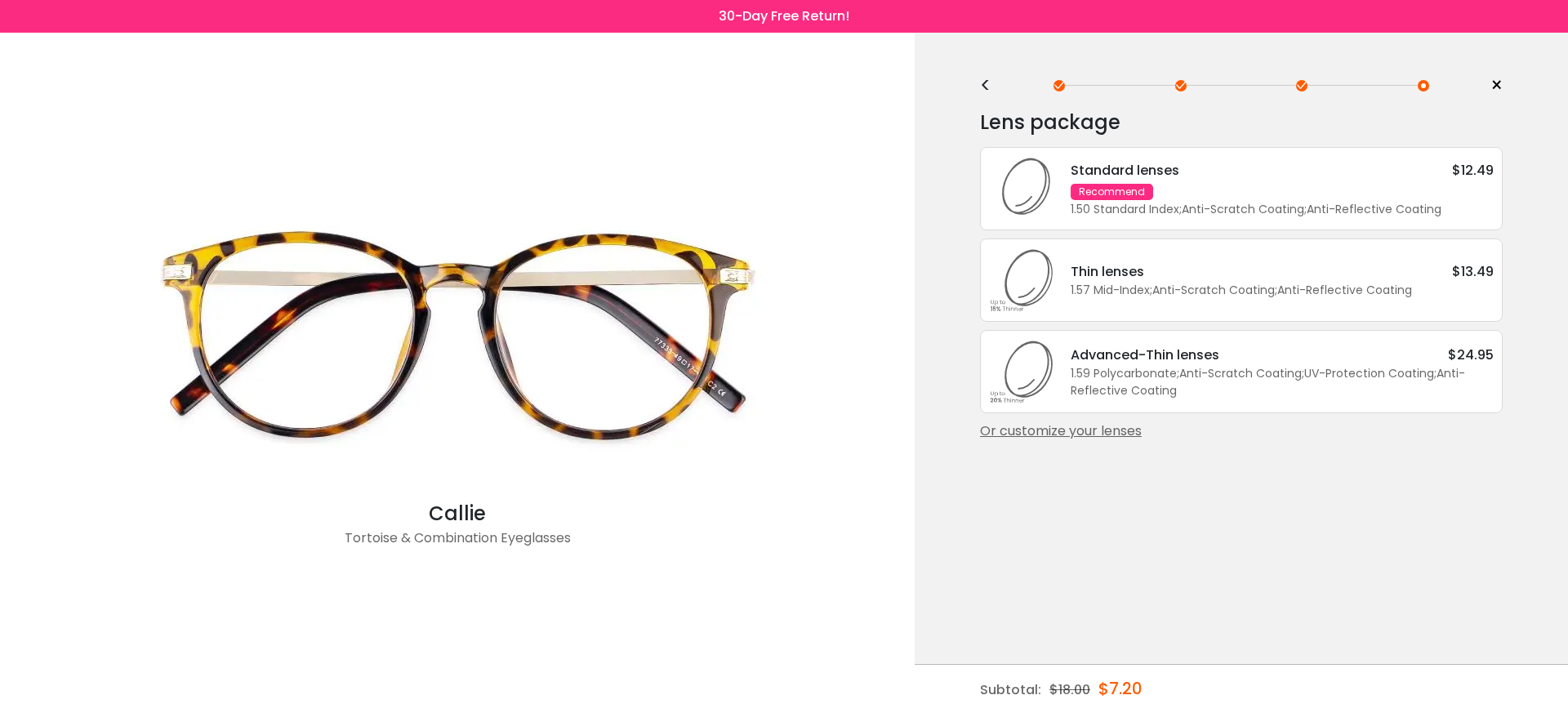
click at [1180, 199] on div "Standard lenses $12.49 Recommend 1.50 Standard Index ; Anti-Scratch Coating ; A…" at bounding box center [1273, 189] width 439 height 58
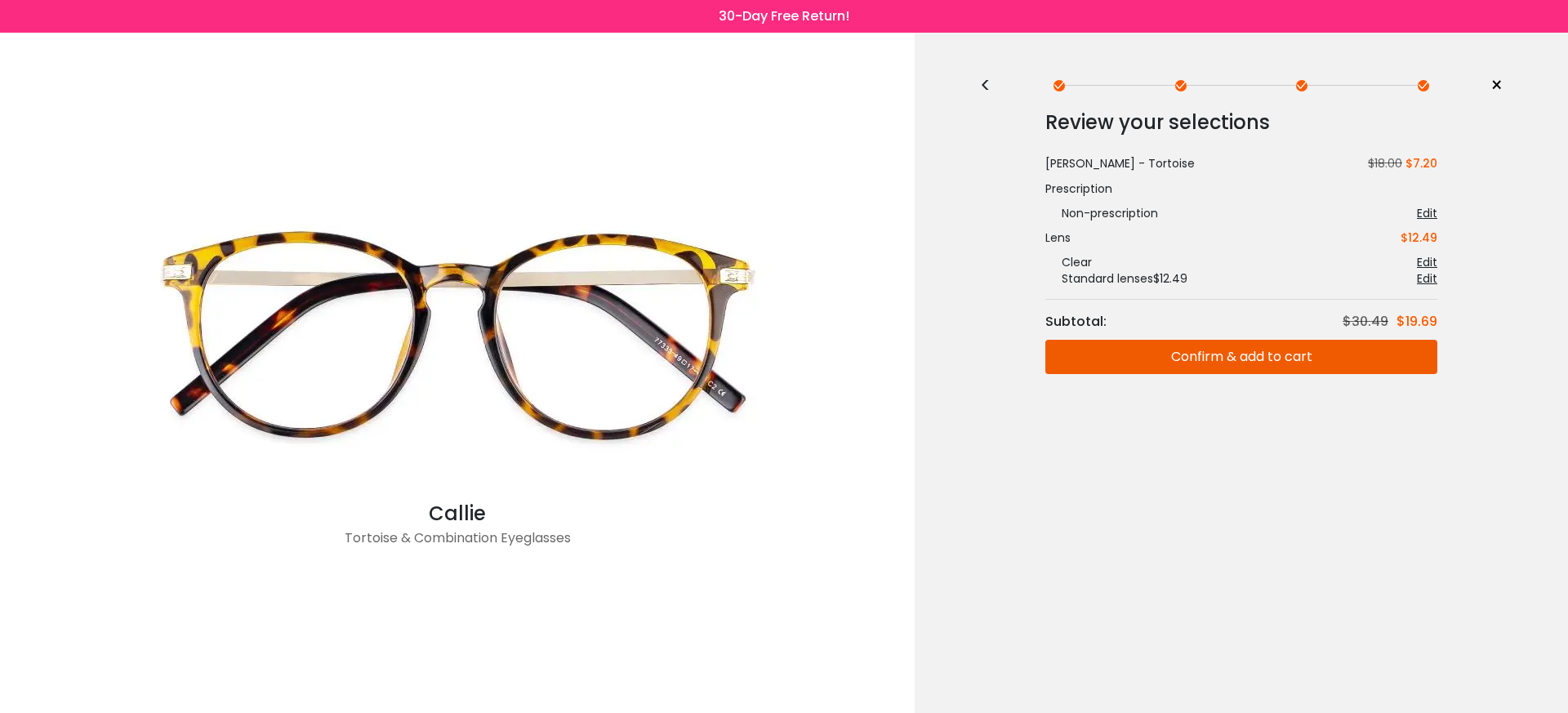
click at [1177, 359] on button "Confirm & add to cart" at bounding box center [1241, 356] width 392 height 35
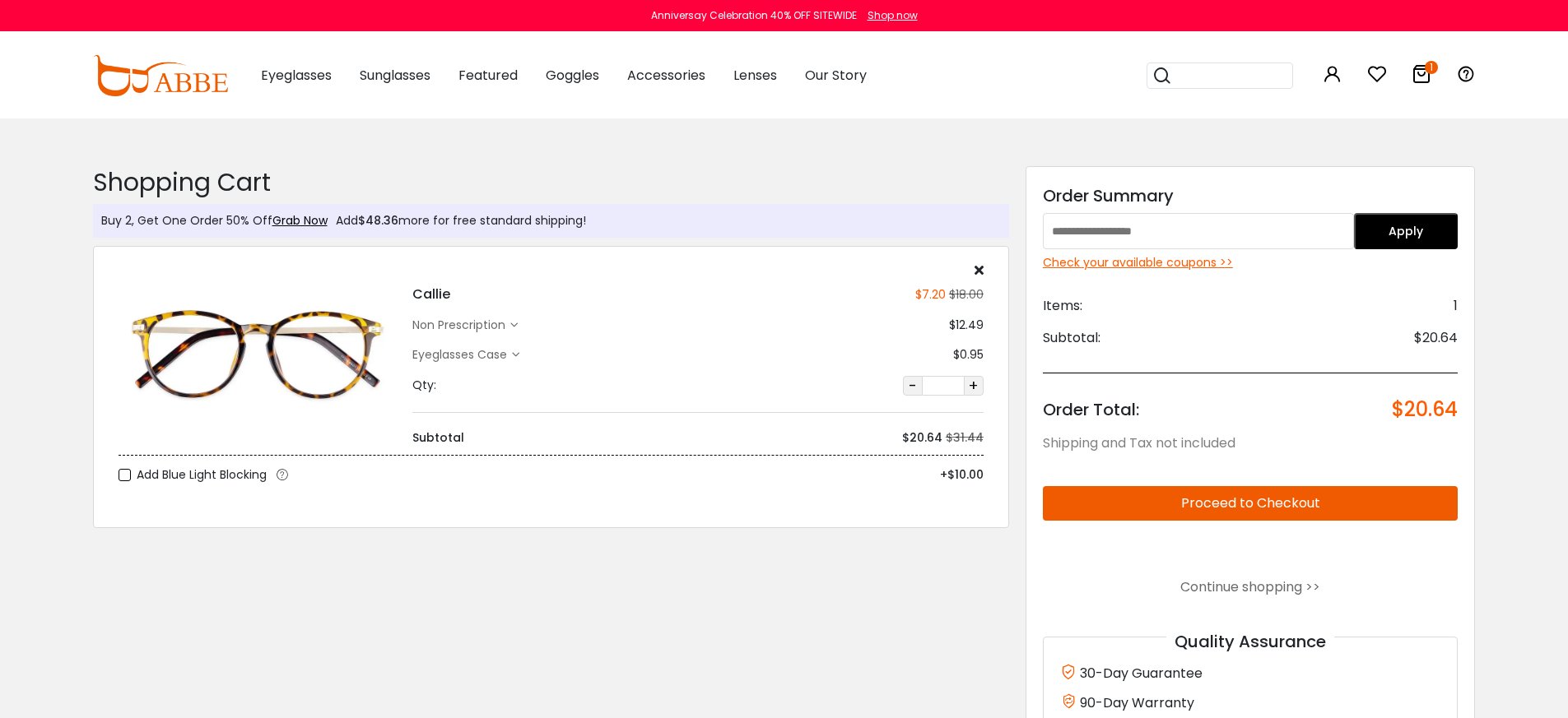
click at [1314, 510] on button "Proceed to Checkout" at bounding box center [1250, 504] width 415 height 35
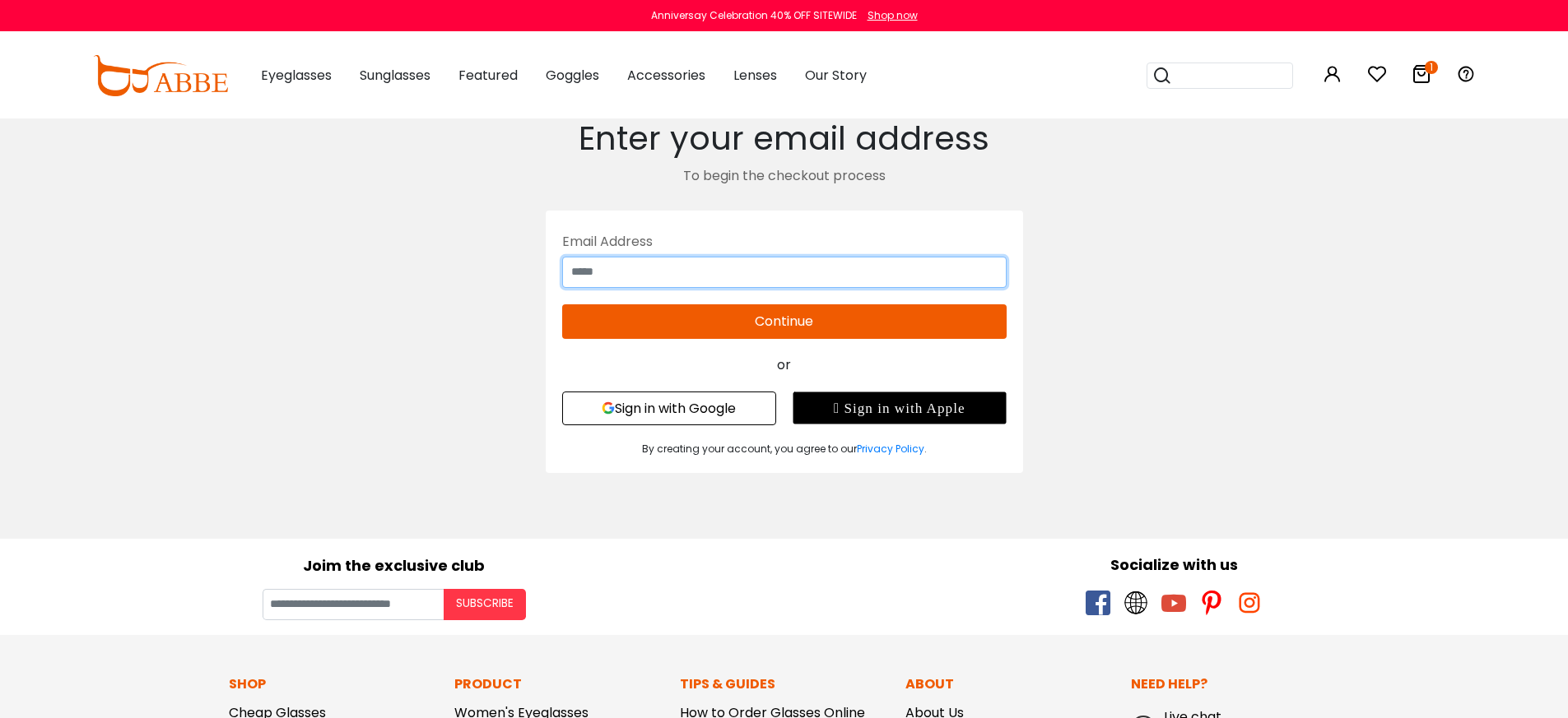
drag, startPoint x: 681, startPoint y: 267, endPoint x: 857, endPoint y: 295, distance: 178.2
click at [679, 271] on input "text" at bounding box center [785, 272] width 444 height 31
type input "**********"
click at [1069, 365] on div "**********" at bounding box center [784, 295] width 1136 height 355
drag, startPoint x: 856, startPoint y: 318, endPoint x: 1017, endPoint y: 320, distance: 161.0
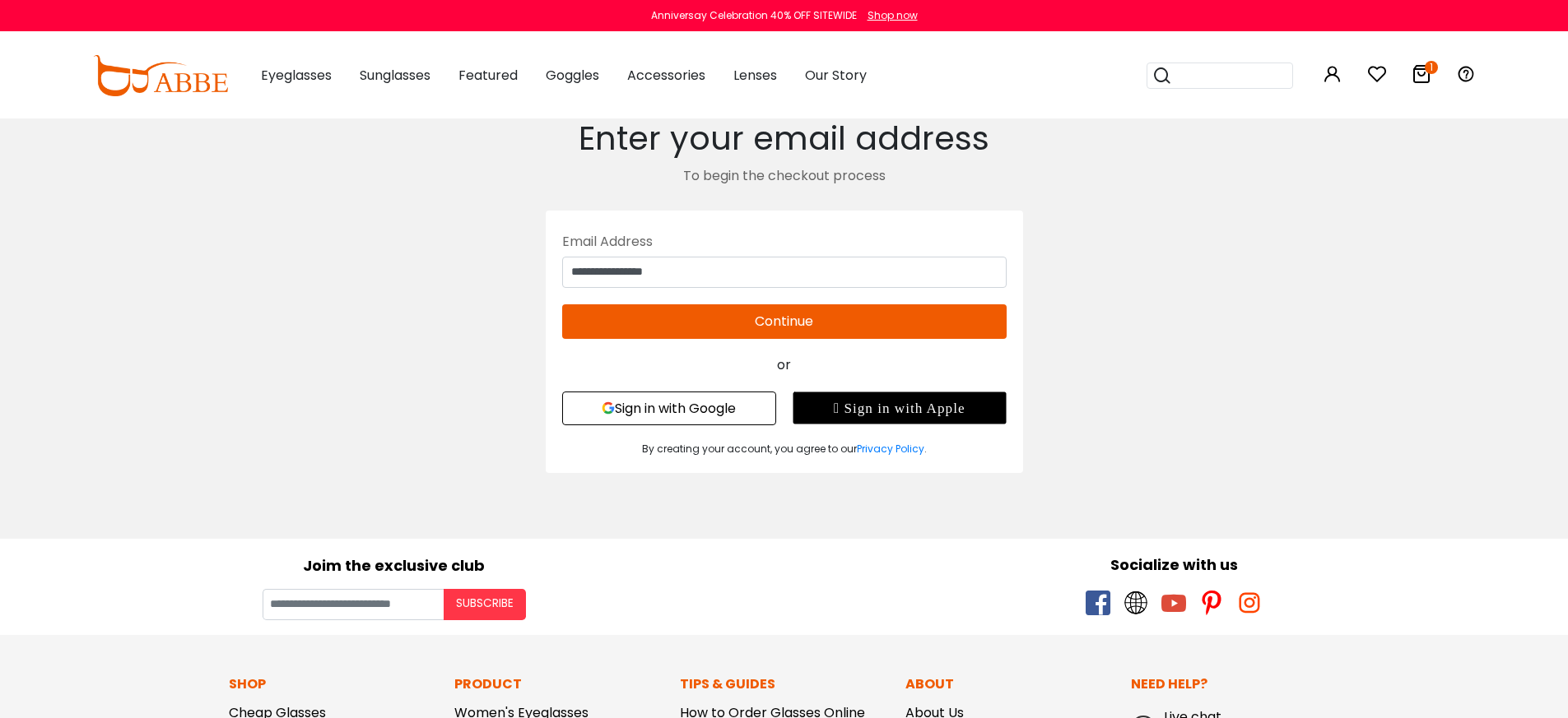
click at [856, 318] on button "Continue" at bounding box center [785, 322] width 444 height 35
type input "**********"
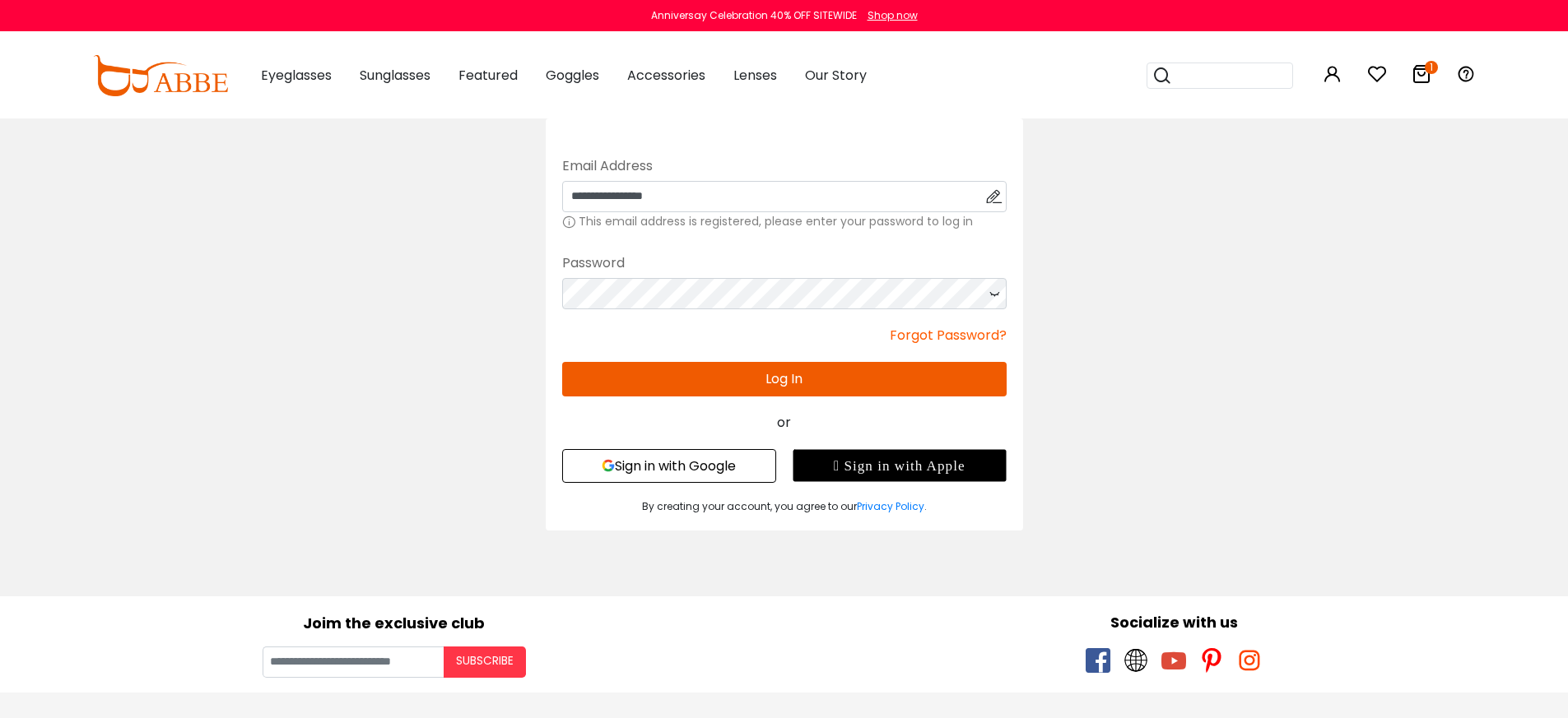
click at [1257, 370] on div "**********" at bounding box center [784, 324] width 1136 height 412
click at [993, 295] on icon at bounding box center [994, 293] width 16 height 31
click at [1131, 349] on div "**********" at bounding box center [784, 324] width 1136 height 412
click at [883, 385] on button "Log In" at bounding box center [785, 379] width 444 height 35
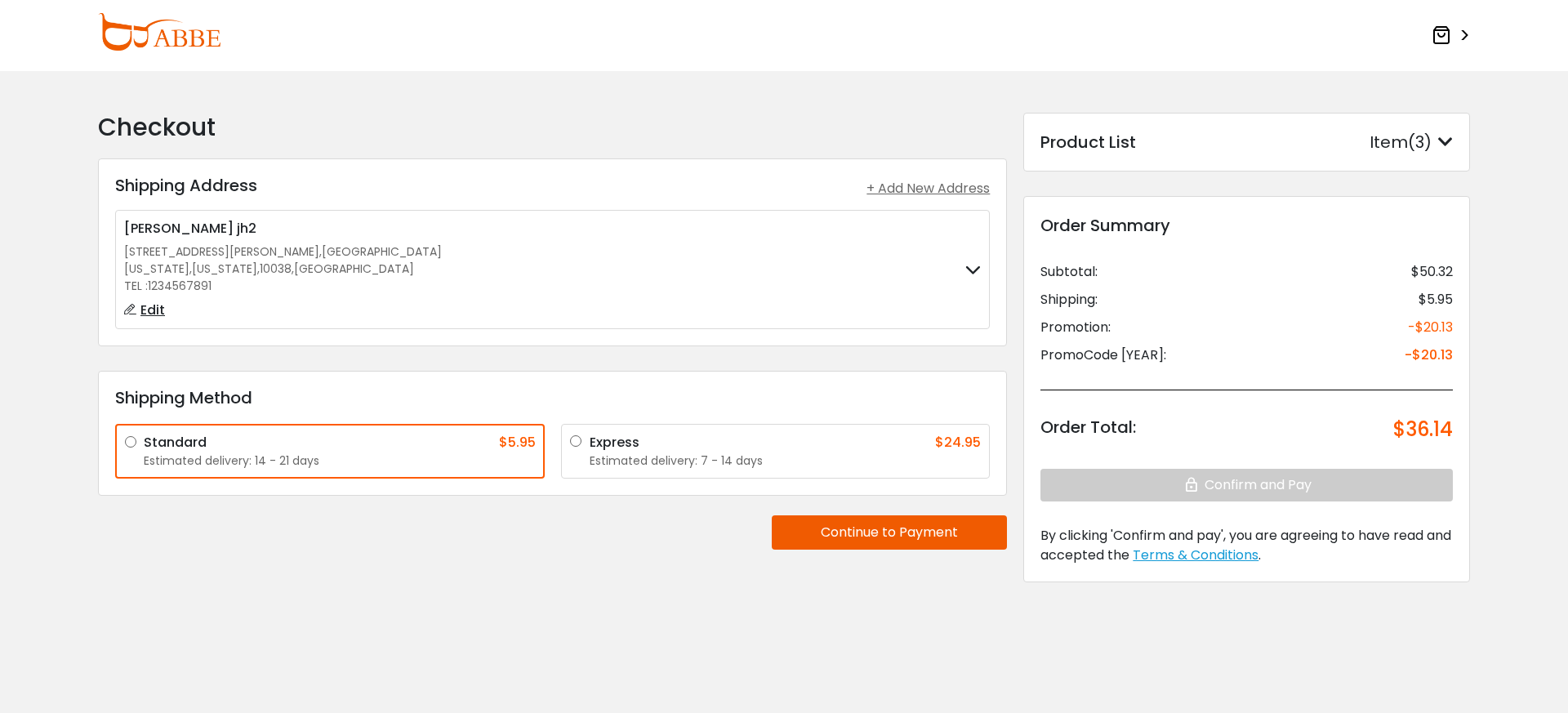
click at [1430, 145] on div "Item(3)" at bounding box center [1411, 142] width 84 height 24
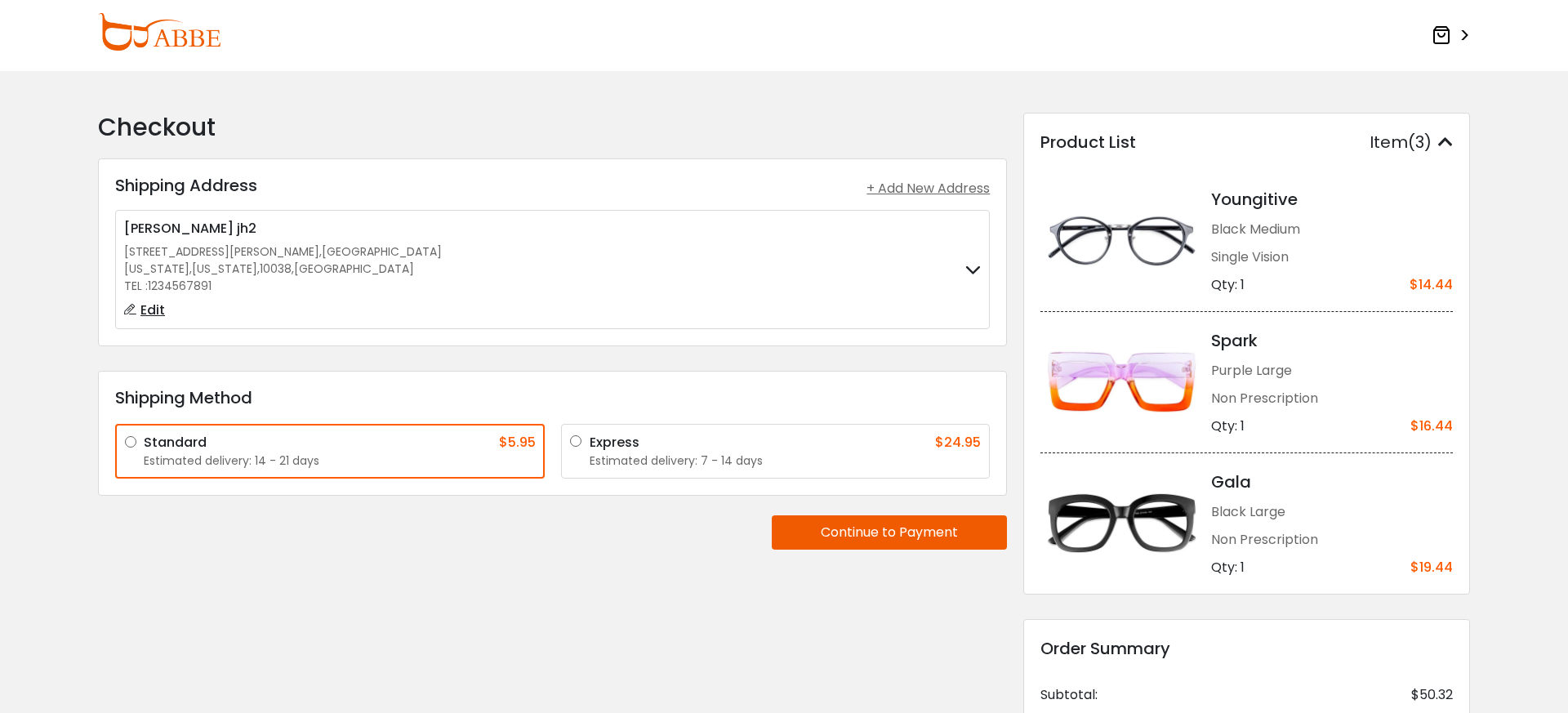
click at [1439, 140] on icon at bounding box center [1445, 142] width 14 height 16
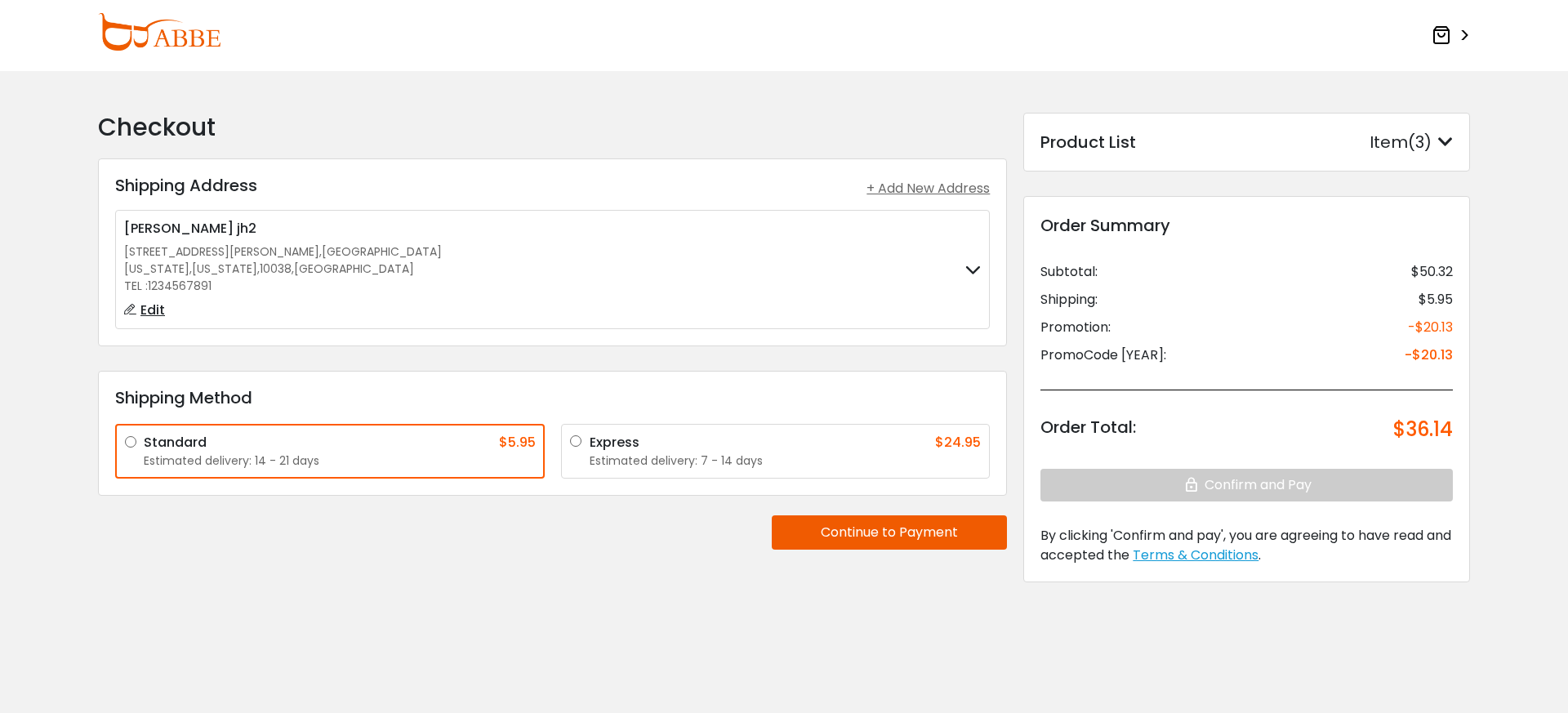
click at [888, 538] on button "Continue to Payment" at bounding box center [889, 532] width 236 height 35
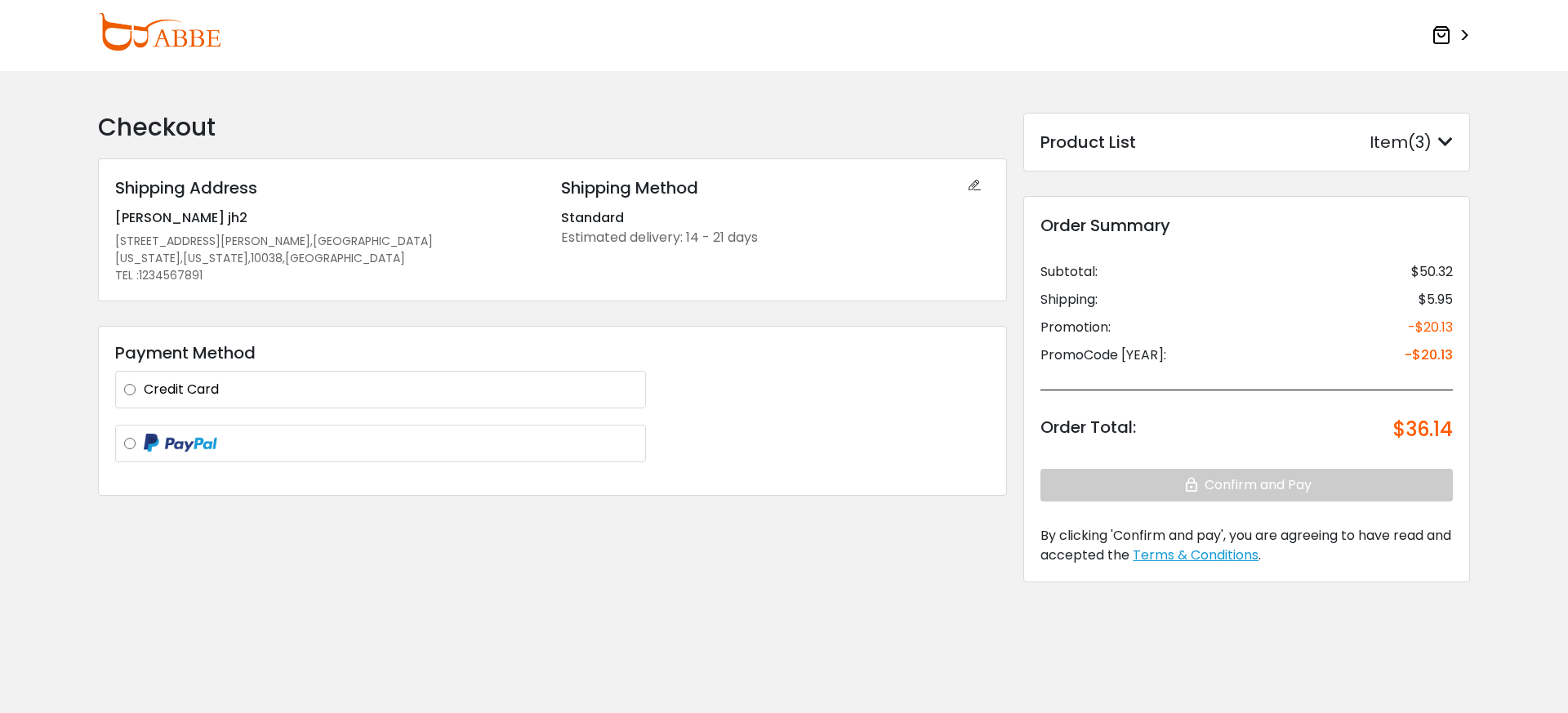
click at [345, 400] on div "Credit Card Visa **** 5959 Visa **** 5959 Visa **** 5959 + Add a new card JI HO…" at bounding box center [380, 389] width 531 height 37
click at [168, 389] on label "Credit Card" at bounding box center [390, 389] width 493 height 19
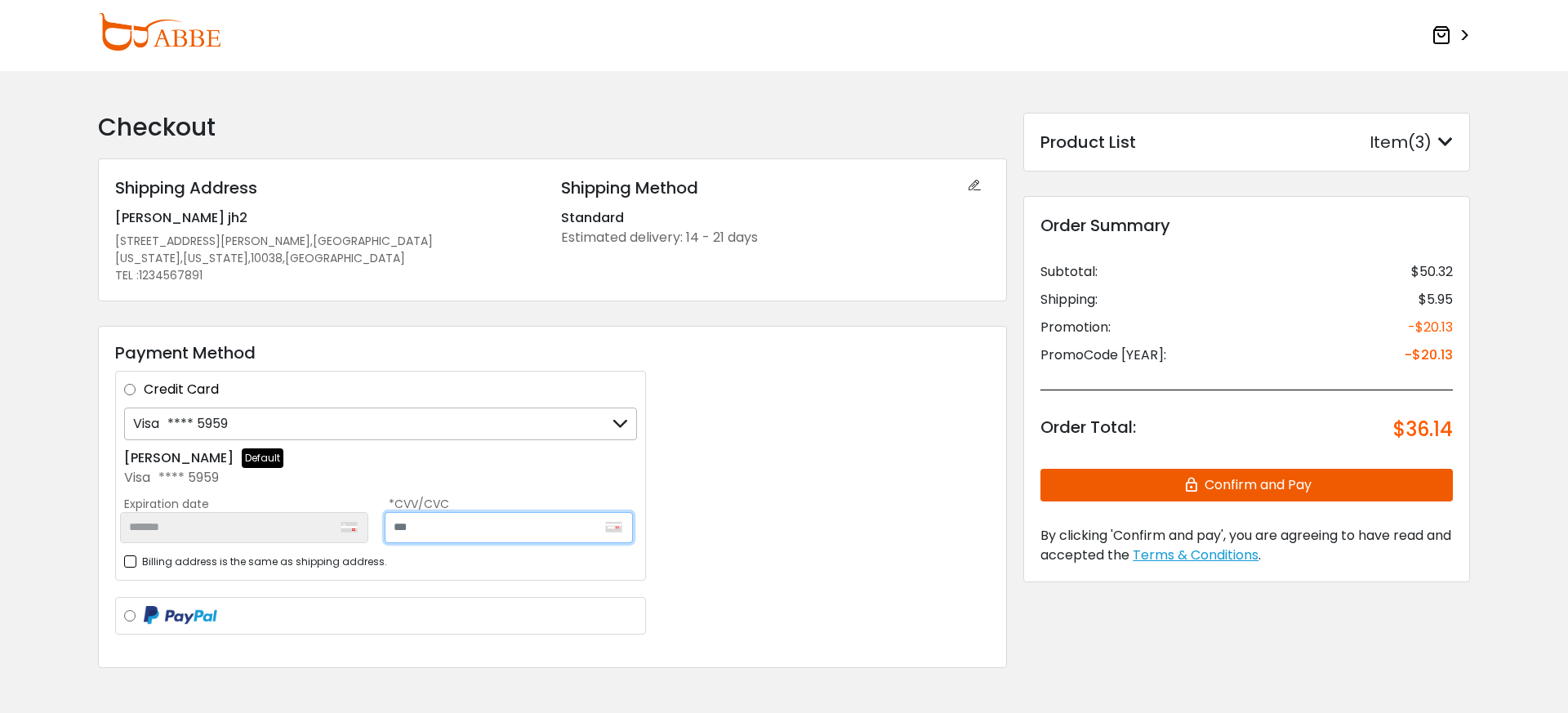
click at [460, 527] on input "text" at bounding box center [508, 527] width 248 height 31
click at [1398, 136] on div "Item(3)" at bounding box center [1411, 142] width 84 height 24
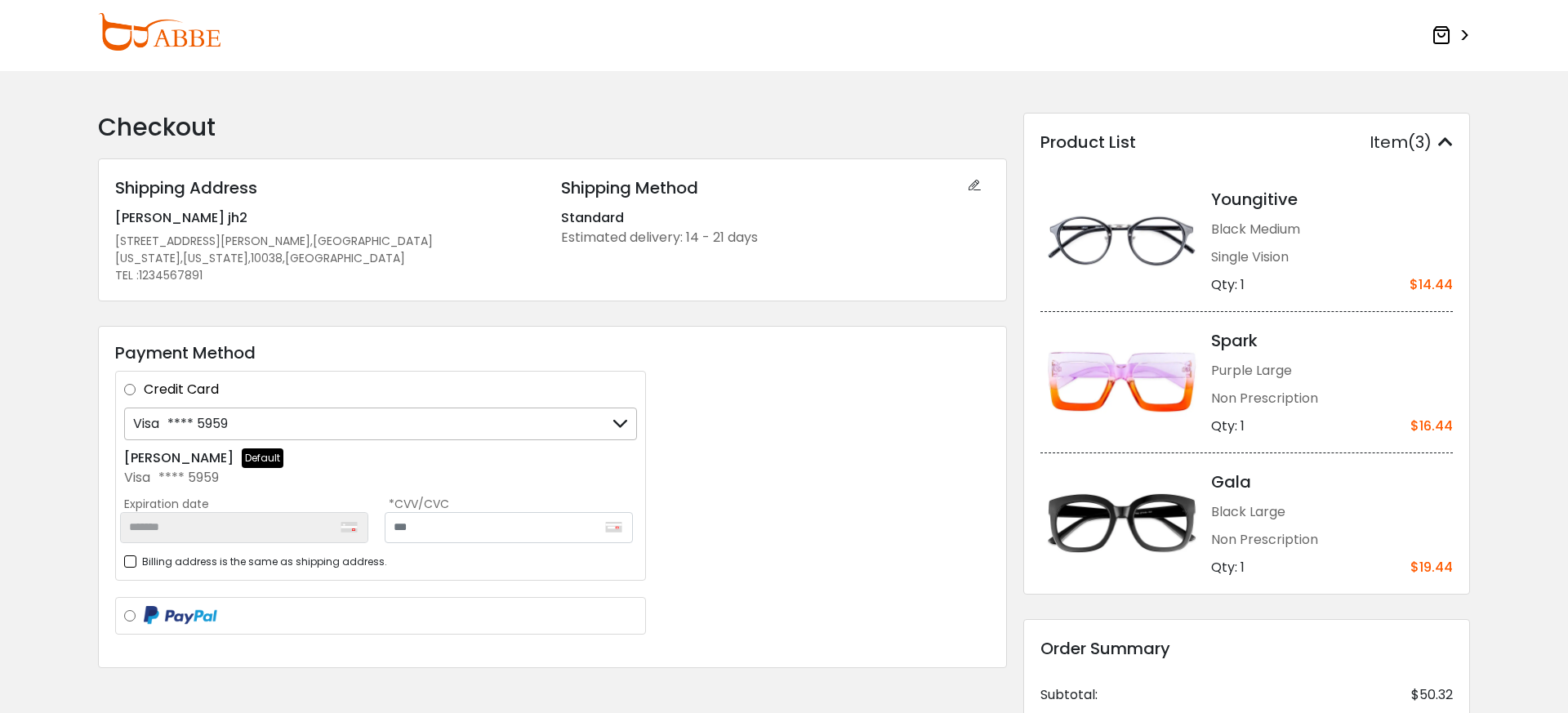
click at [1446, 136] on icon at bounding box center [1445, 142] width 14 height 16
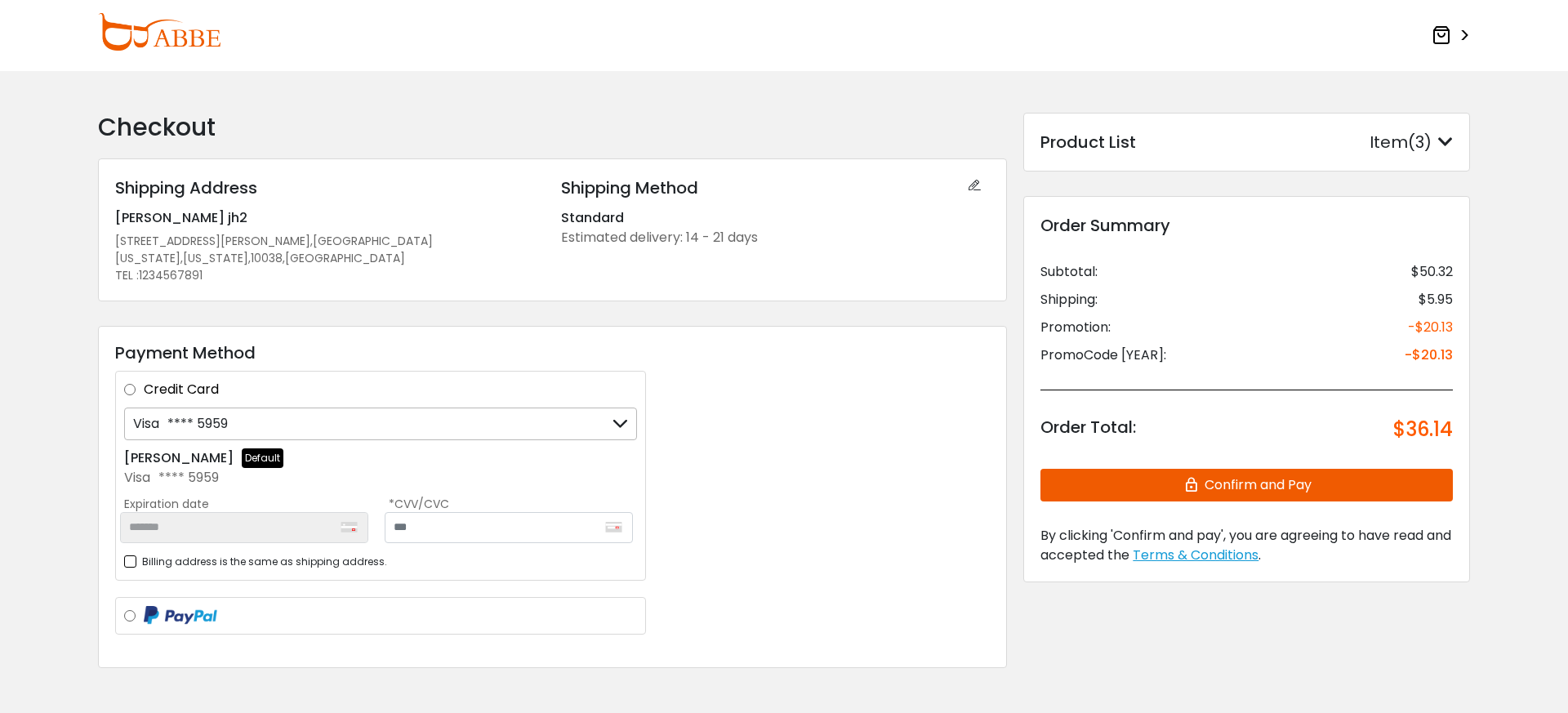
click at [1437, 41] on icon at bounding box center [1440, 35] width 19 height 19
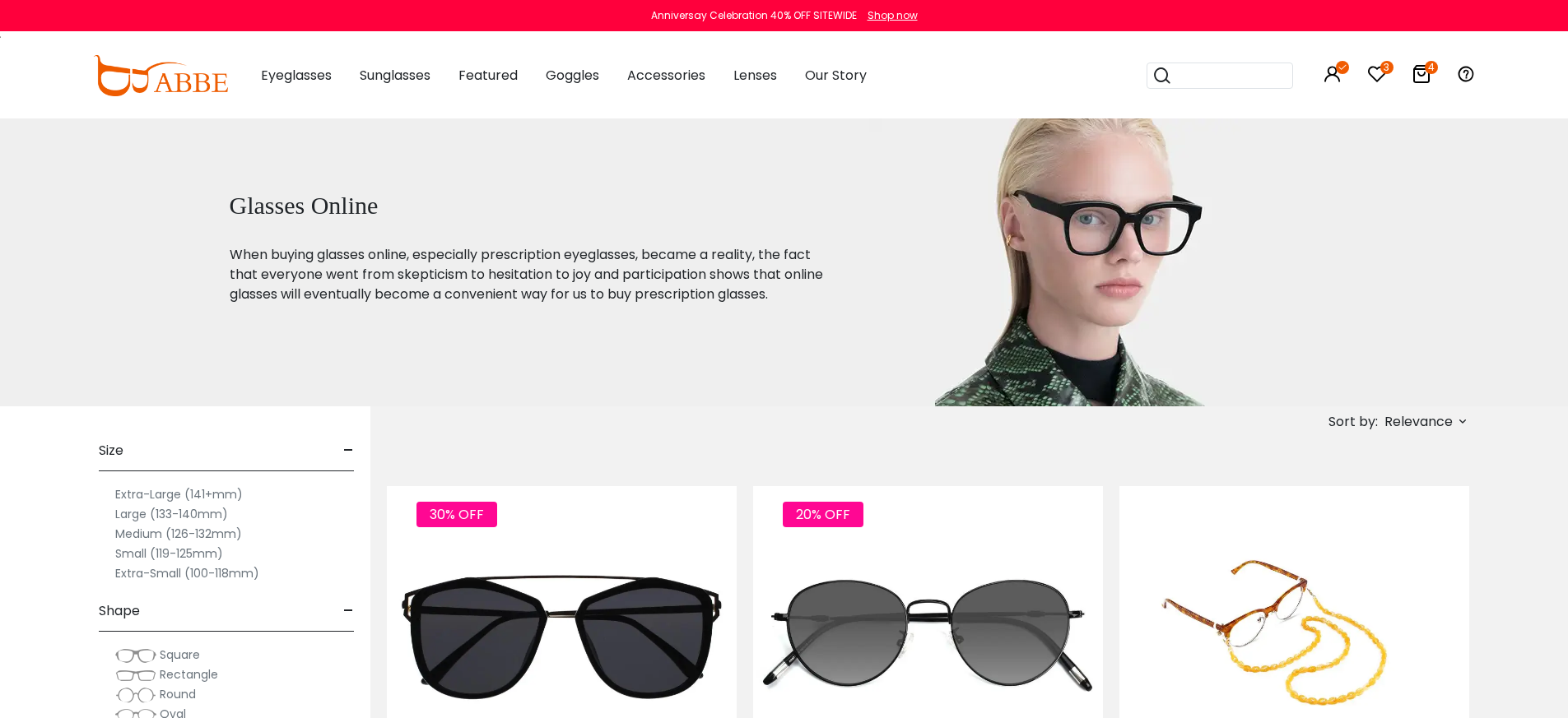
click at [1420, 78] on icon at bounding box center [1422, 73] width 20 height 20
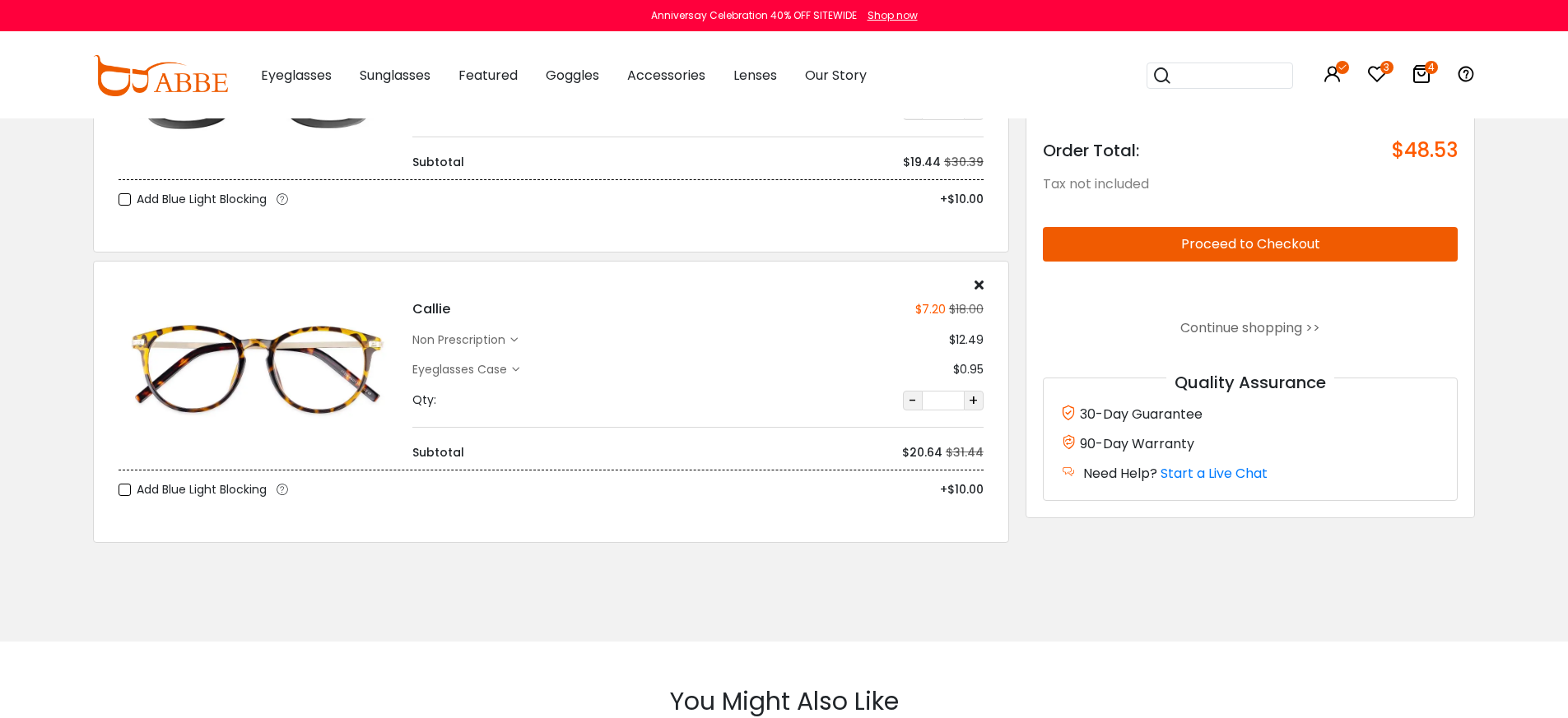
scroll to position [856, 0]
drag, startPoint x: 1388, startPoint y: 146, endPoint x: 1456, endPoint y: 146, distance: 68.0
click at [1456, 146] on div "Order Total: $48.53" at bounding box center [1250, 138] width 415 height 48
click at [1456, 146] on span "$48.53" at bounding box center [1424, 151] width 66 height 23
drag, startPoint x: 909, startPoint y: 456, endPoint x: 936, endPoint y: 457, distance: 27.0
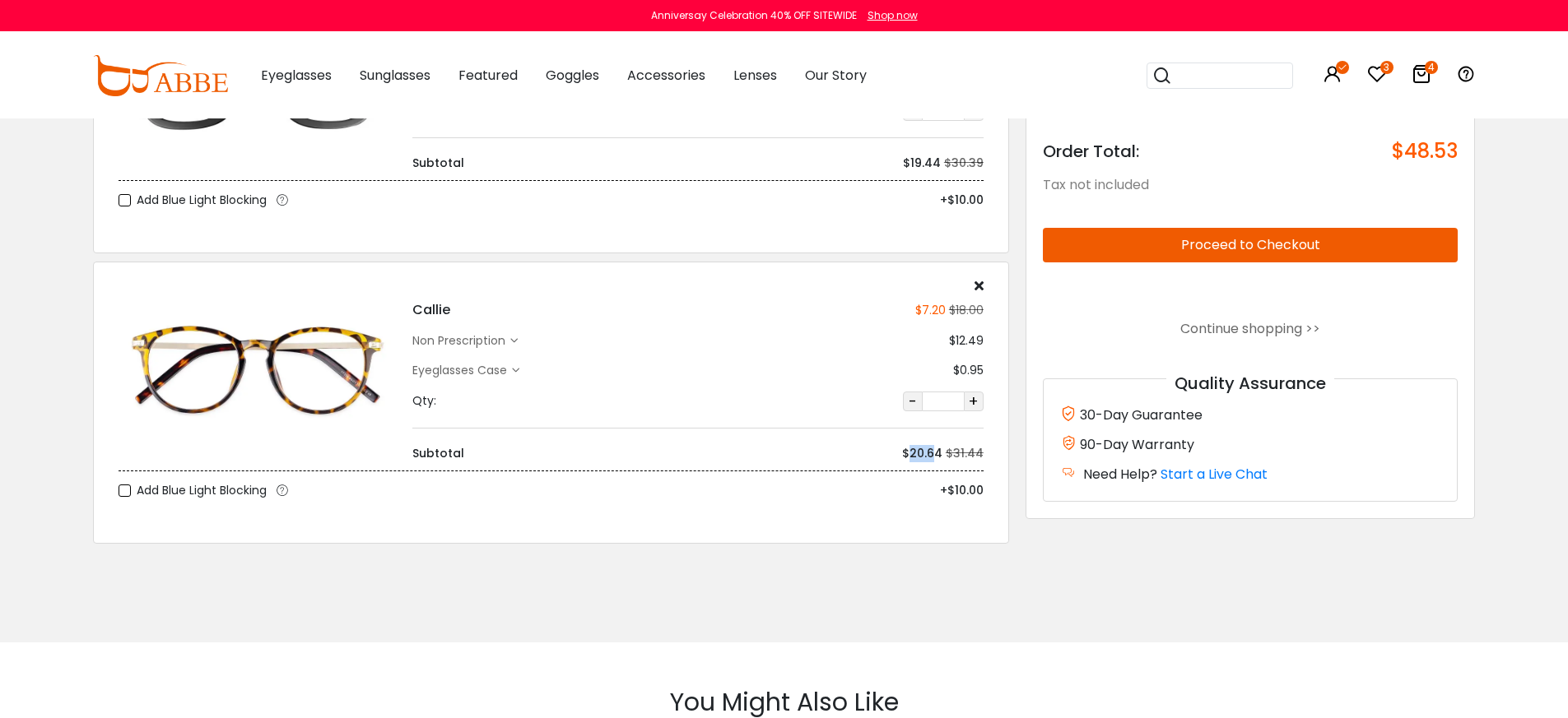
click at [936, 457] on div "$20.64" at bounding box center [922, 453] width 40 height 17
click at [854, 509] on div "Callie $7.20 $18.00 non prescription" at bounding box center [551, 403] width 916 height 282
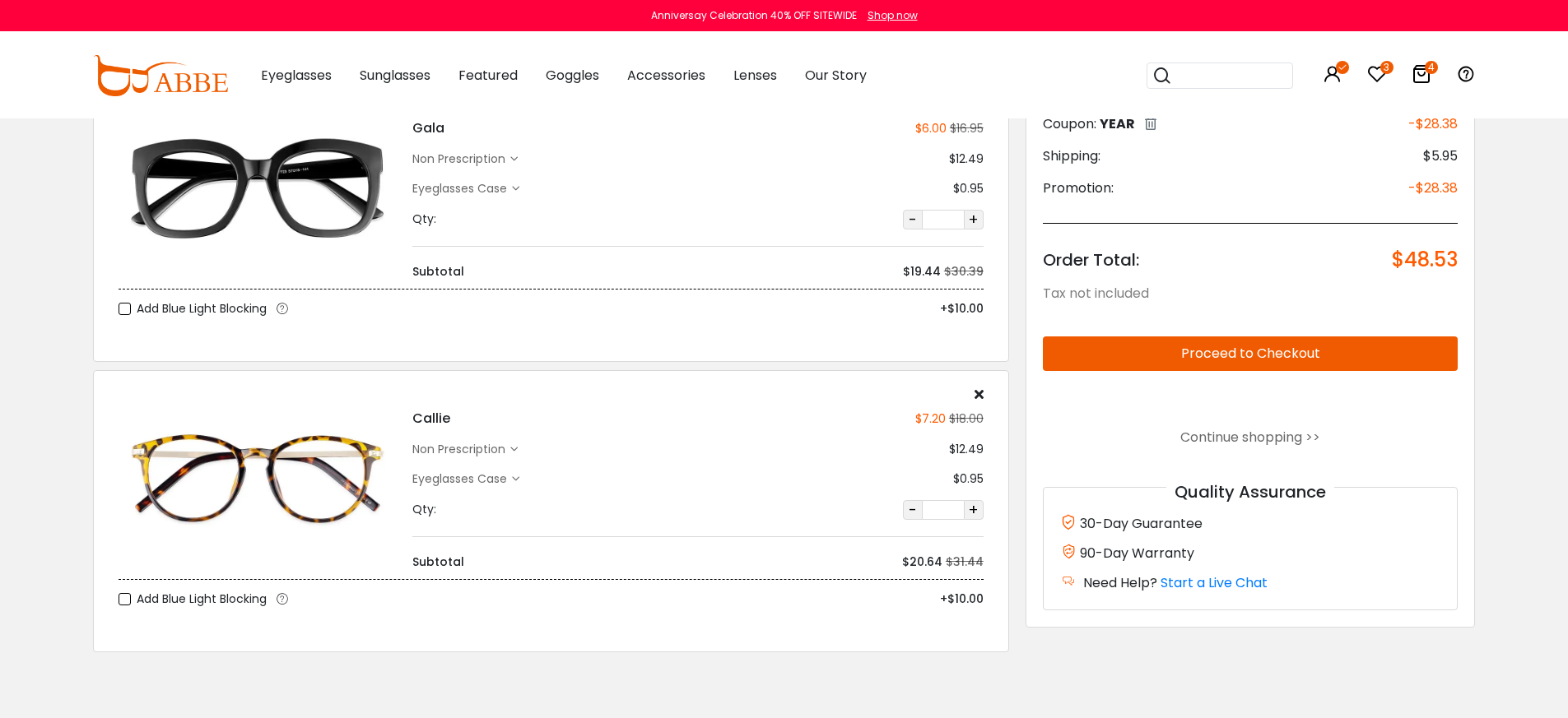
scroll to position [747, 0]
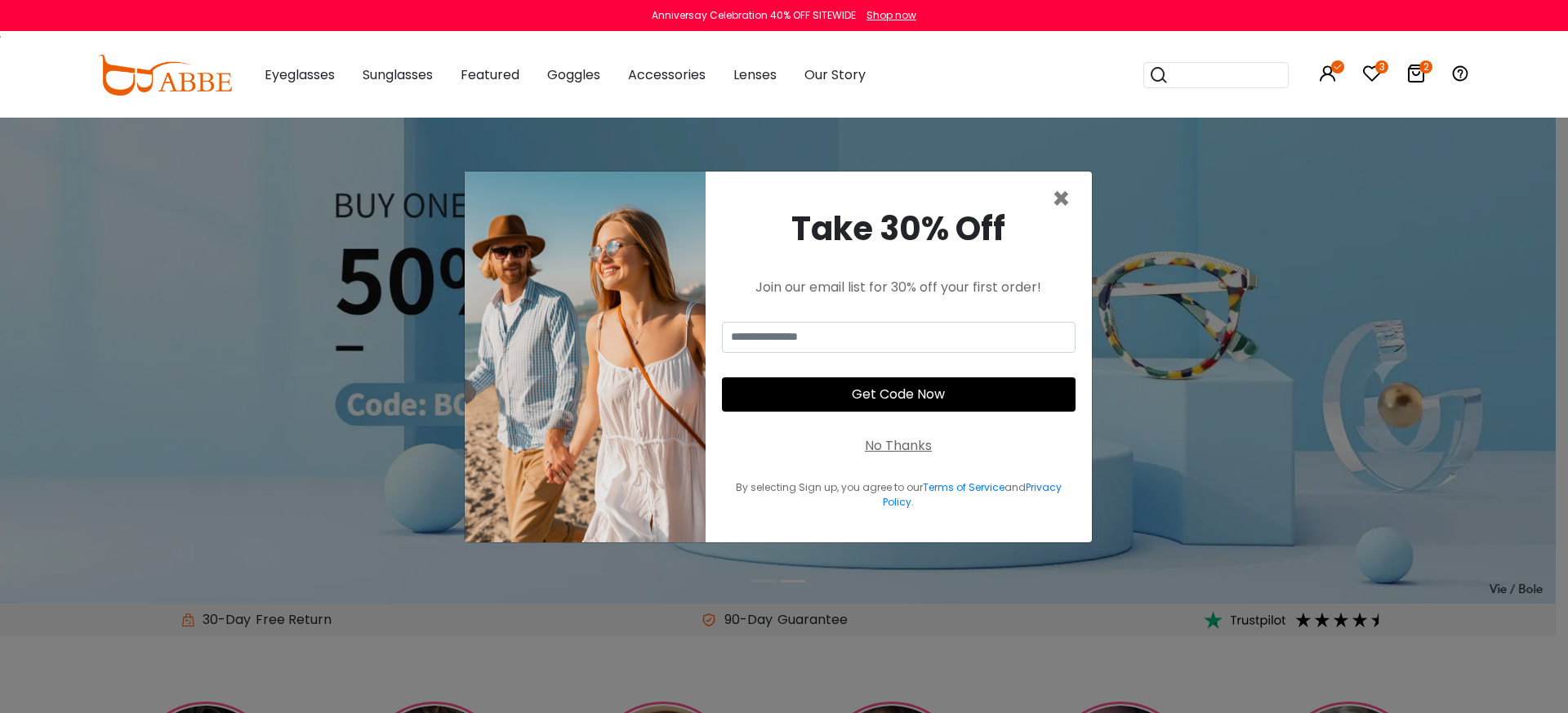
click at [882, 454] on div "No Thanks" at bounding box center [898, 445] width 67 height 19
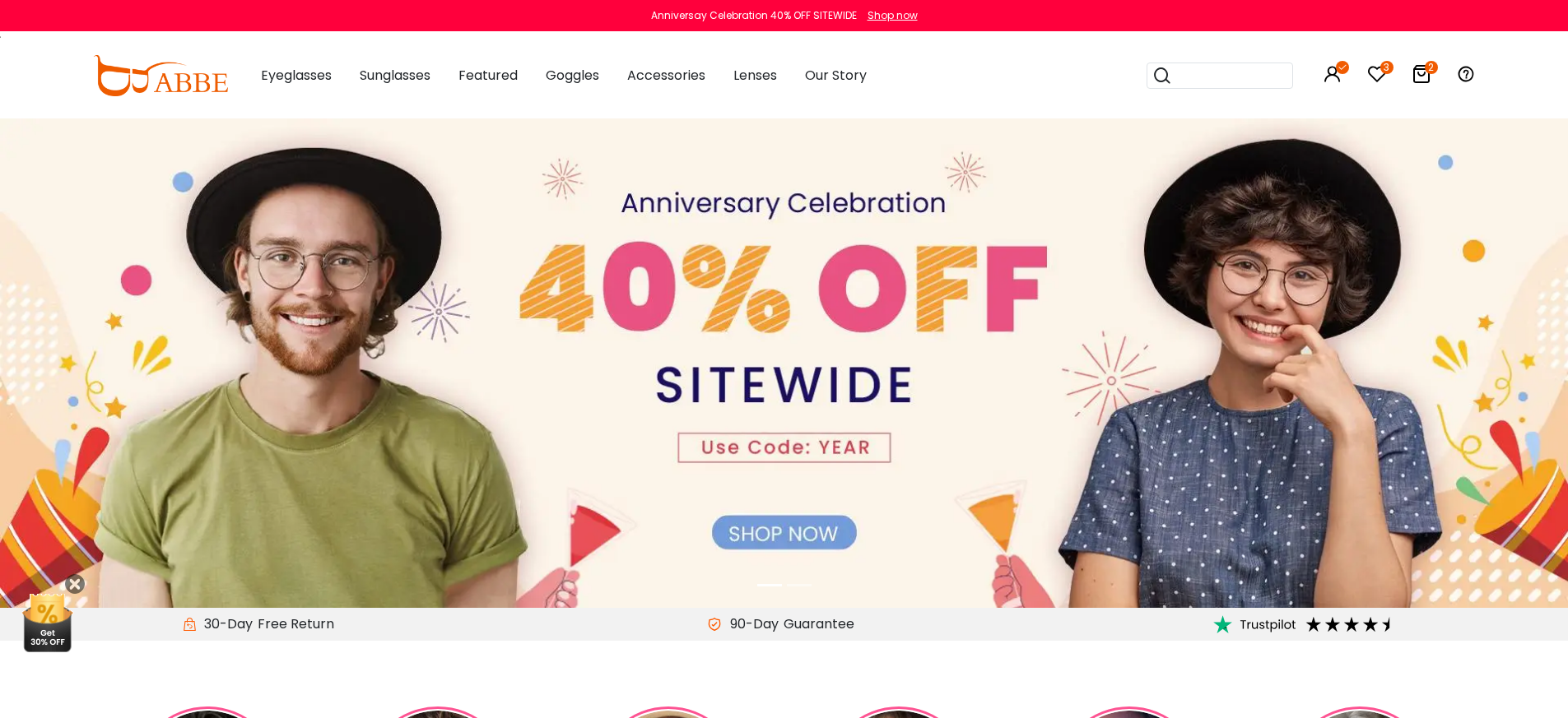
click at [186, 79] on img at bounding box center [160, 76] width 135 height 41
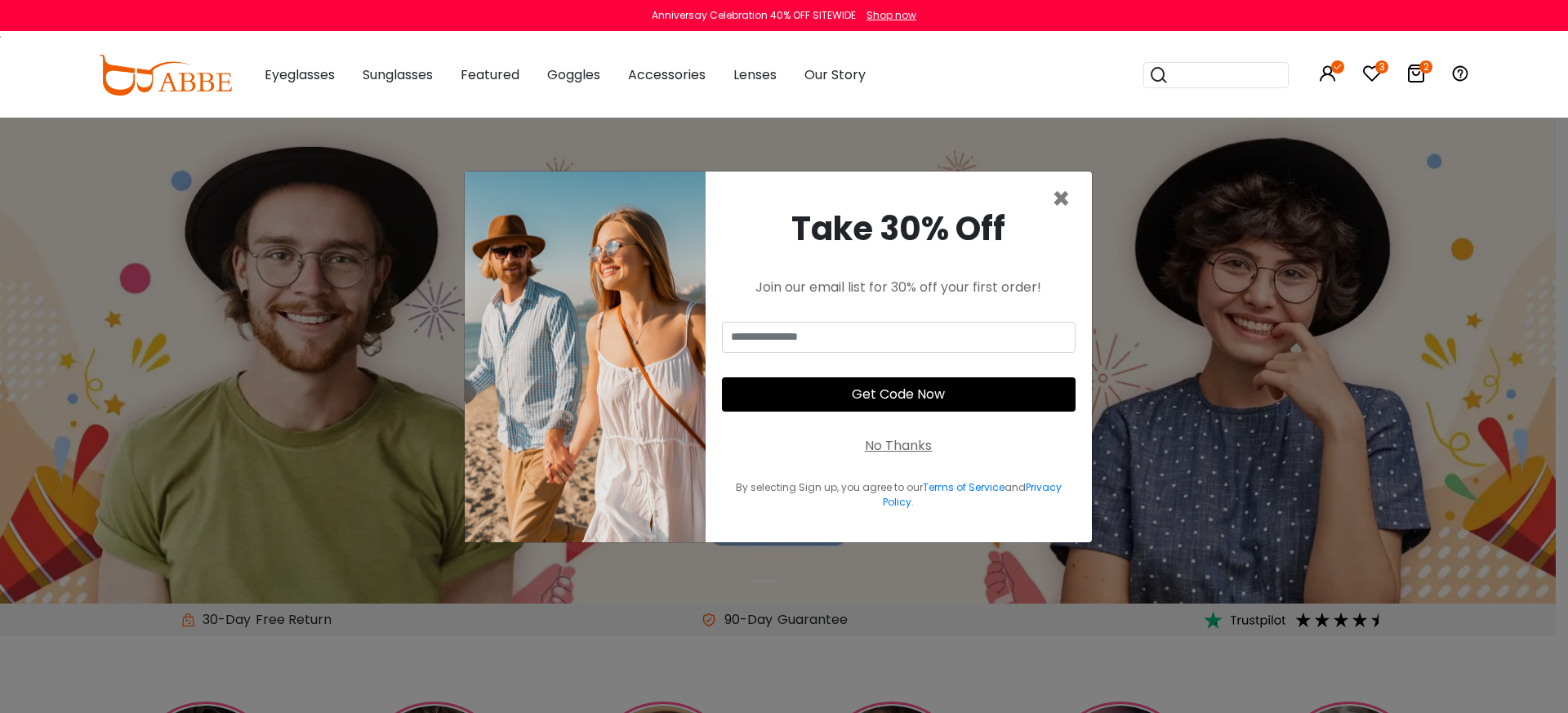
click at [909, 445] on div "No Thanks" at bounding box center [898, 445] width 67 height 19
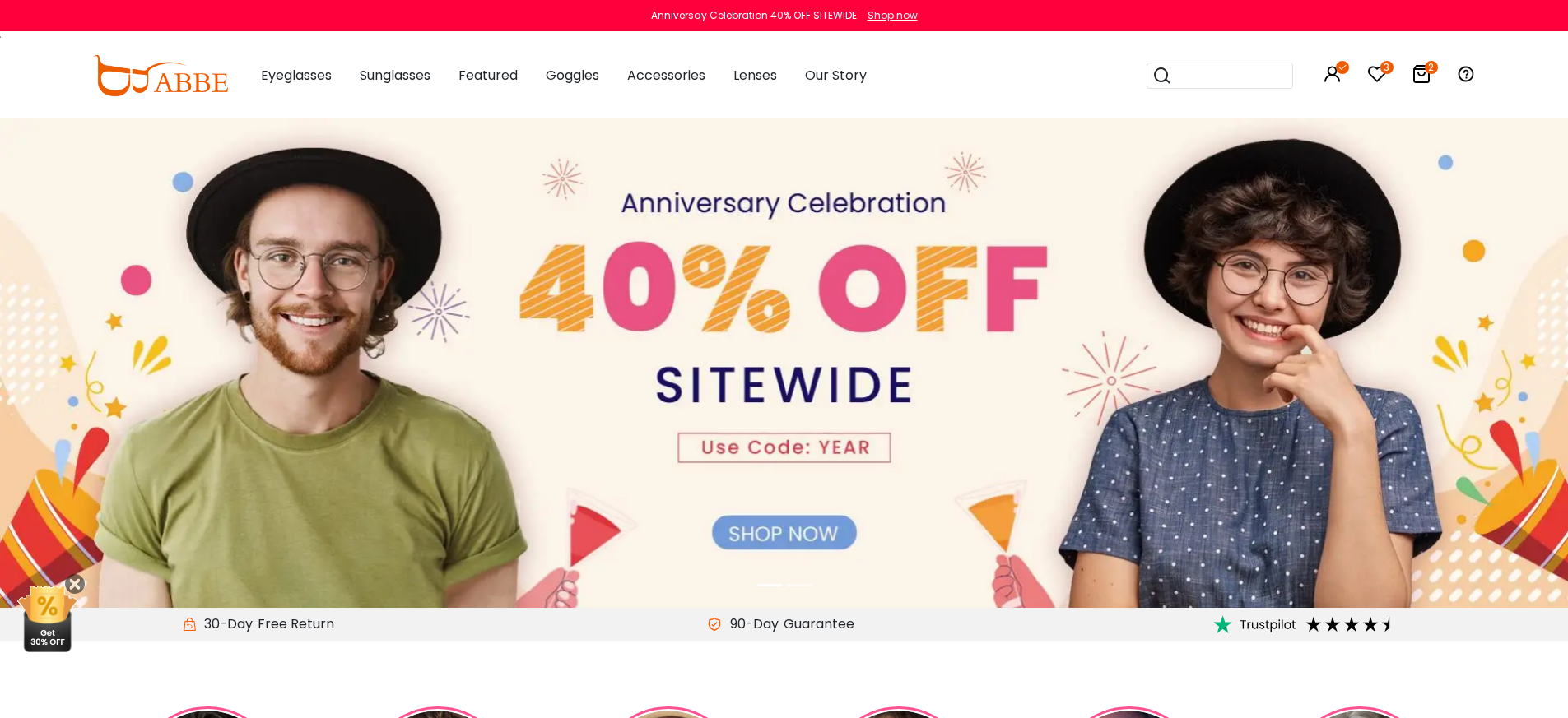
click at [917, 448] on img at bounding box center [784, 362] width 1568 height 489
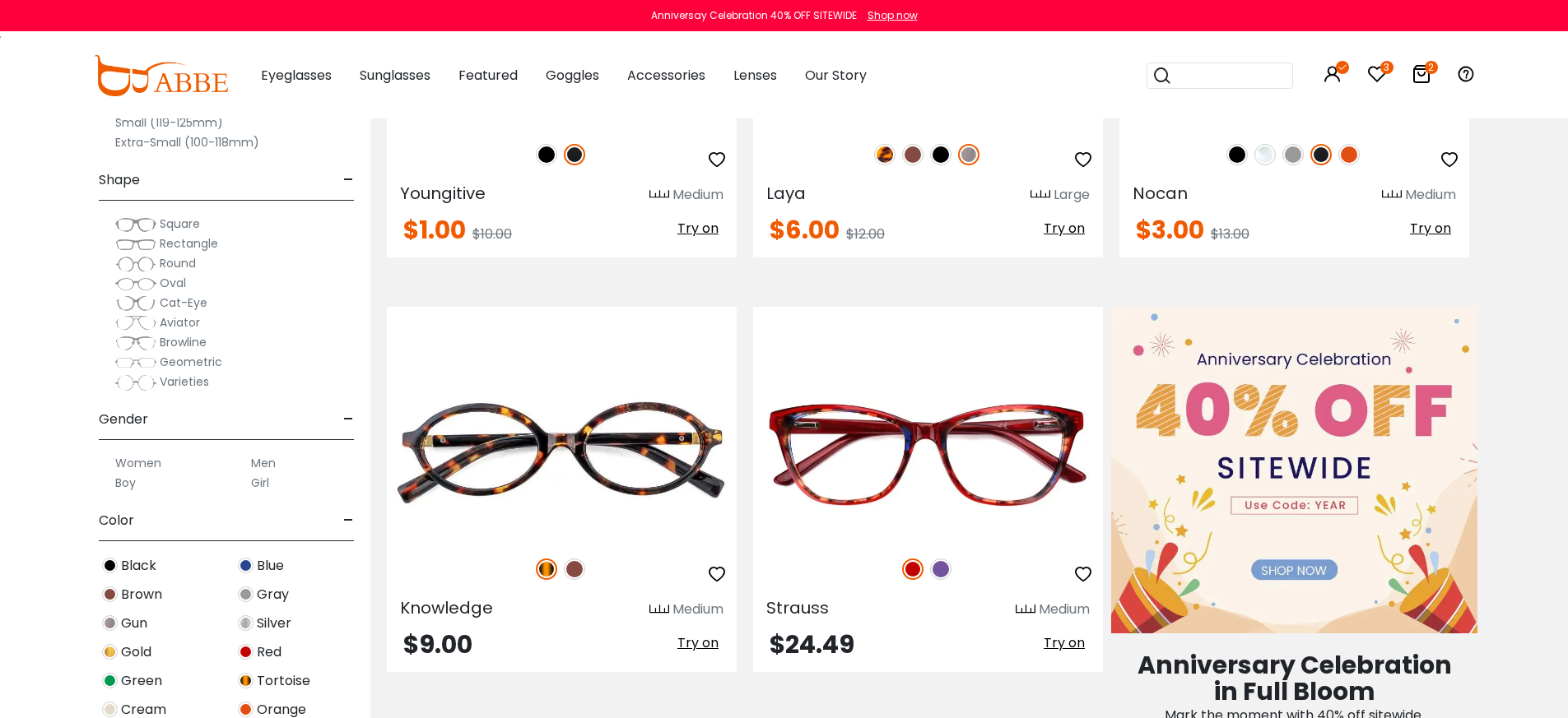
scroll to position [789, 0]
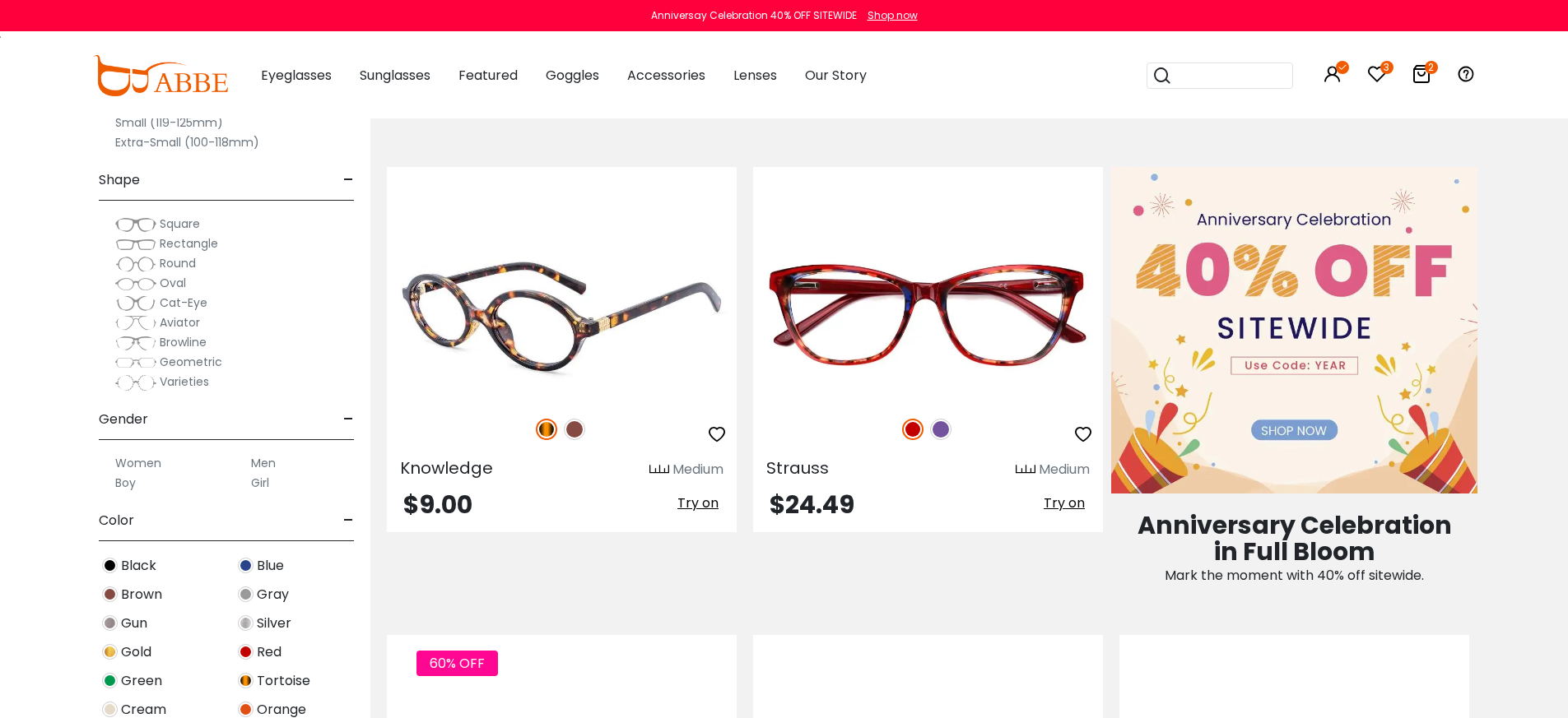
click at [641, 269] on img at bounding box center [562, 314] width 350 height 175
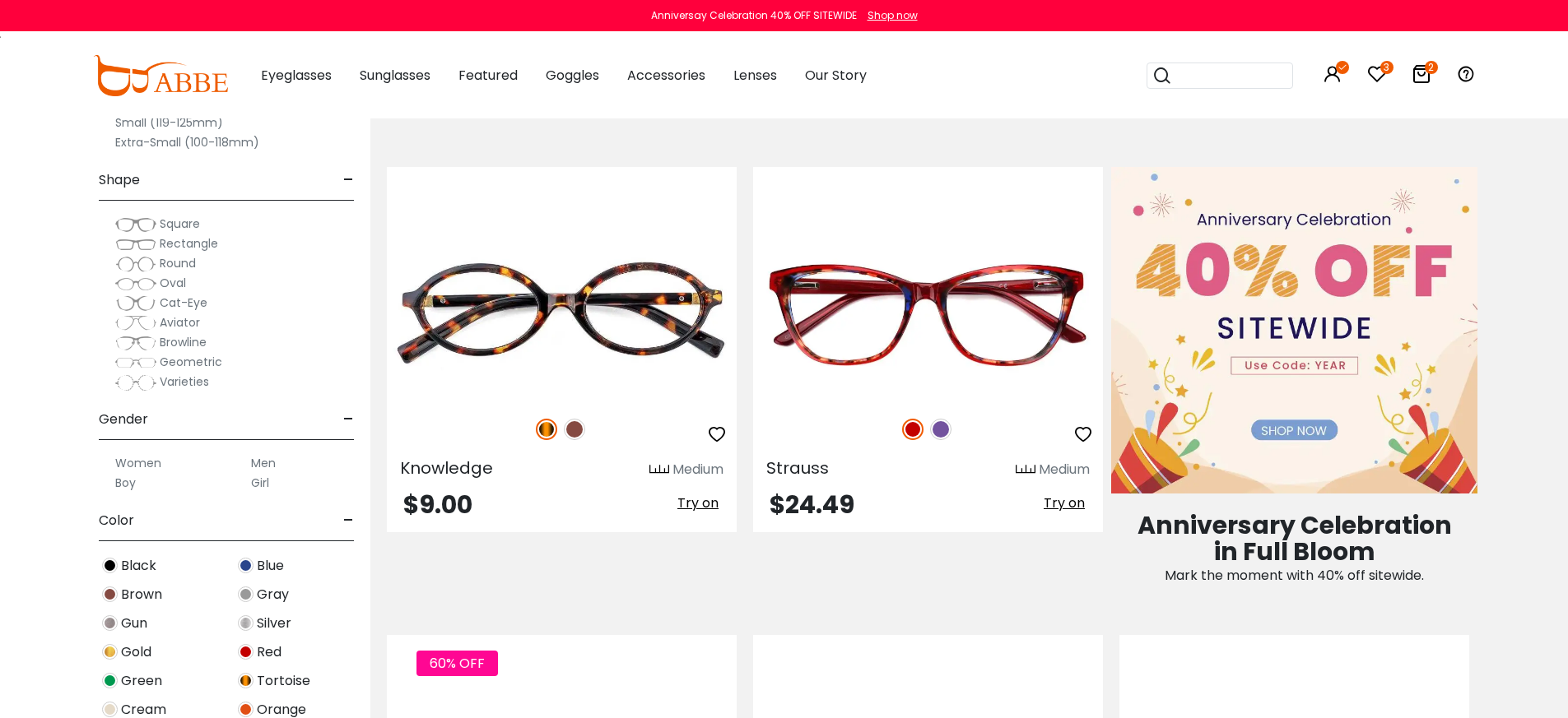
click at [188, 71] on img at bounding box center [160, 76] width 135 height 41
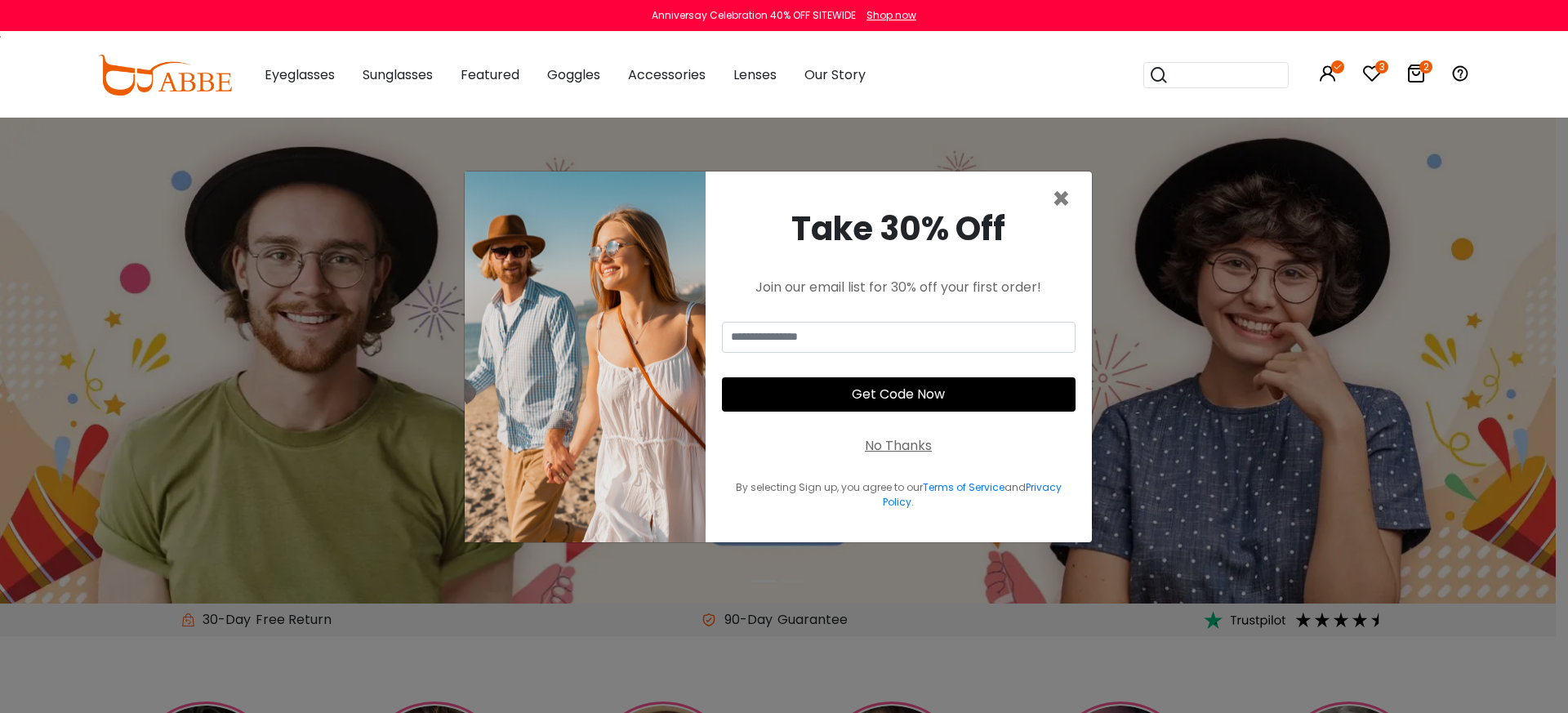
click at [887, 442] on div "No Thanks" at bounding box center [898, 445] width 67 height 19
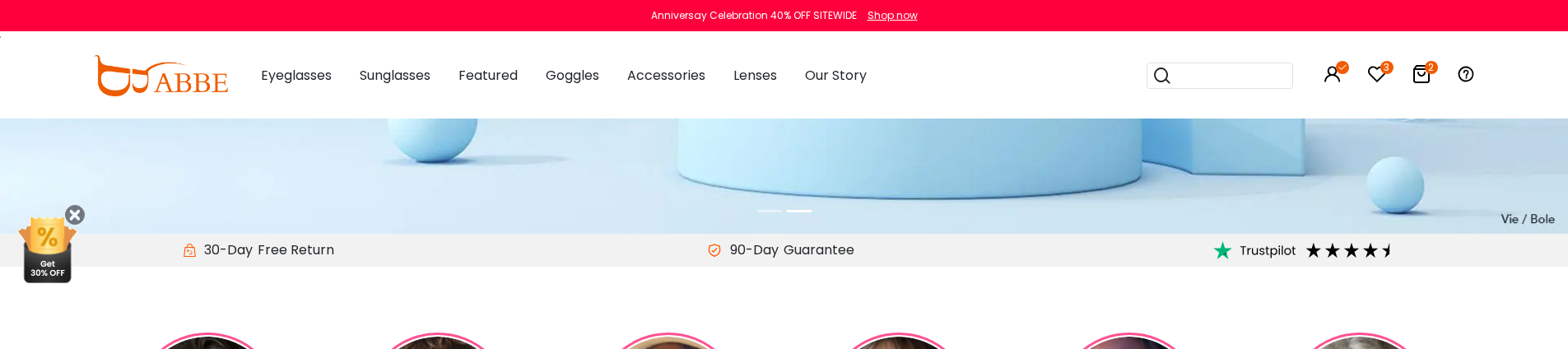
scroll to position [373, 0]
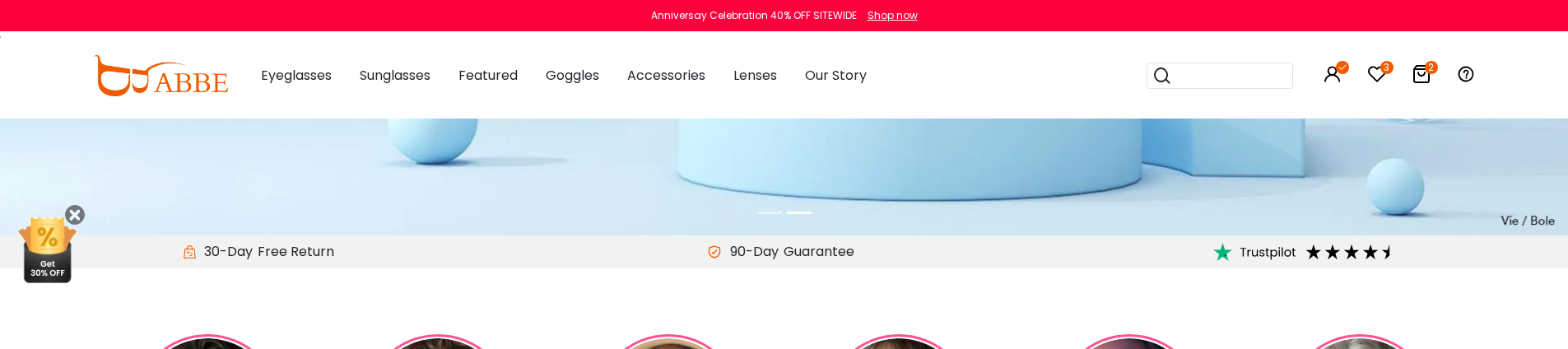
click at [771, 210] on li at bounding box center [770, 213] width 25 height 19
